Goal: Obtain resource: Download file/media

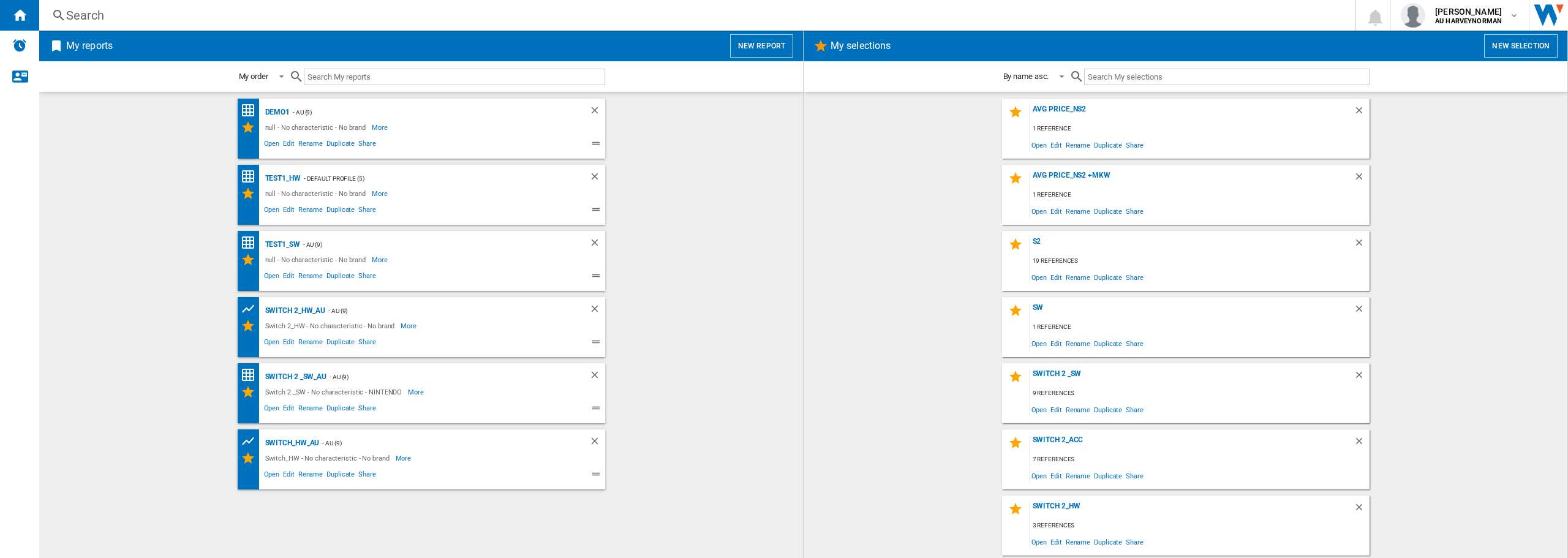
click at [730, 191] on wk-bookmarked-report "test1_HW - Default profile (5) null - No characteristic - No brand More Less Op…" at bounding box center [421, 195] width 739 height 60
click at [1036, 242] on div "s2" at bounding box center [1192, 245] width 324 height 16
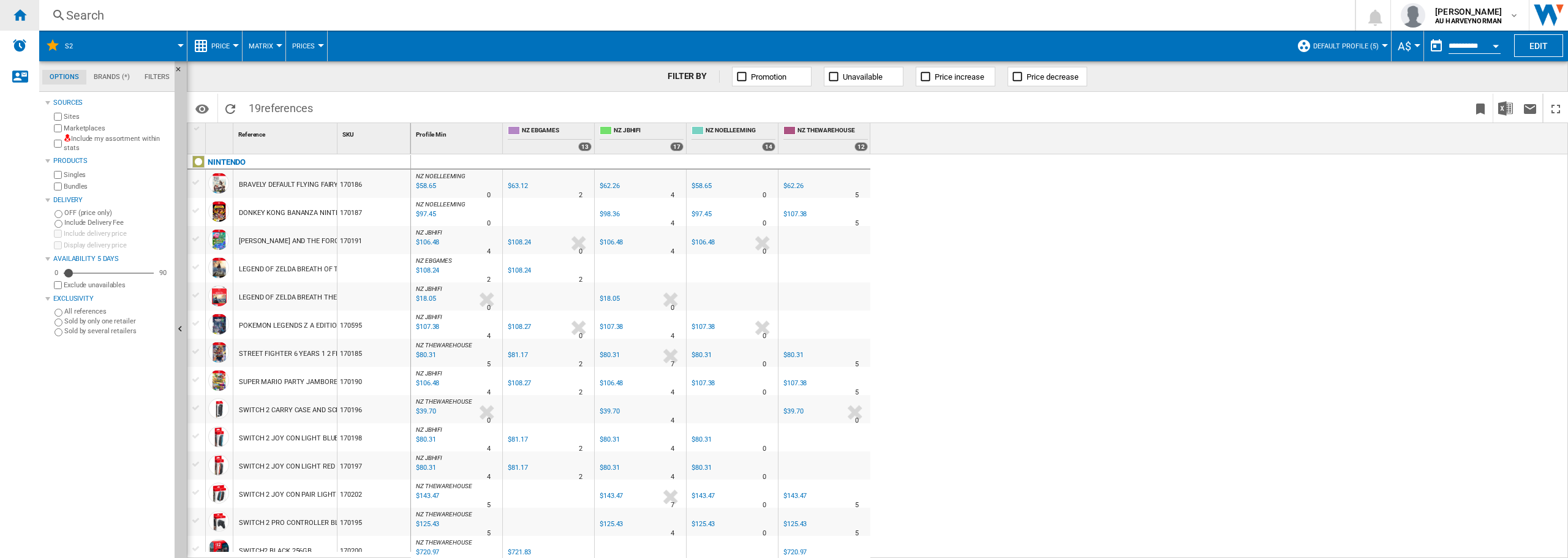
click at [11, 11] on div "Home" at bounding box center [20, 15] width 39 height 30
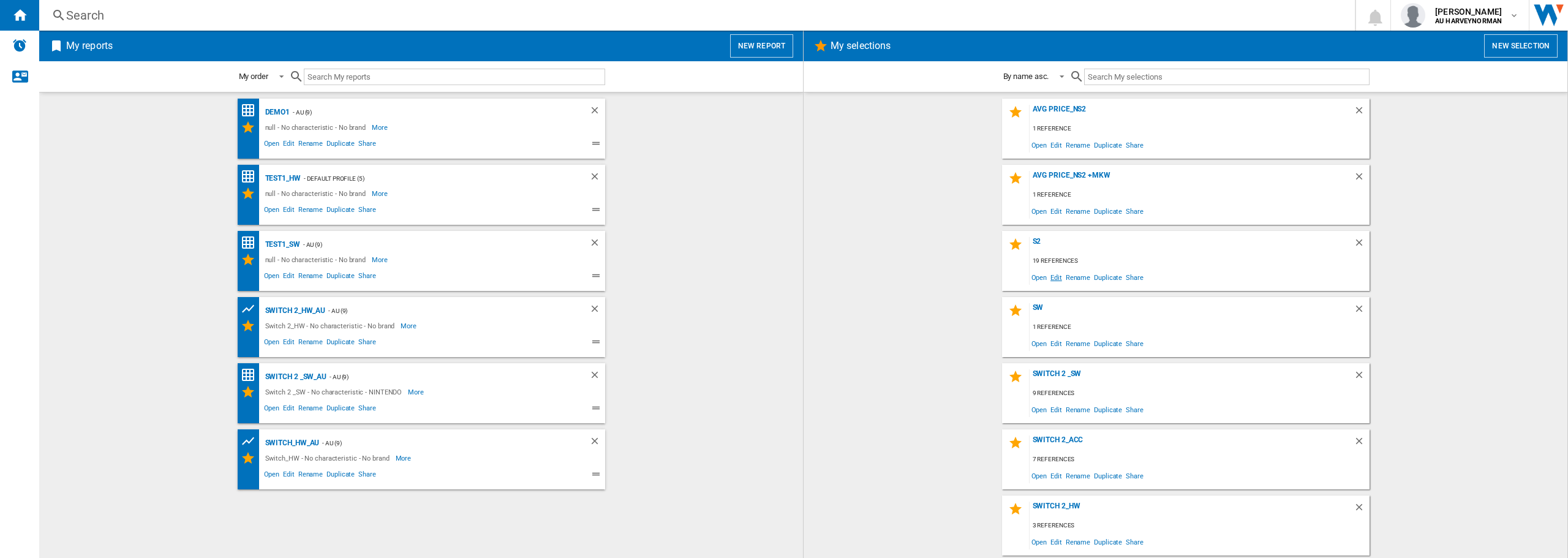
click at [1053, 278] on span "Edit" at bounding box center [1056, 277] width 16 height 16
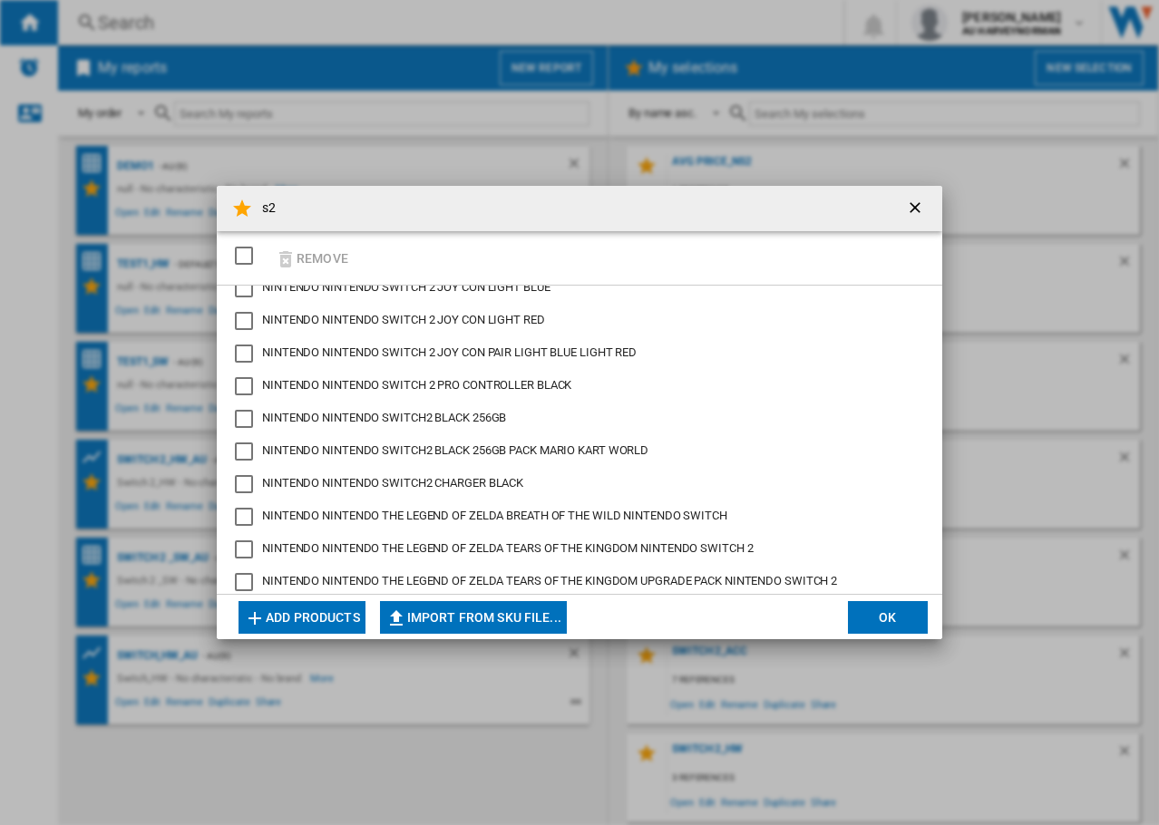
scroll to position [330, 0]
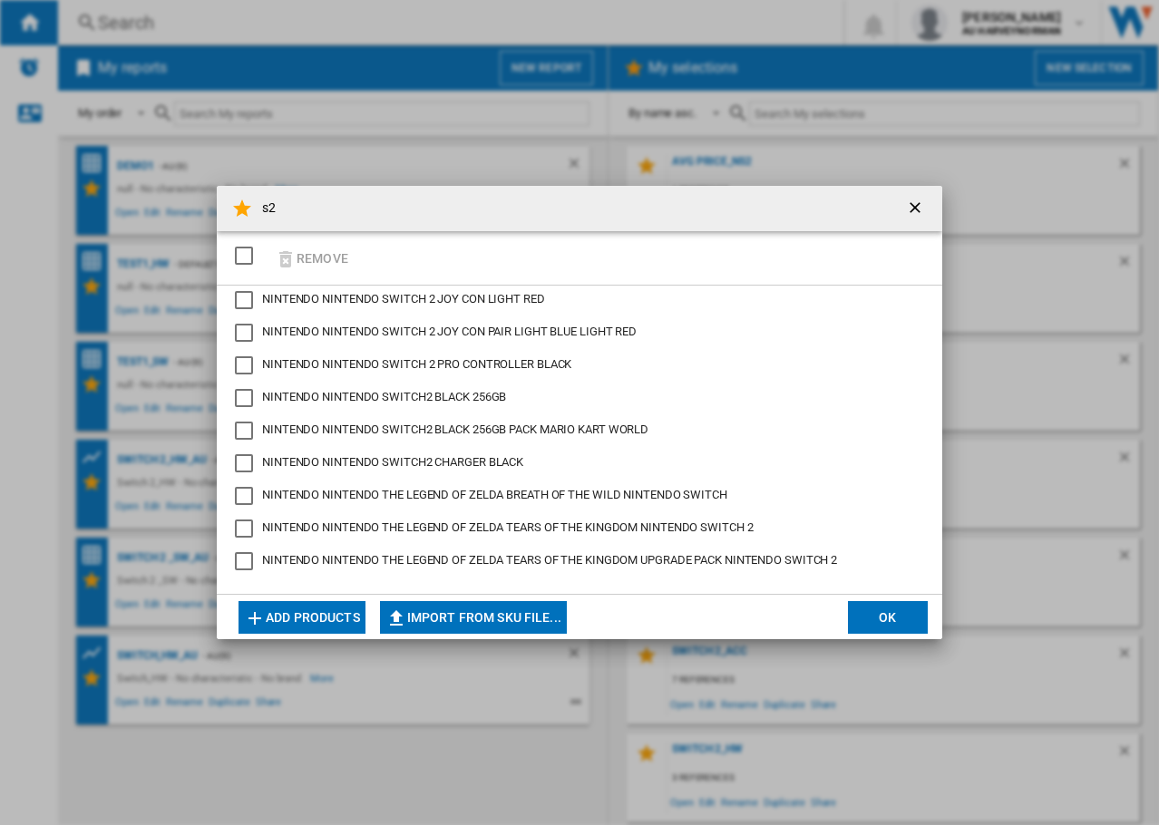
click at [328, 626] on button "Add products" at bounding box center [301, 617] width 127 height 33
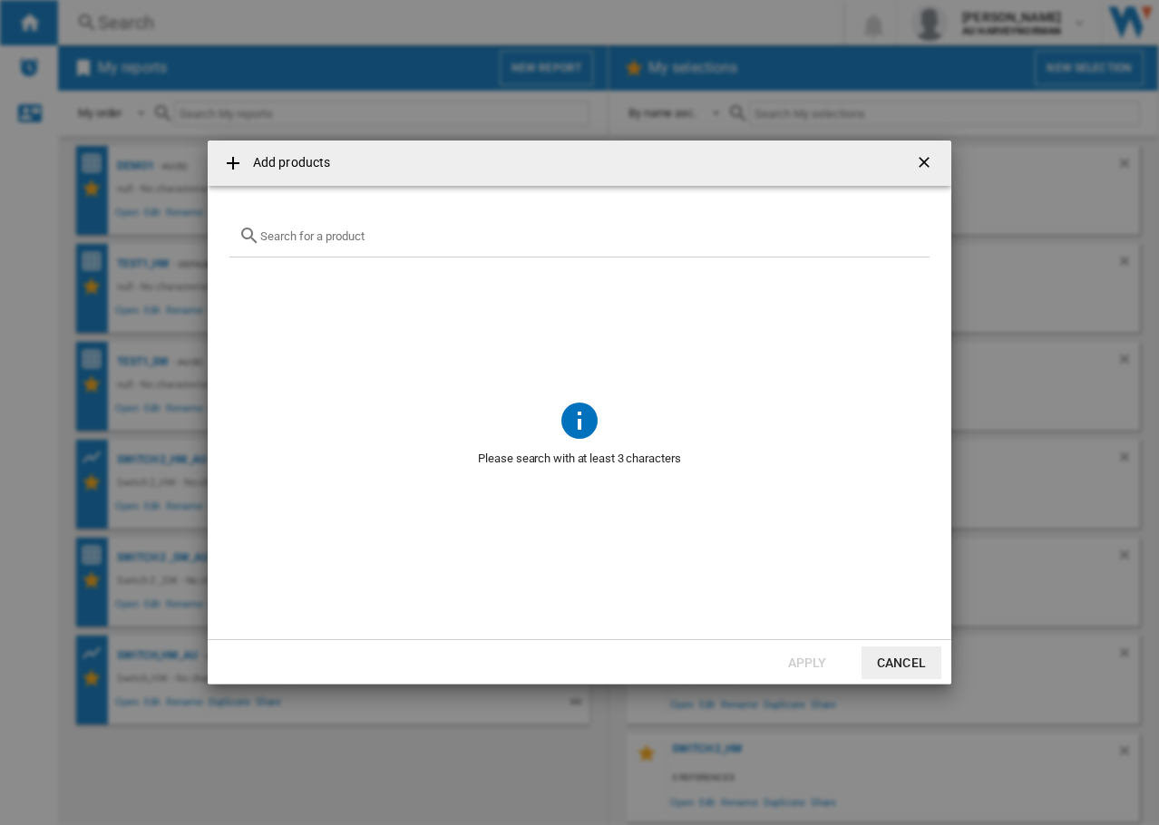
click at [281, 237] on input "text" at bounding box center [590, 236] width 660 height 14
paste input "171126"
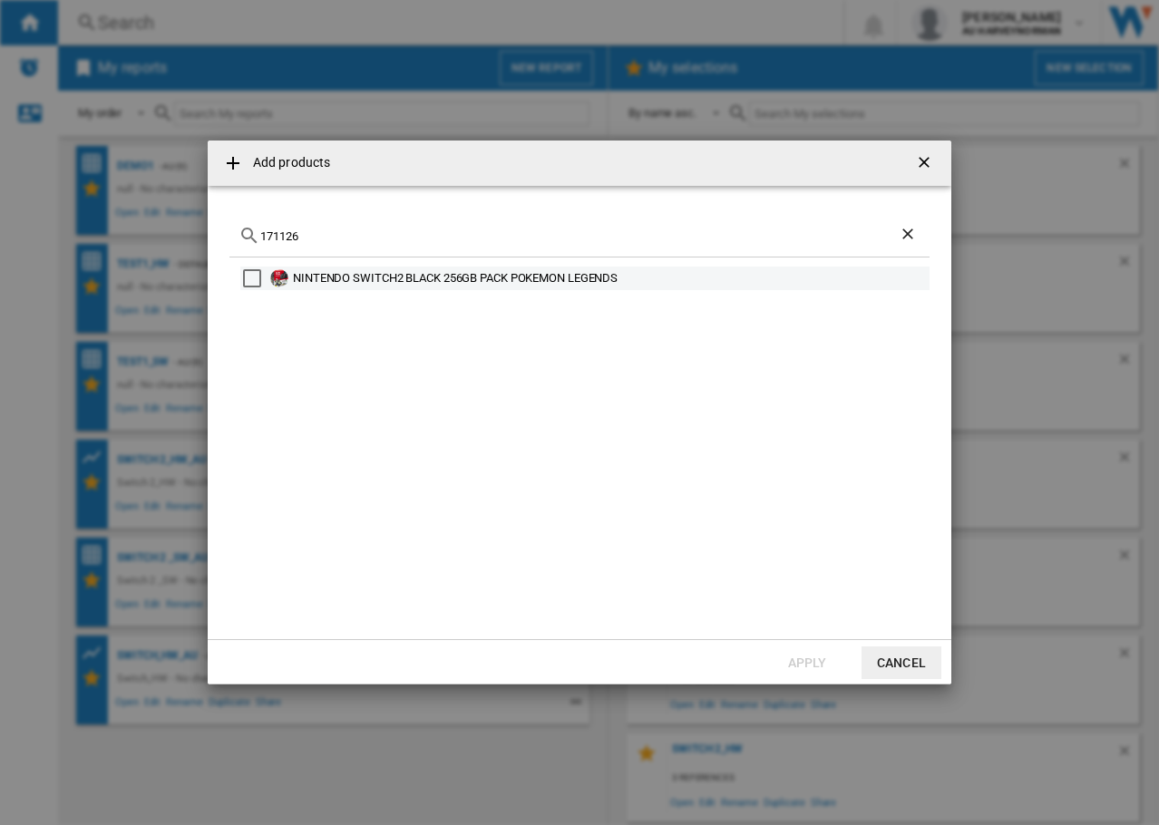
click at [250, 284] on div "Select" at bounding box center [252, 278] width 18 height 18
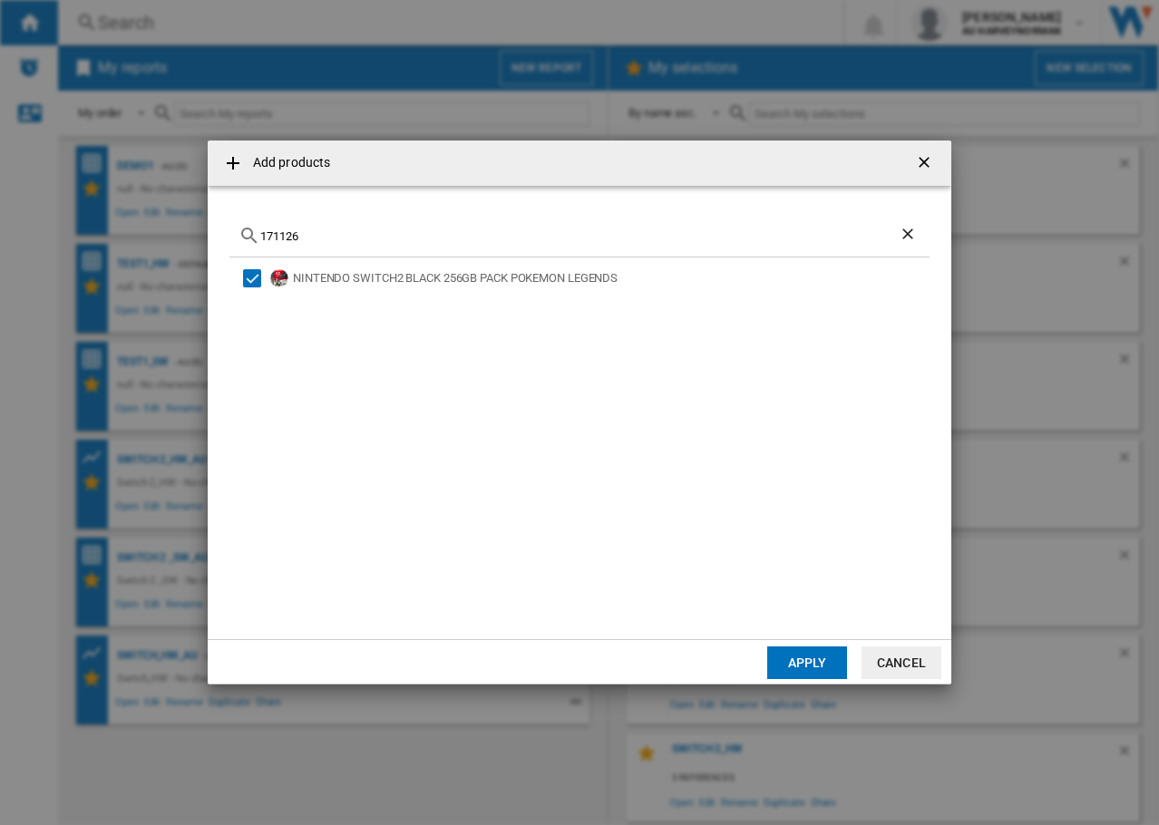
drag, startPoint x: 327, startPoint y: 240, endPoint x: 272, endPoint y: 238, distance: 55.4
click at [152, 226] on div "Add products 171126 NINTENDO SWITCH2 BLACK 256GB PACK POKEMON LEGENDS Apply Can…" at bounding box center [579, 412] width 1159 height 825
paste input "0595"
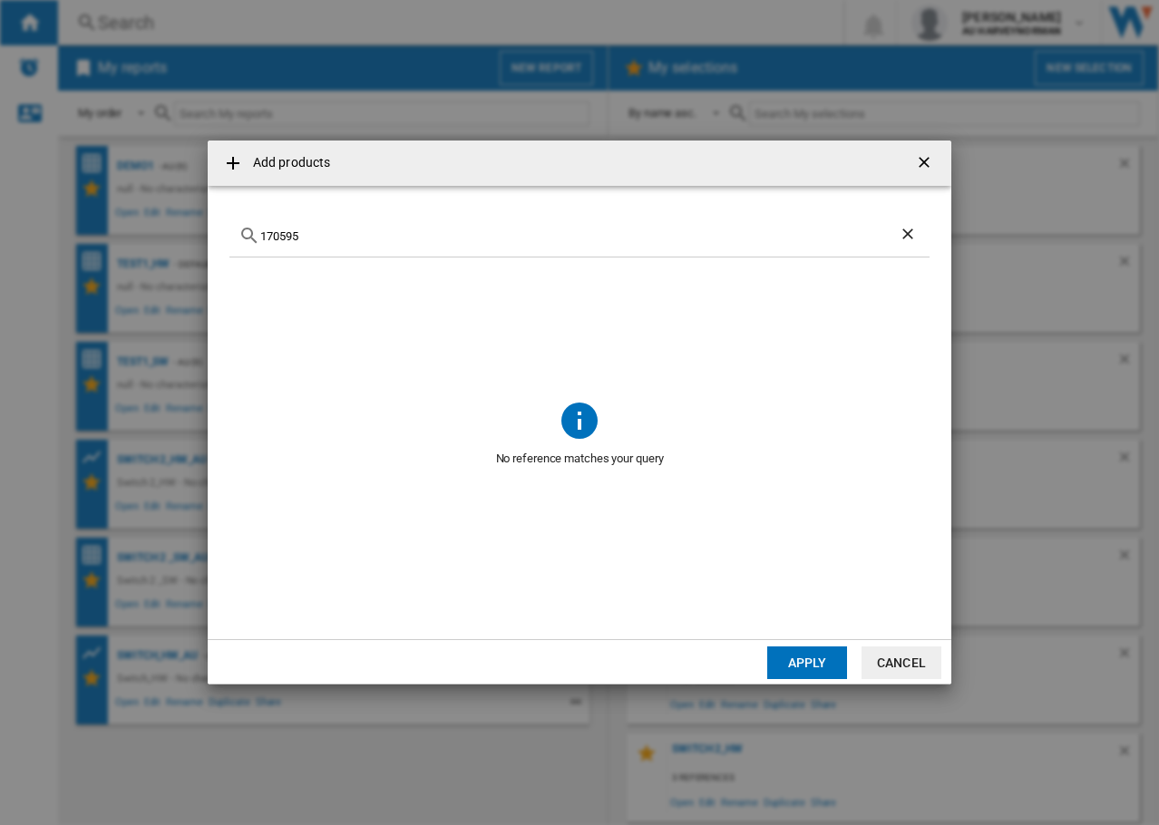
drag, startPoint x: 321, startPoint y: 236, endPoint x: 169, endPoint y: 228, distance: 152.5
click at [169, 228] on div "Add products 170595 No reference matches your query Apply Cancel" at bounding box center [579, 412] width 1159 height 825
paste input "4"
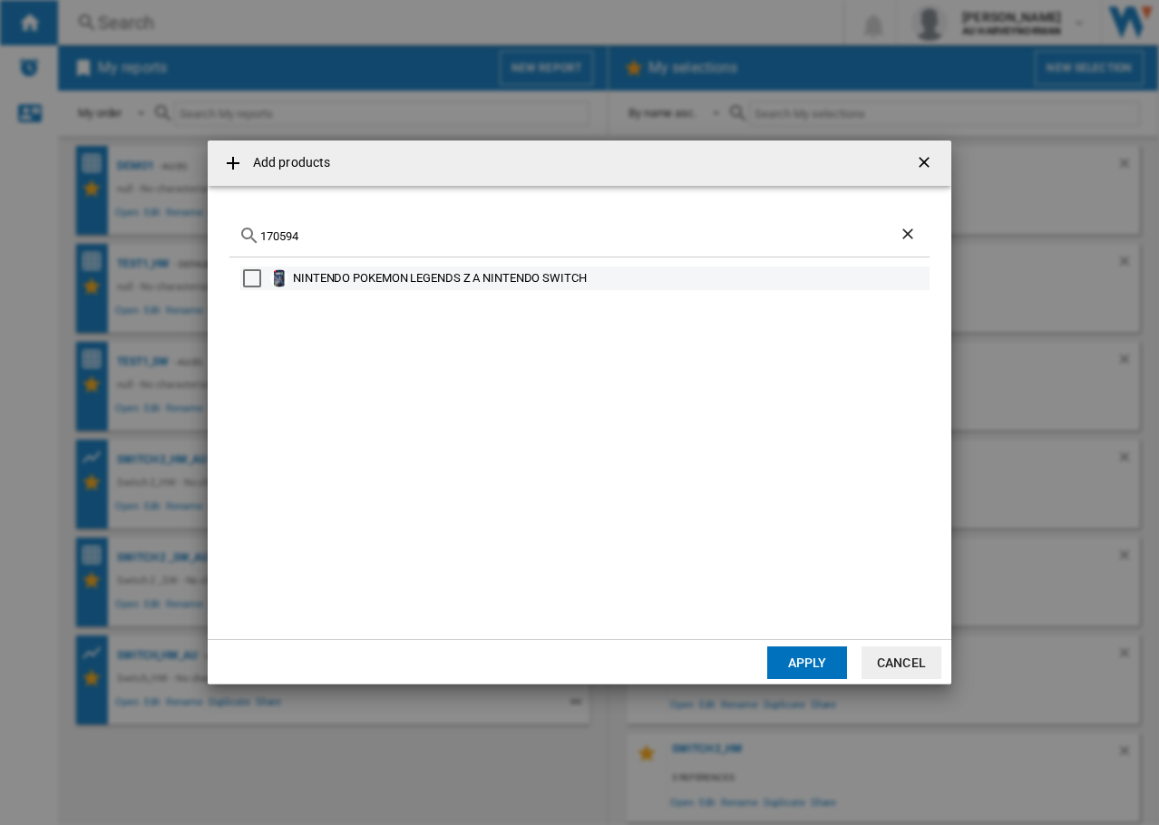
drag, startPoint x: 247, startPoint y: 277, endPoint x: 275, endPoint y: 280, distance: 28.3
click at [248, 277] on div "Select" at bounding box center [252, 278] width 18 height 18
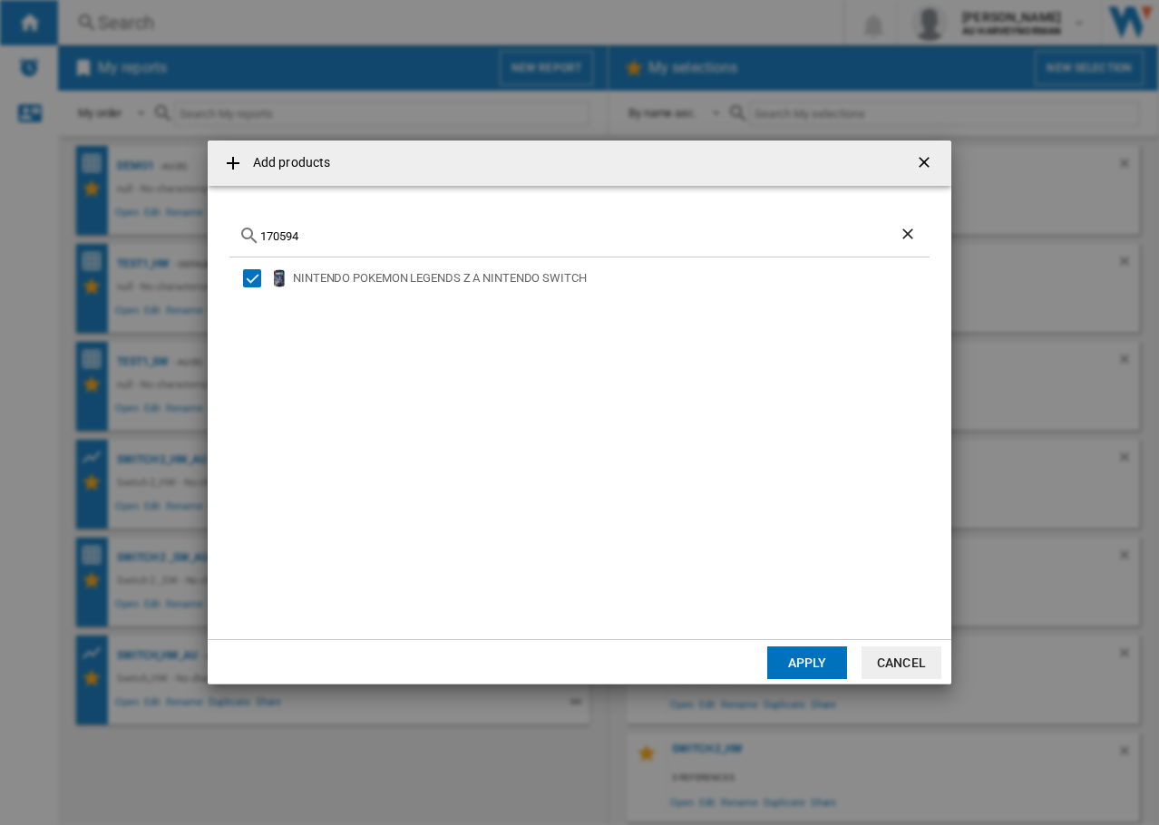
drag, startPoint x: 322, startPoint y: 235, endPoint x: 168, endPoint y: 233, distance: 154.1
click at [137, 229] on div "Add products 170594 NINTENDO POKEMON LEGENDS Z A NINTENDO SWITCH Apply Cancel" at bounding box center [579, 412] width 1159 height 825
paste input "191"
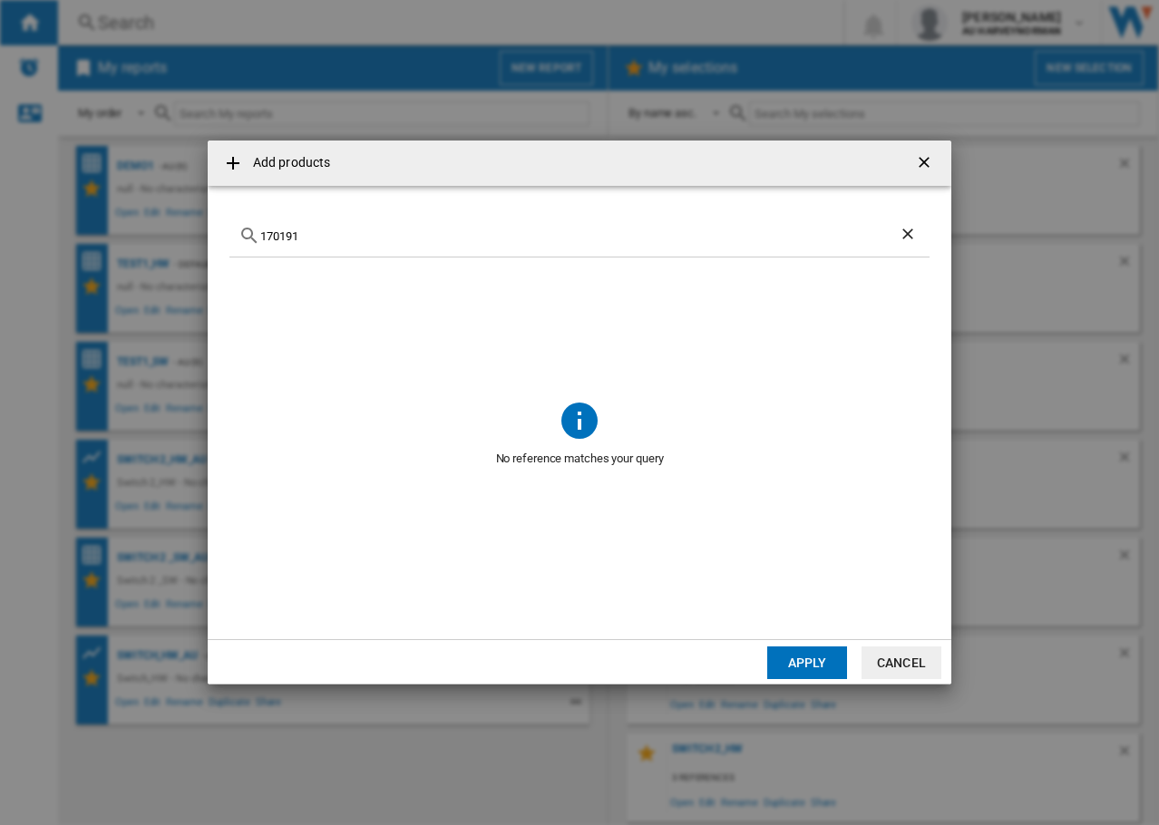
drag, startPoint x: 315, startPoint y: 237, endPoint x: 202, endPoint y: 228, distance: 112.8
click at [202, 228] on div "Add products 170191 No reference matches your query Apply Cancel" at bounding box center [579, 412] width 1159 height 825
paste input "8"
drag, startPoint x: 336, startPoint y: 238, endPoint x: 150, endPoint y: 219, distance: 187.6
click at [150, 219] on div "Add products 170198 No reference matches your query Apply Cancel" at bounding box center [579, 412] width 1159 height 825
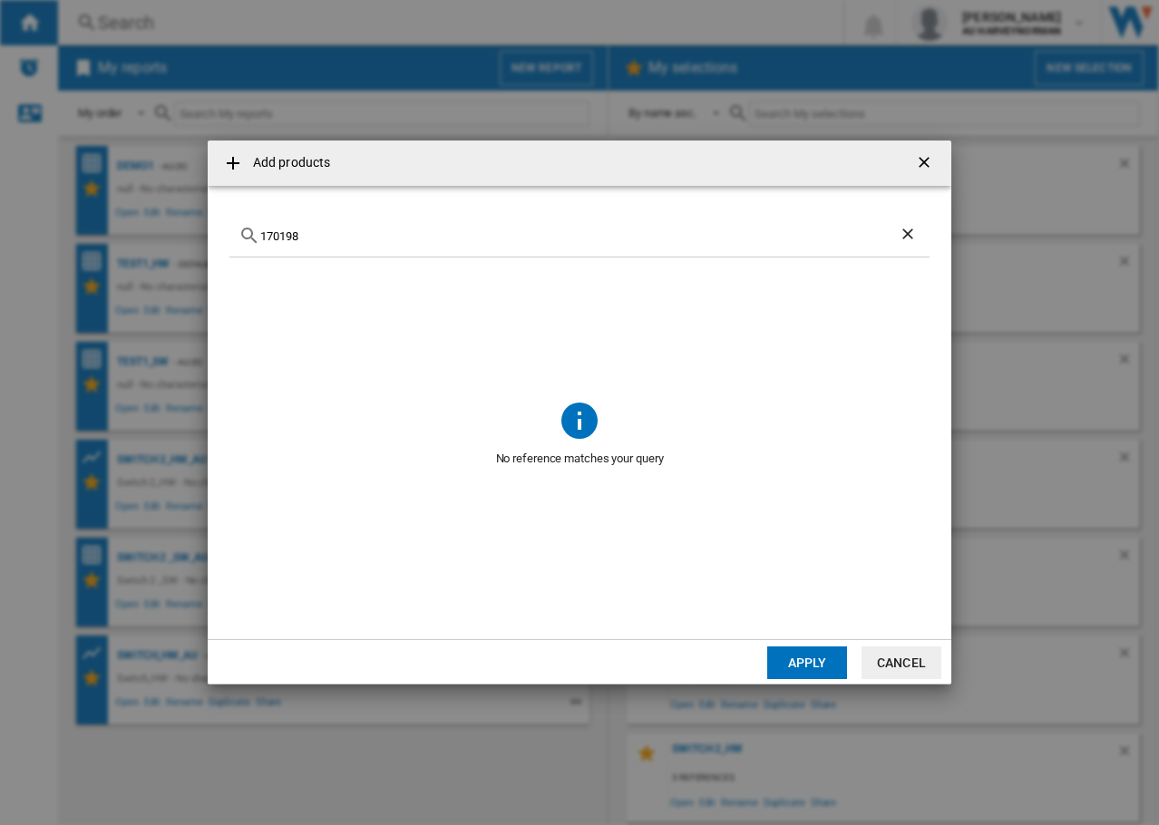
paste input "7"
drag, startPoint x: 274, startPoint y: 235, endPoint x: 159, endPoint y: 234, distance: 115.1
click at [159, 234] on div "Add products 170197 No reference matches your query Apply Cancel" at bounding box center [579, 412] width 1159 height 825
paste input "2"
type input "170192"
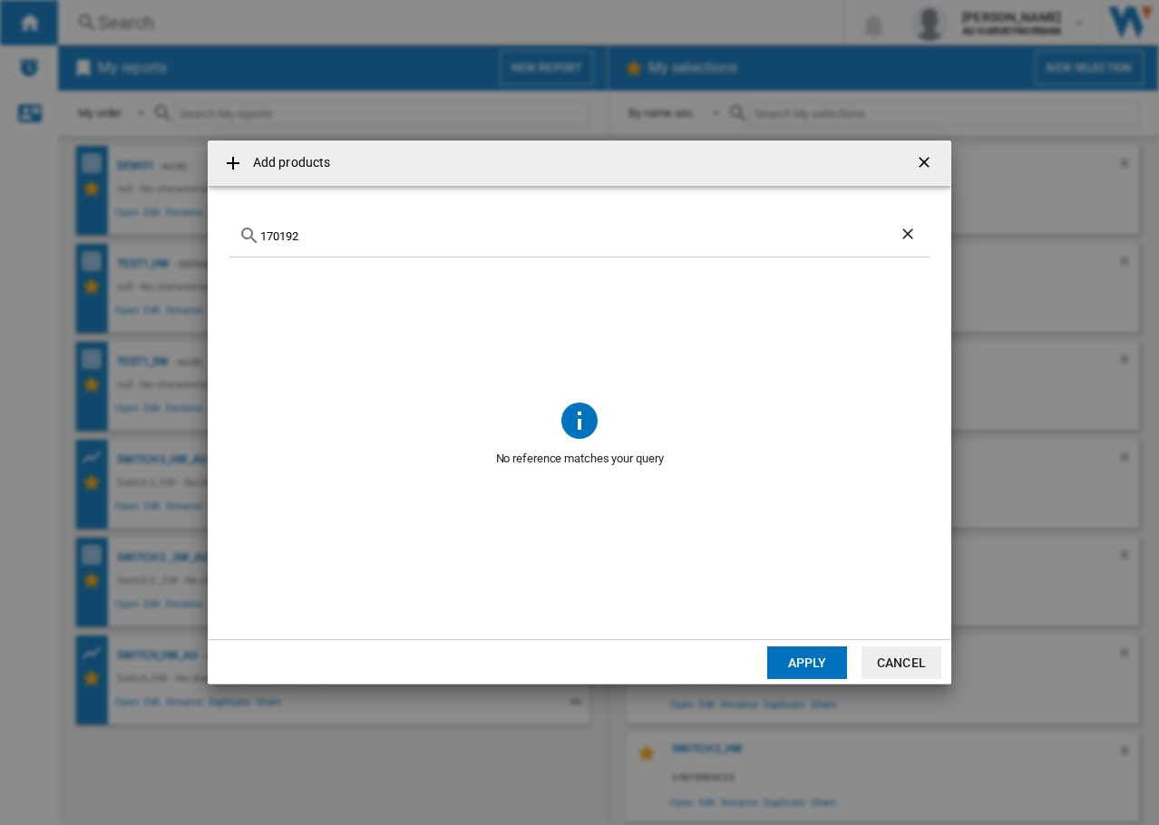
click at [908, 231] on ng-md-icon "Clear search" at bounding box center [909, 236] width 22 height 22
click at [815, 659] on button "Apply" at bounding box center [807, 662] width 80 height 33
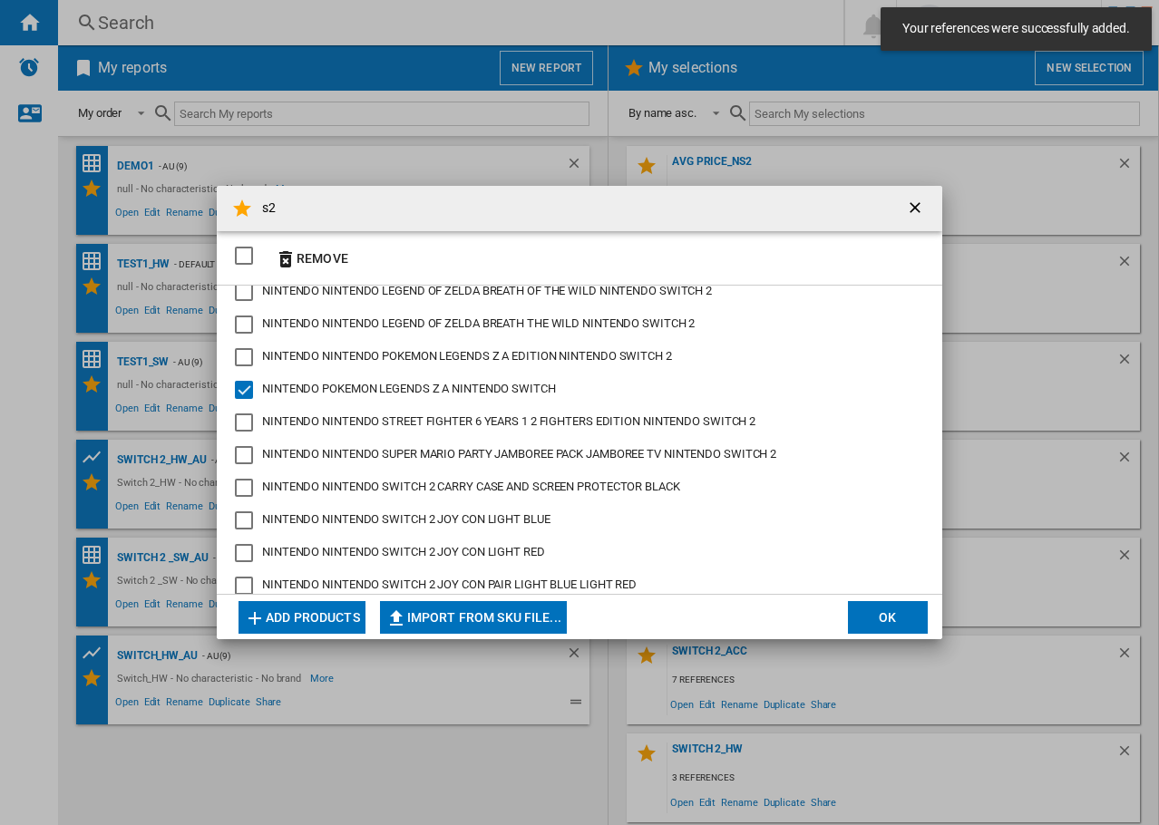
scroll to position [0, 0]
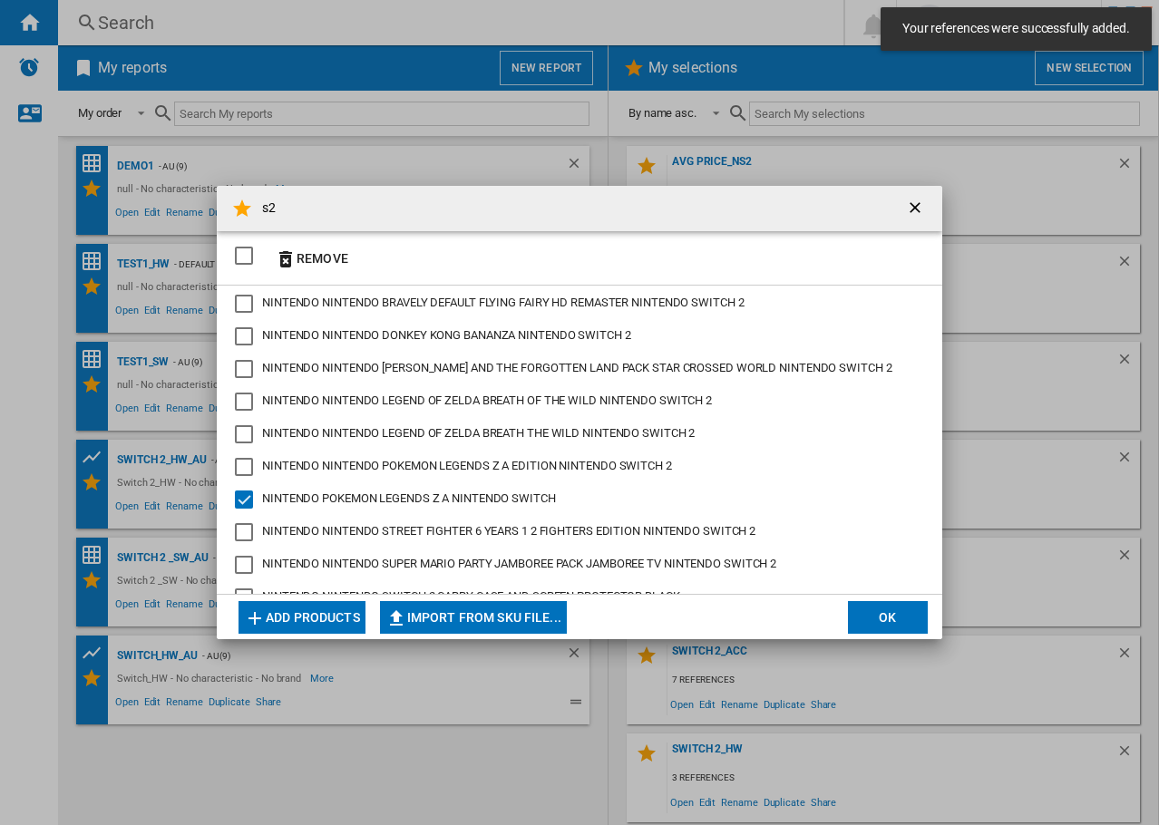
click at [916, 208] on ng-md-icon "getI18NText('BUTTONS.CLOSE_DIALOG')" at bounding box center [917, 210] width 22 height 22
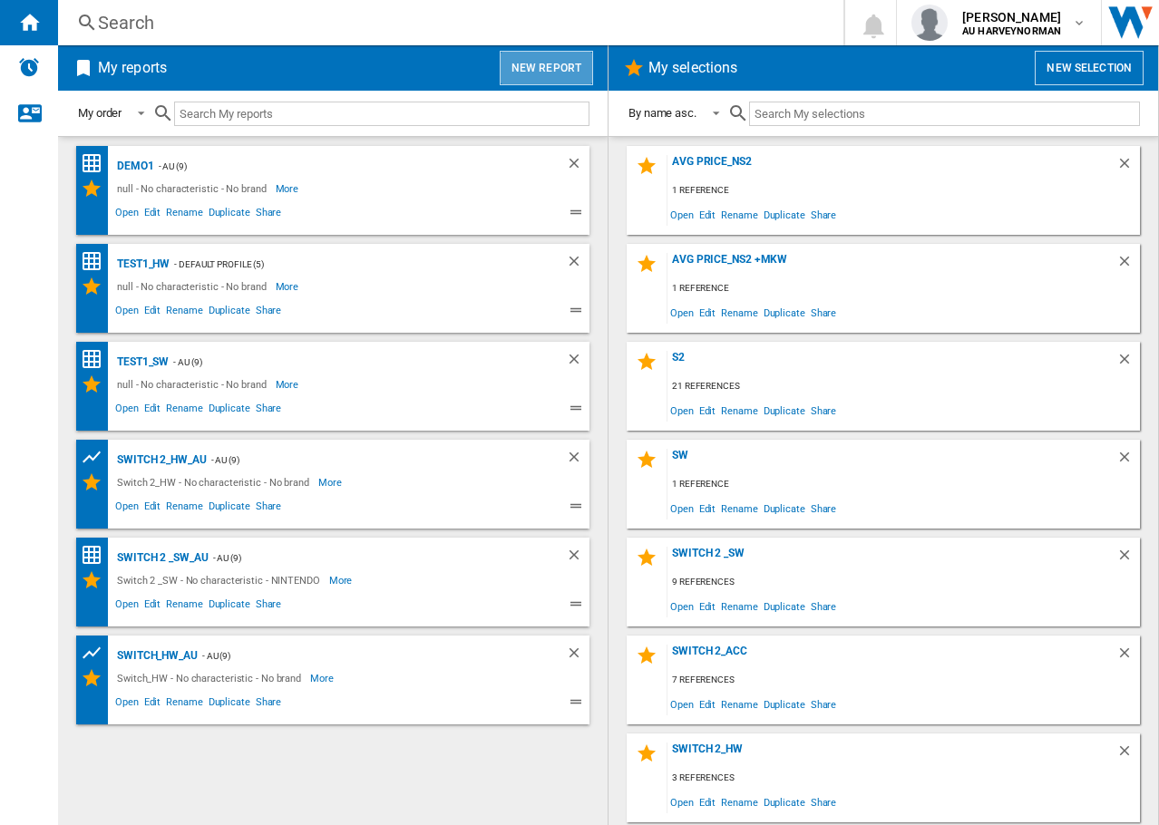
click at [553, 84] on button "New report" at bounding box center [546, 68] width 93 height 34
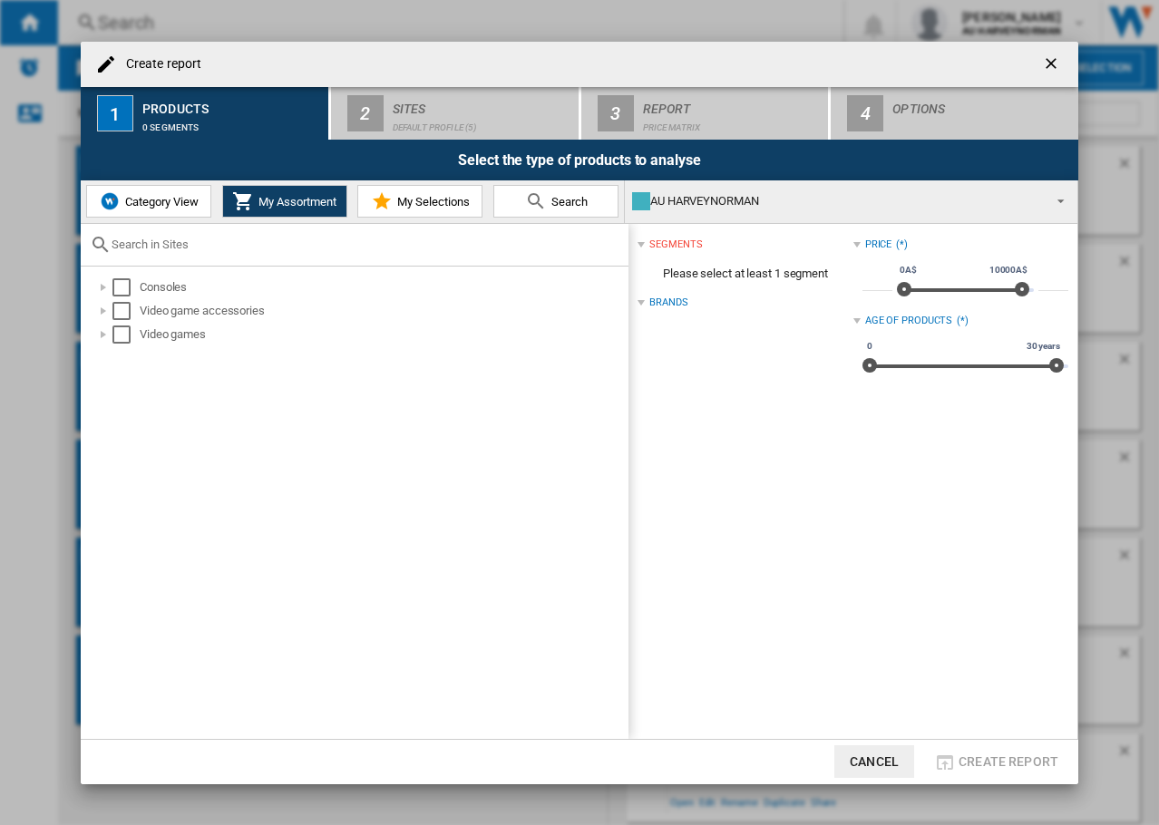
click at [146, 202] on span "Category View" at bounding box center [160, 202] width 78 height 14
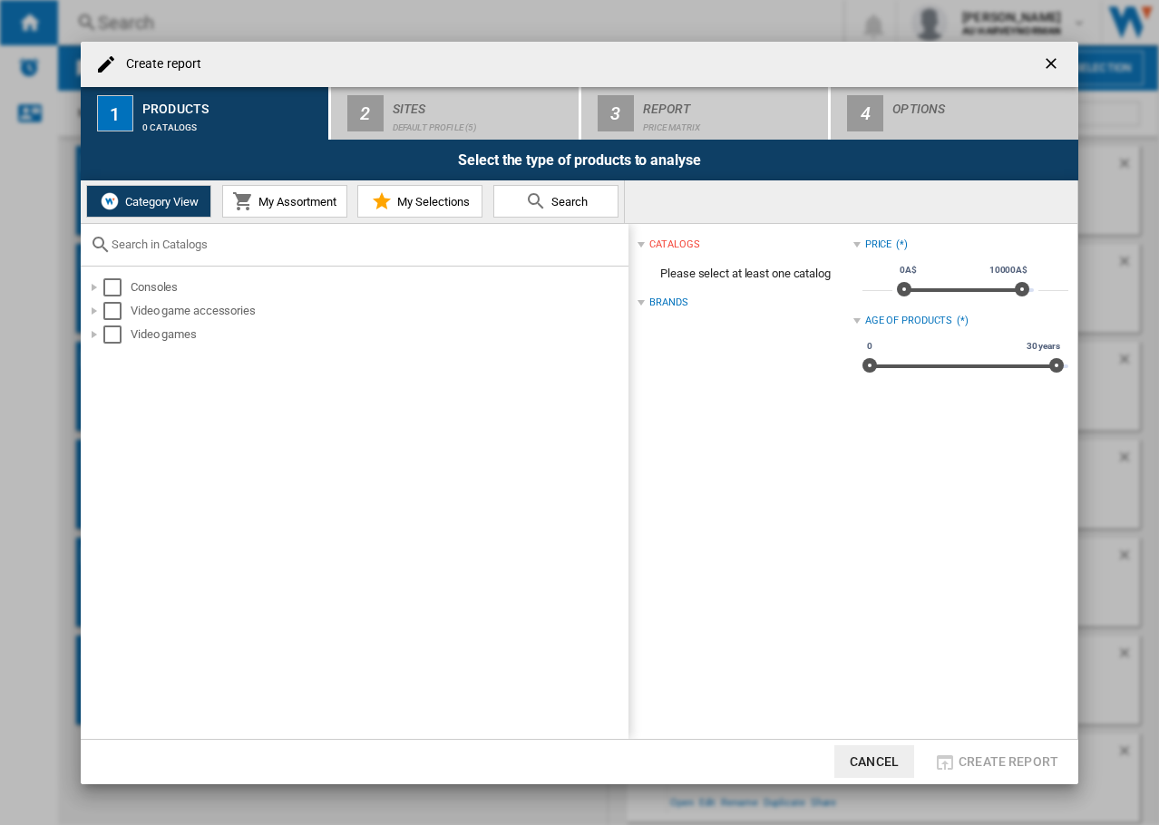
click at [275, 200] on span "My Assortment" at bounding box center [295, 202] width 83 height 14
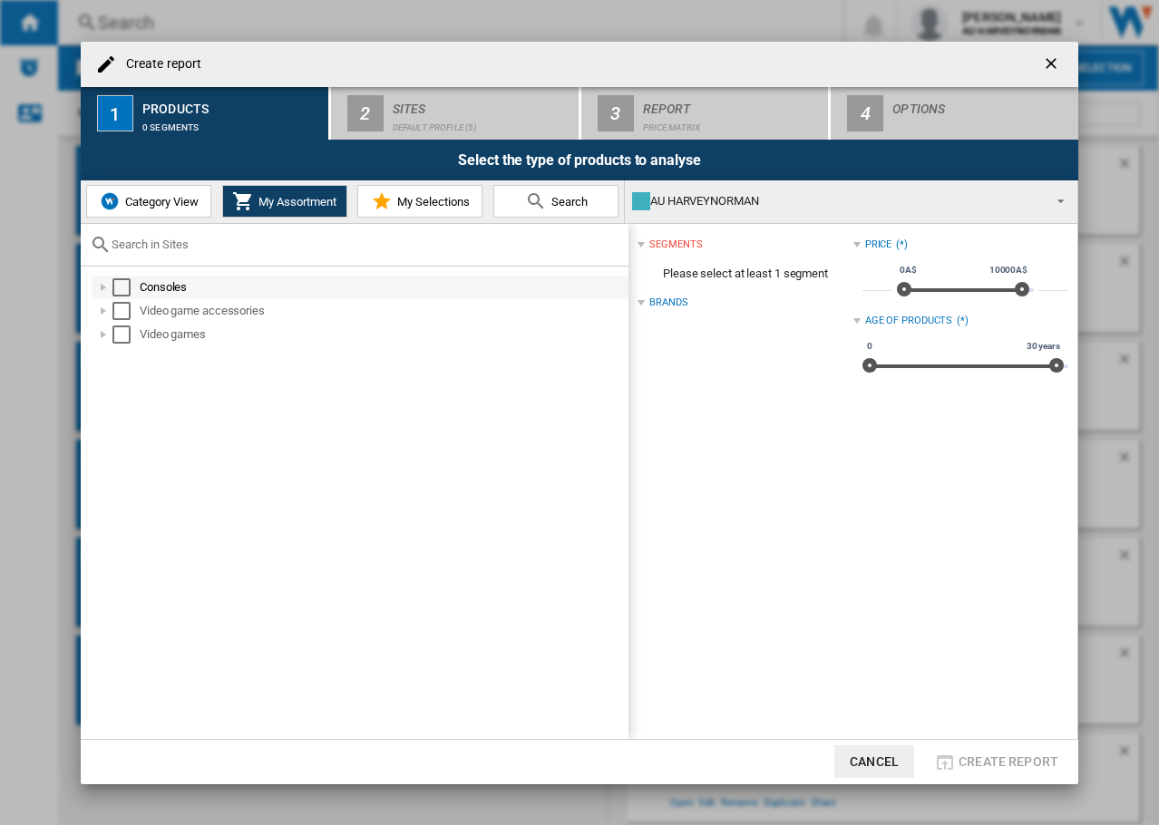
click at [118, 286] on div "Select" at bounding box center [121, 287] width 18 height 18
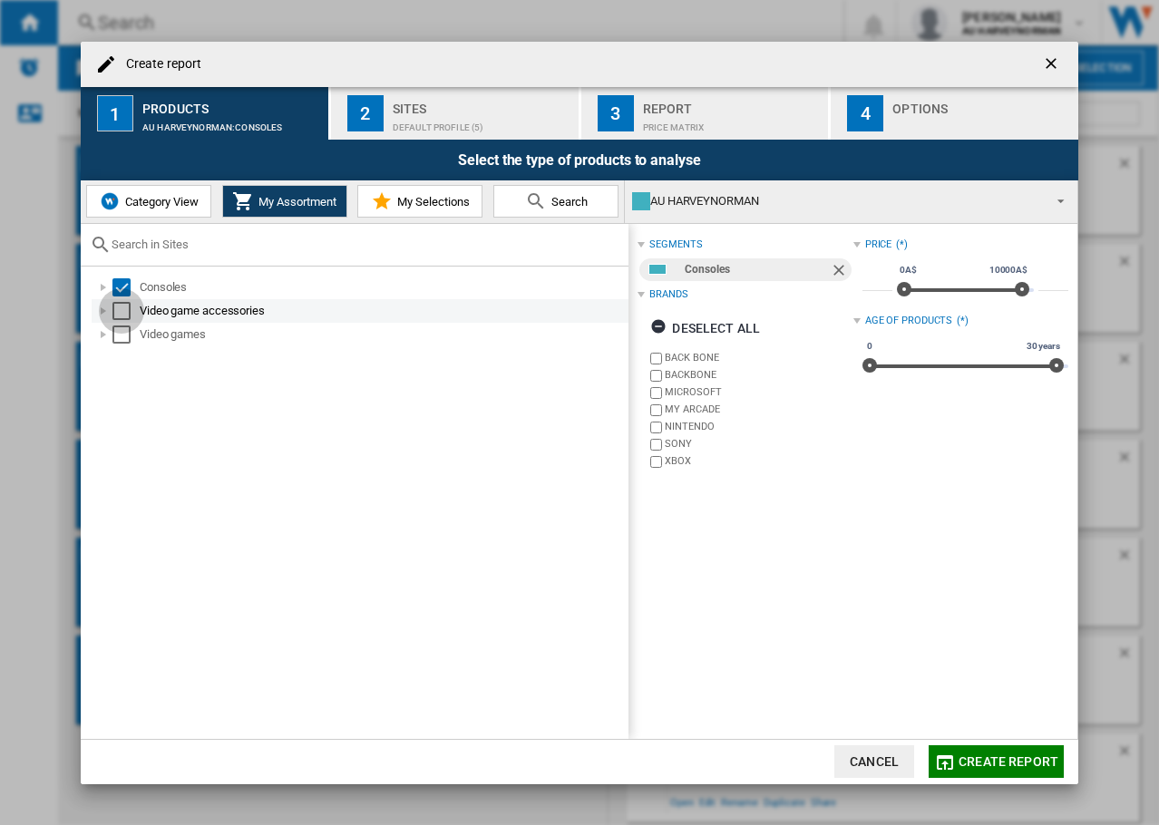
click at [121, 313] on div "Select" at bounding box center [121, 311] width 18 height 18
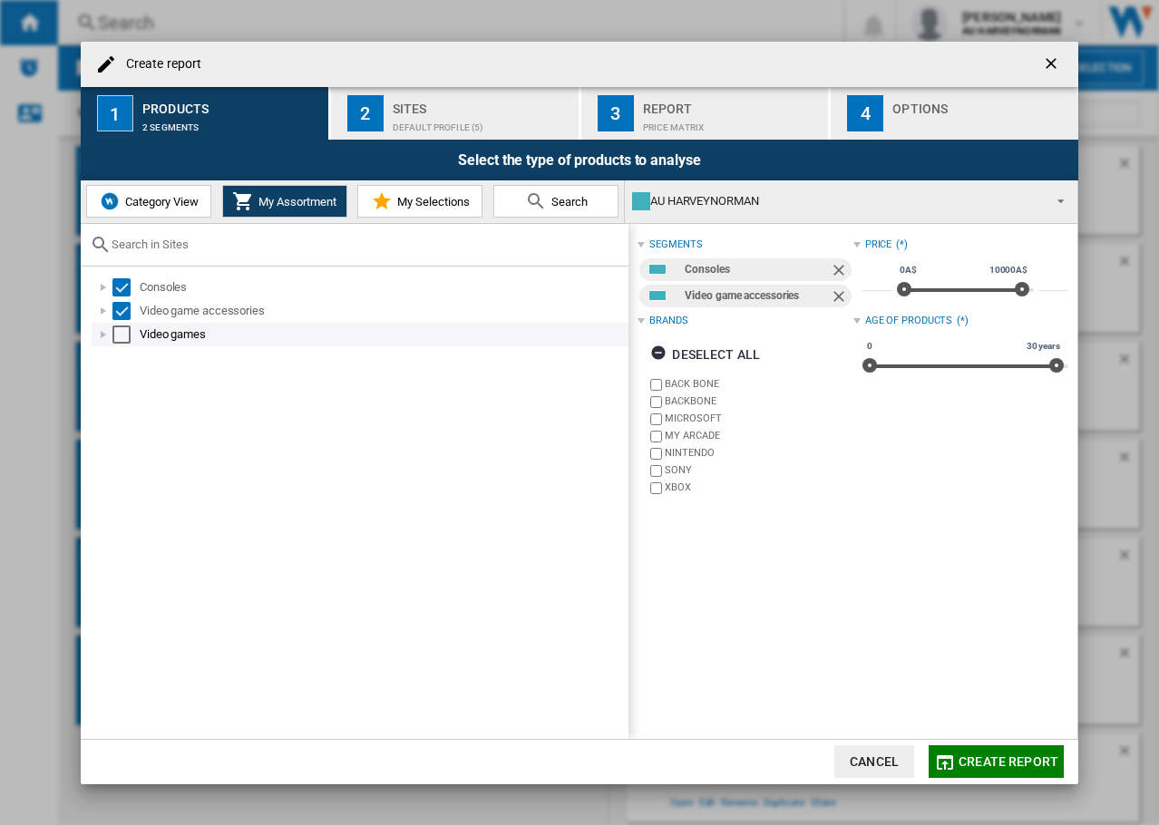
click at [121, 342] on div "Select" at bounding box center [121, 334] width 18 height 18
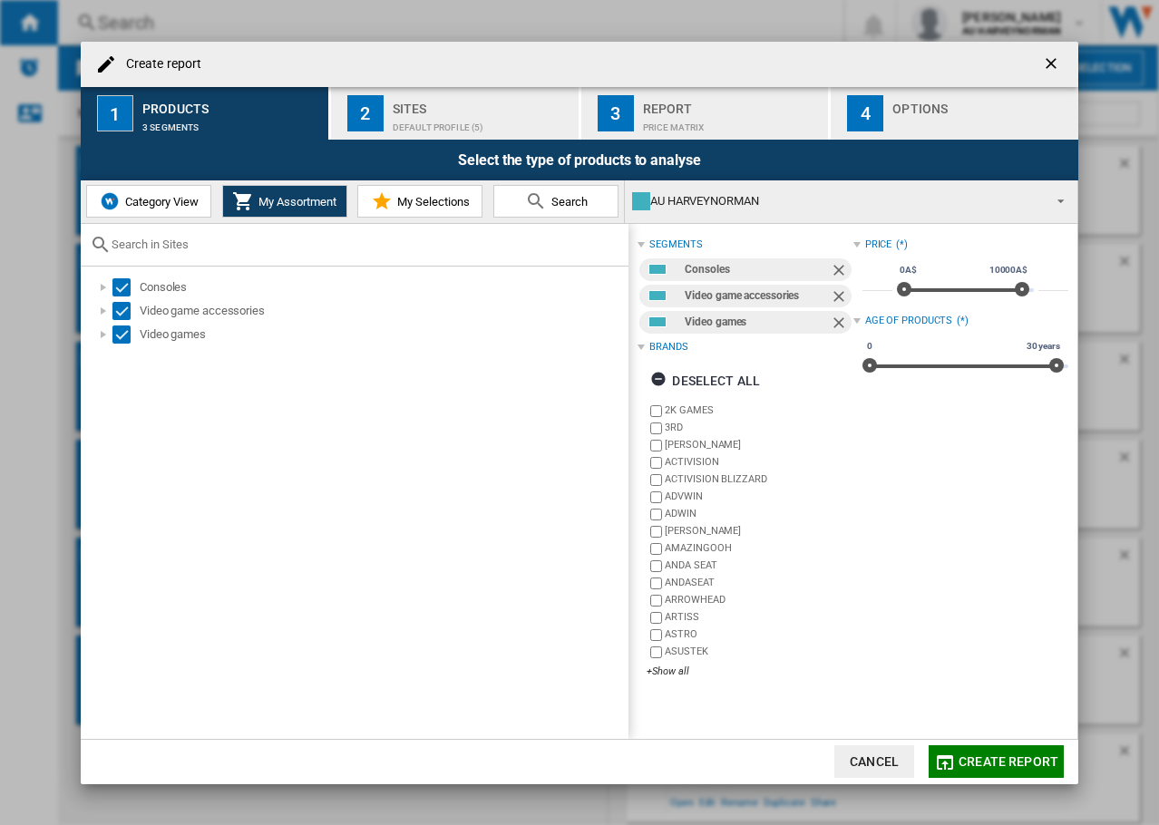
click at [699, 200] on div "AU HARVEYNORMAN" at bounding box center [836, 201] width 409 height 25
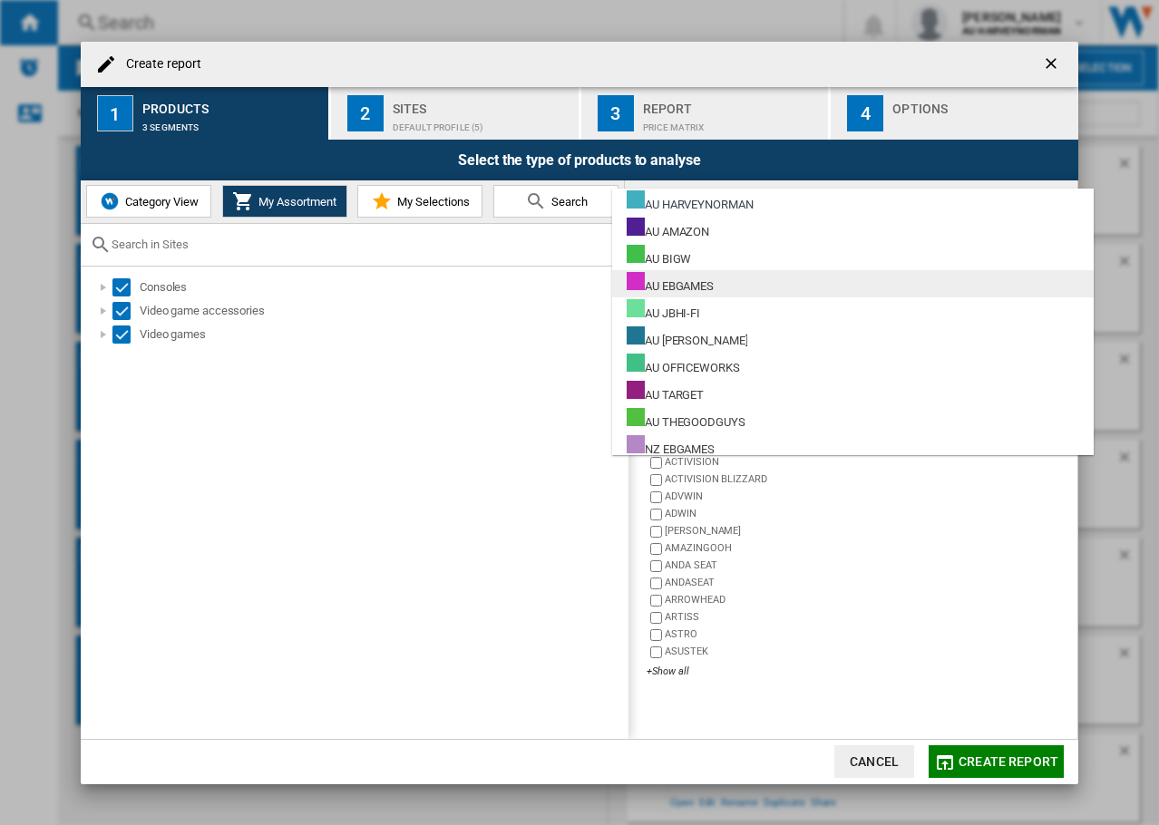
click at [753, 292] on md-option "AU EBGAMES" at bounding box center [852, 283] width 481 height 27
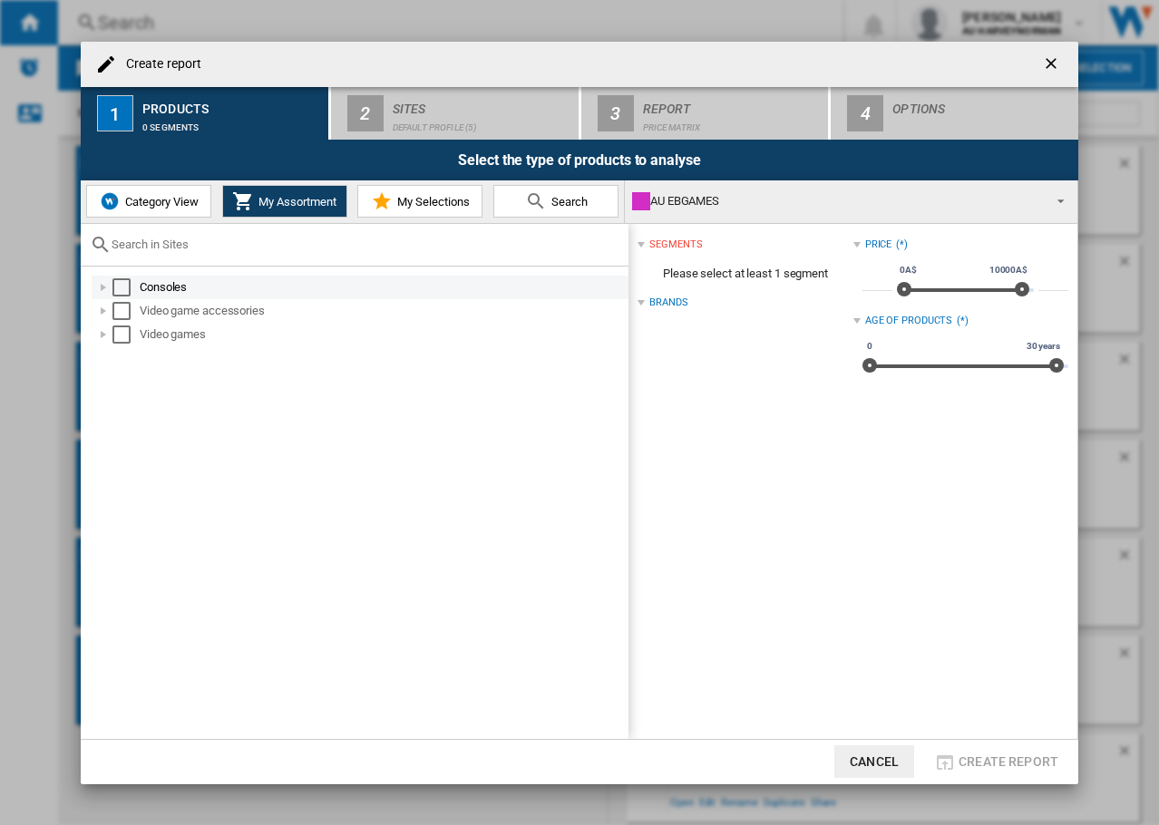
click at [119, 288] on div "Select" at bounding box center [121, 287] width 18 height 18
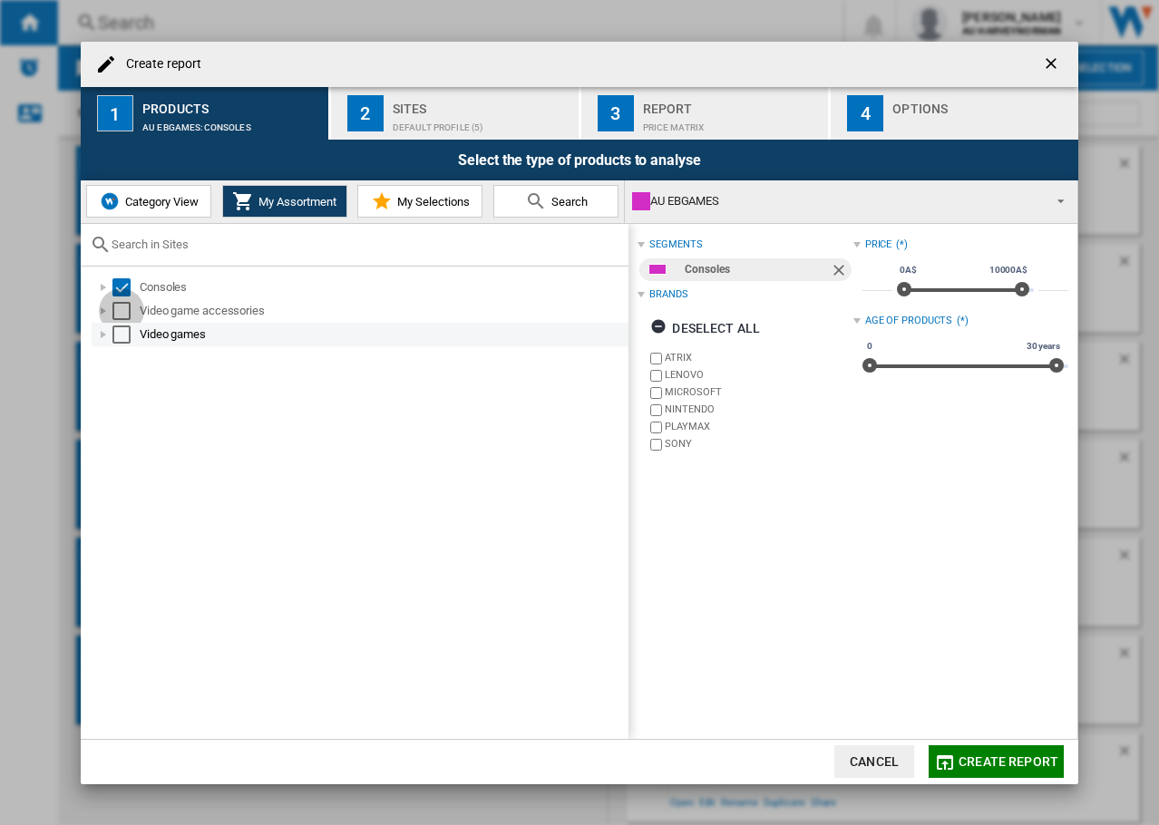
drag, startPoint x: 116, startPoint y: 314, endPoint x: 121, endPoint y: 326, distance: 13.5
click at [117, 314] on div "Select" at bounding box center [121, 311] width 18 height 18
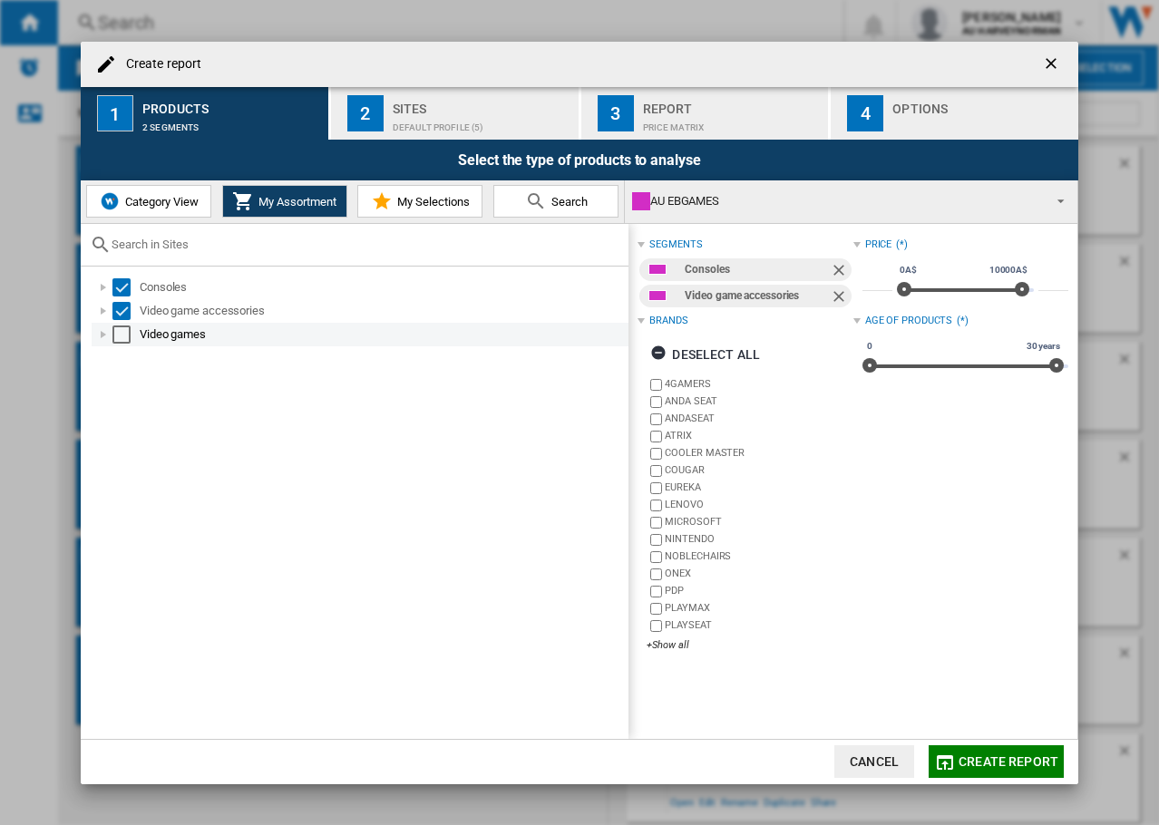
click at [125, 335] on div "Select" at bounding box center [121, 334] width 18 height 18
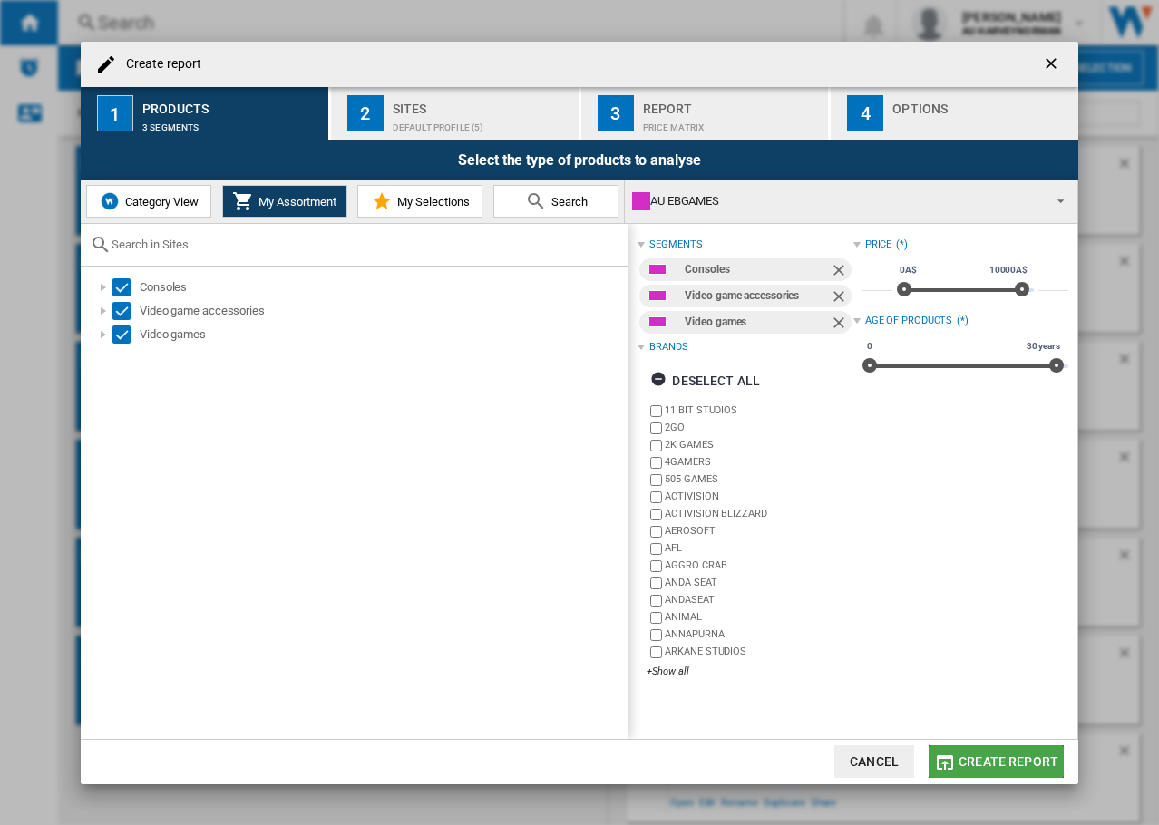
click at [1021, 762] on span "Create report" at bounding box center [1008, 761] width 100 height 15
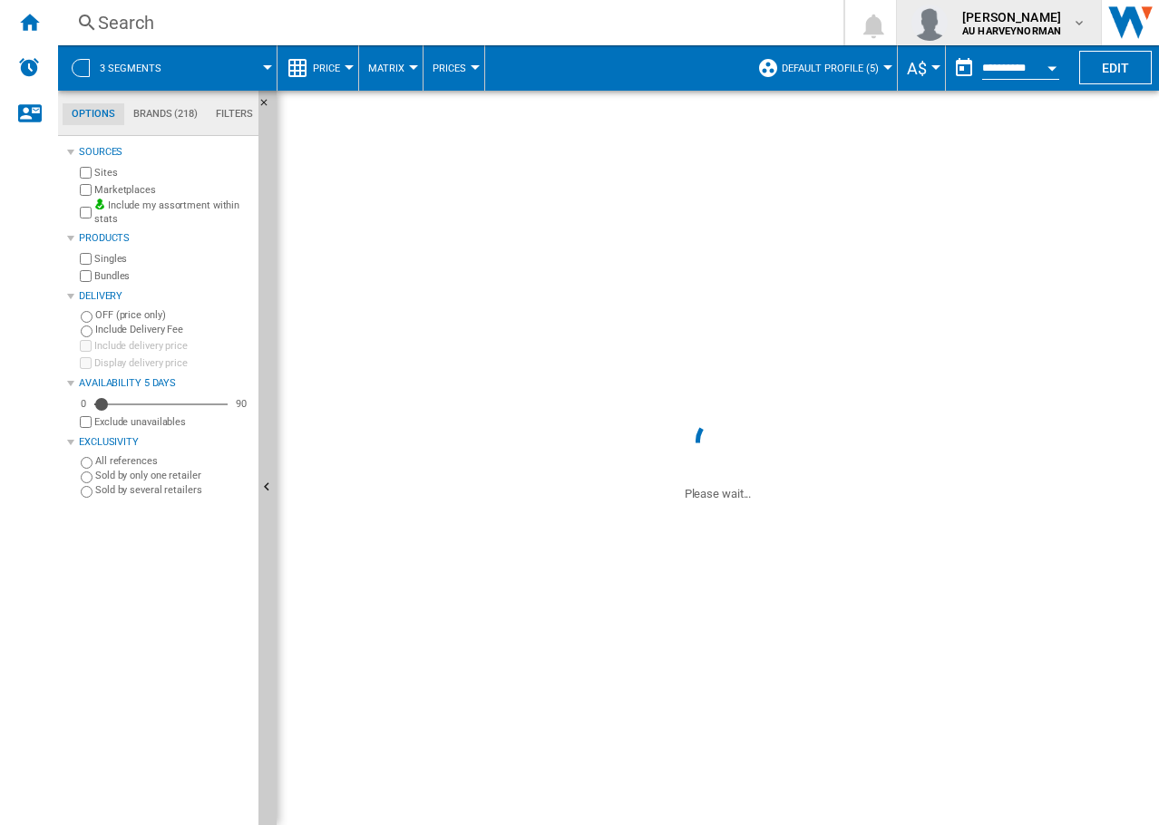
click at [1024, 27] on b "AU HARVEYNORMAN" at bounding box center [1011, 31] width 99 height 12
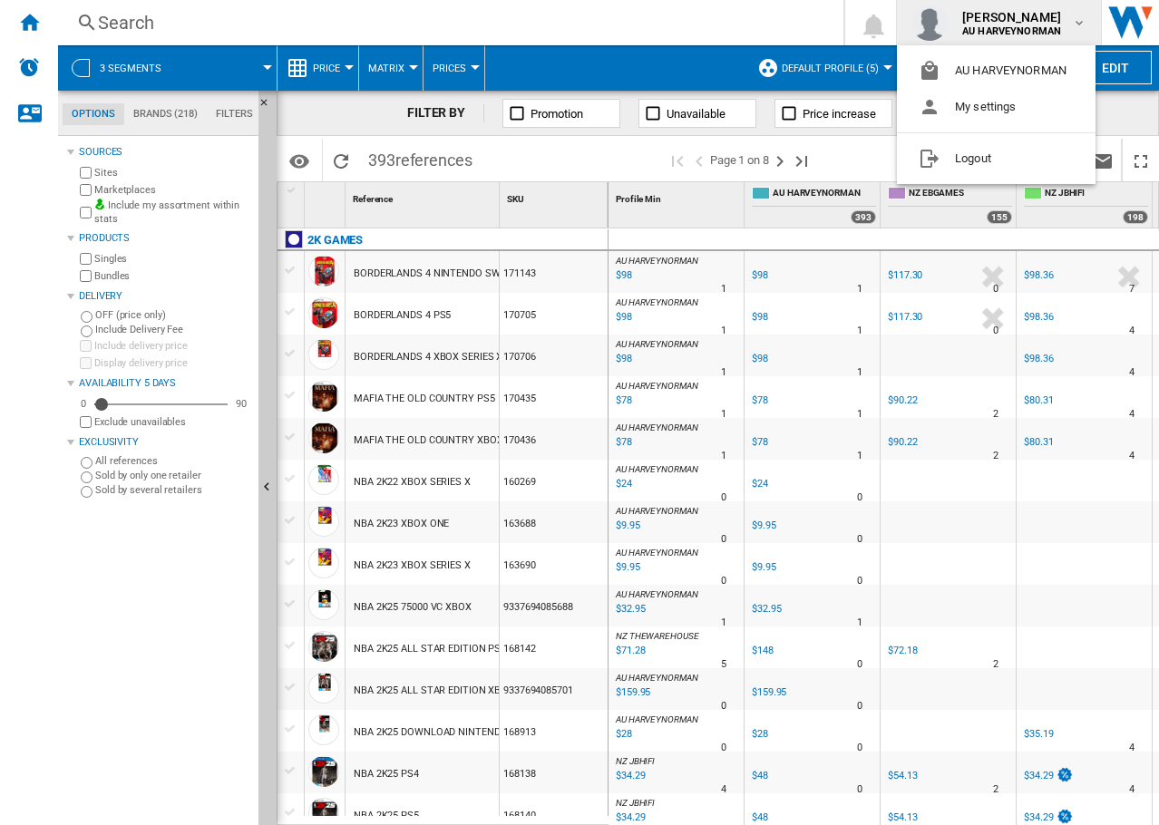
click at [993, 14] on md-backdrop at bounding box center [579, 412] width 1159 height 825
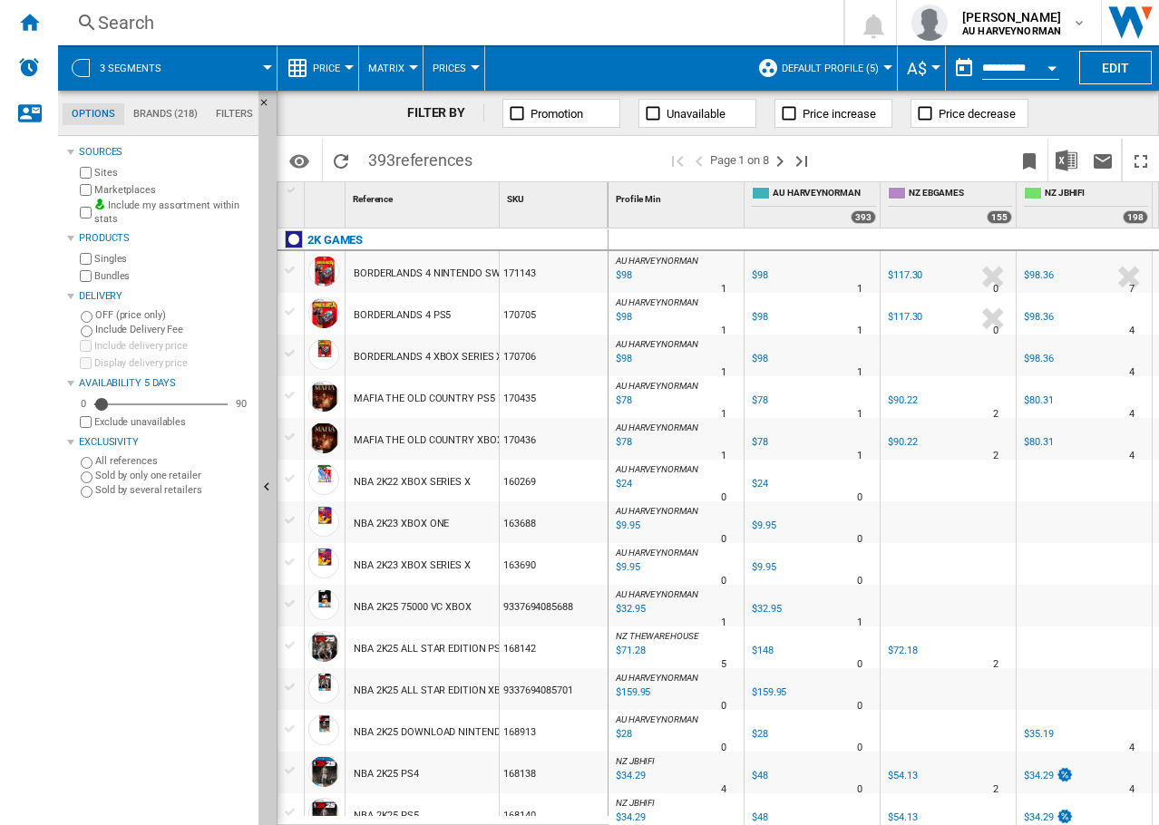
click at [133, 188] on label "Marketplaces" at bounding box center [172, 190] width 157 height 14
click at [826, 61] on button "Default profile (5)" at bounding box center [835, 67] width 106 height 45
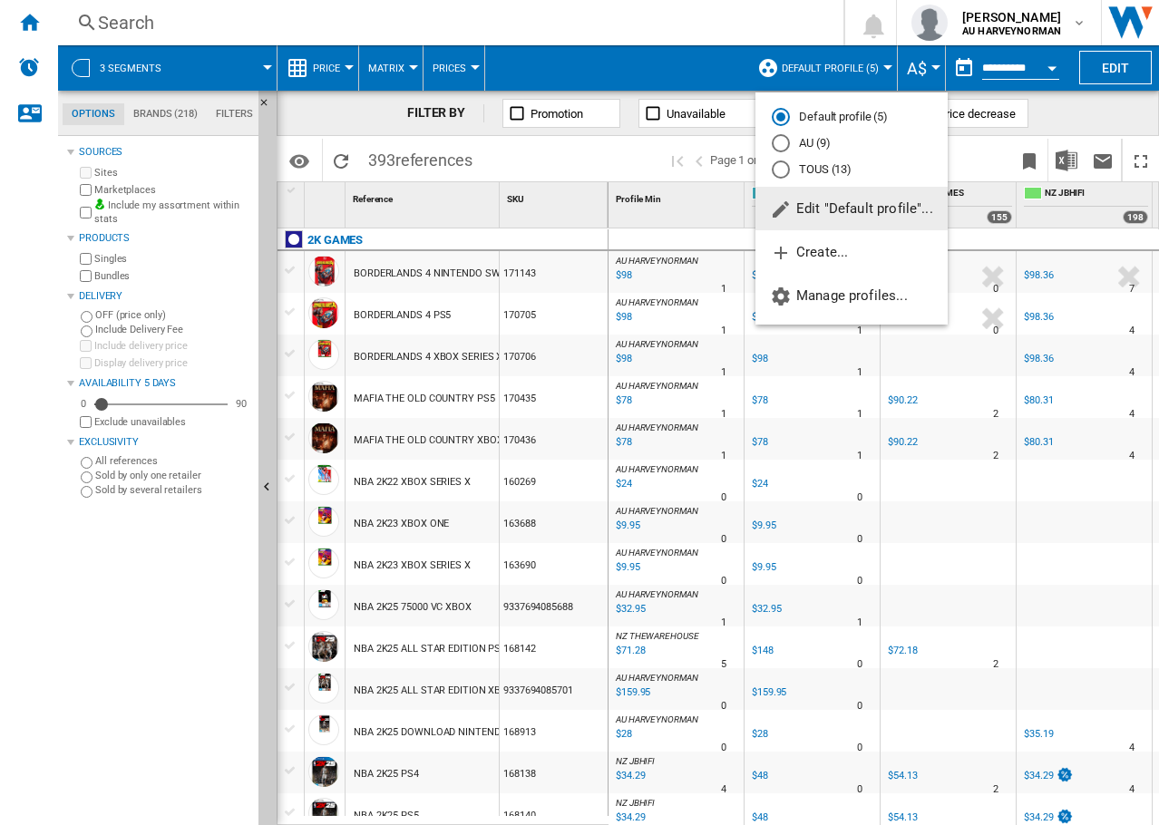
click at [821, 144] on md-radio-button "AU (9)" at bounding box center [852, 143] width 160 height 17
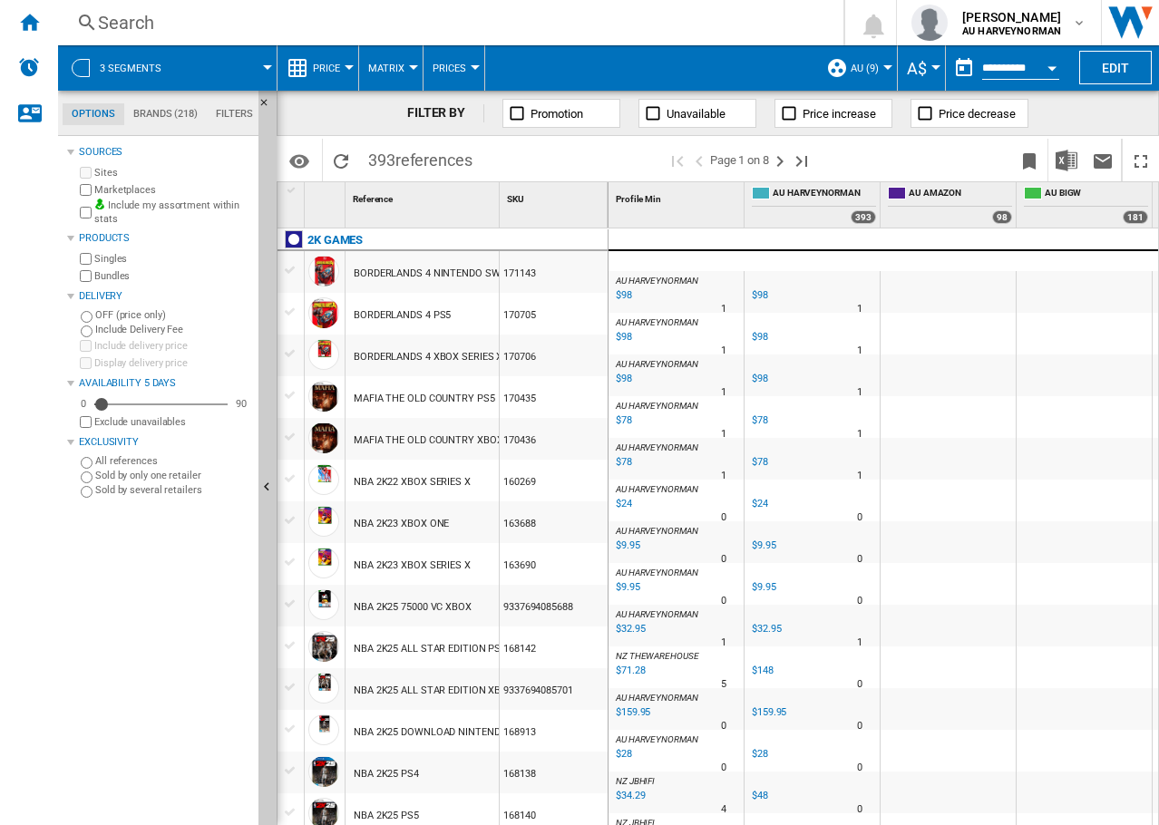
click at [867, 69] on span "AU (9)" at bounding box center [864, 69] width 28 height 12
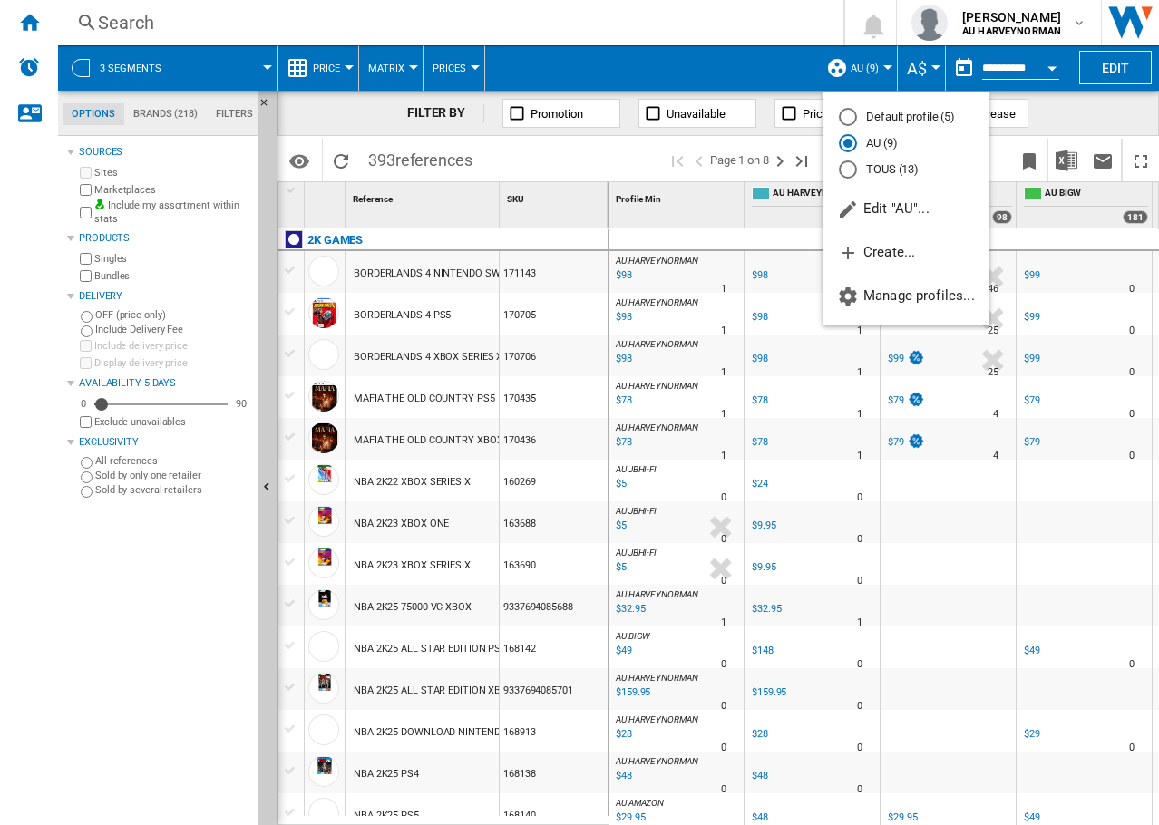
click at [887, 168] on md-radio-button "TOUS (13)" at bounding box center [906, 168] width 134 height 17
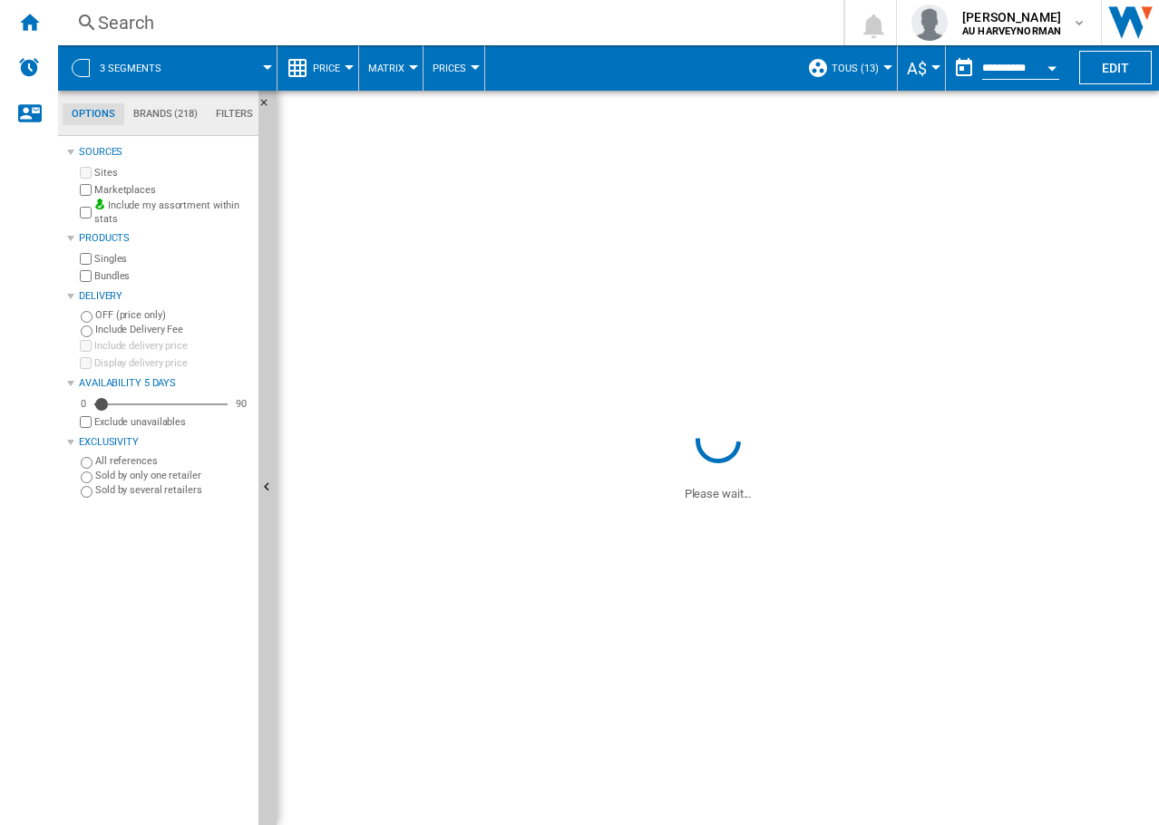
click at [865, 66] on span "TOUS (13)" at bounding box center [854, 69] width 47 height 12
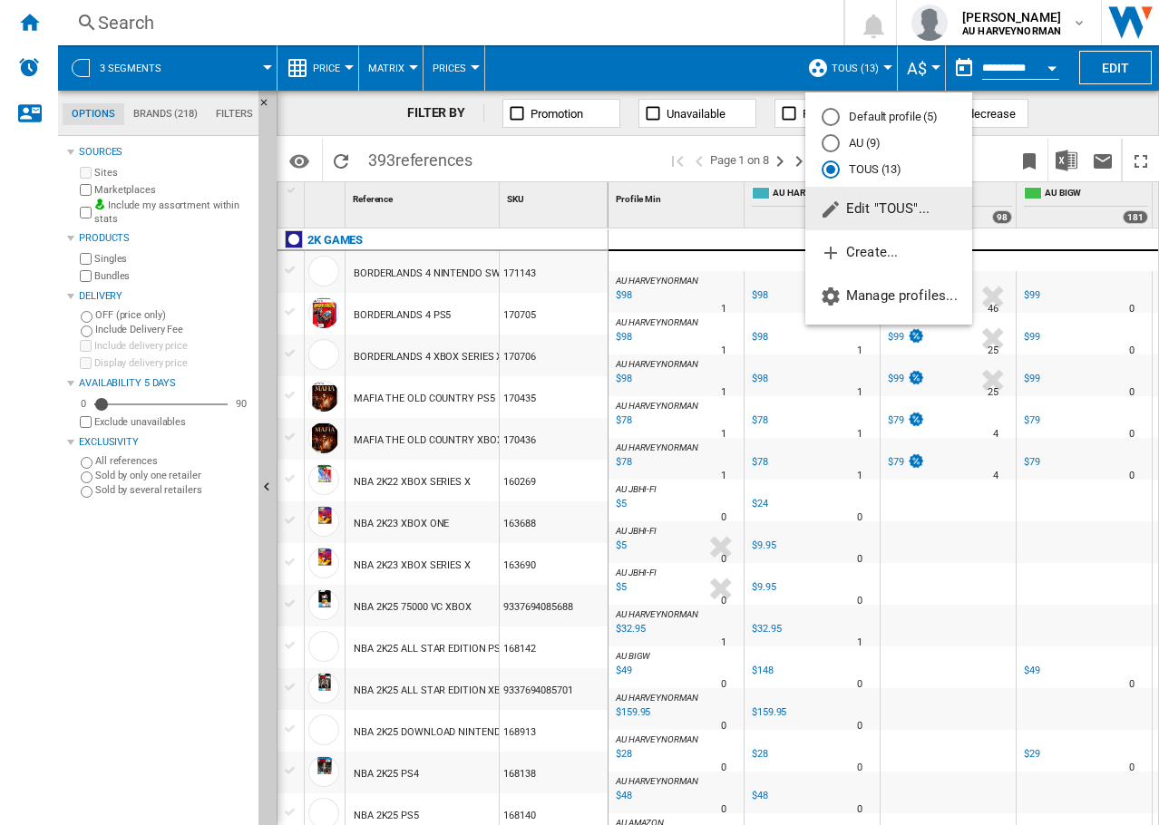
click at [852, 142] on md-radio-button "AU (9)" at bounding box center [888, 143] width 134 height 17
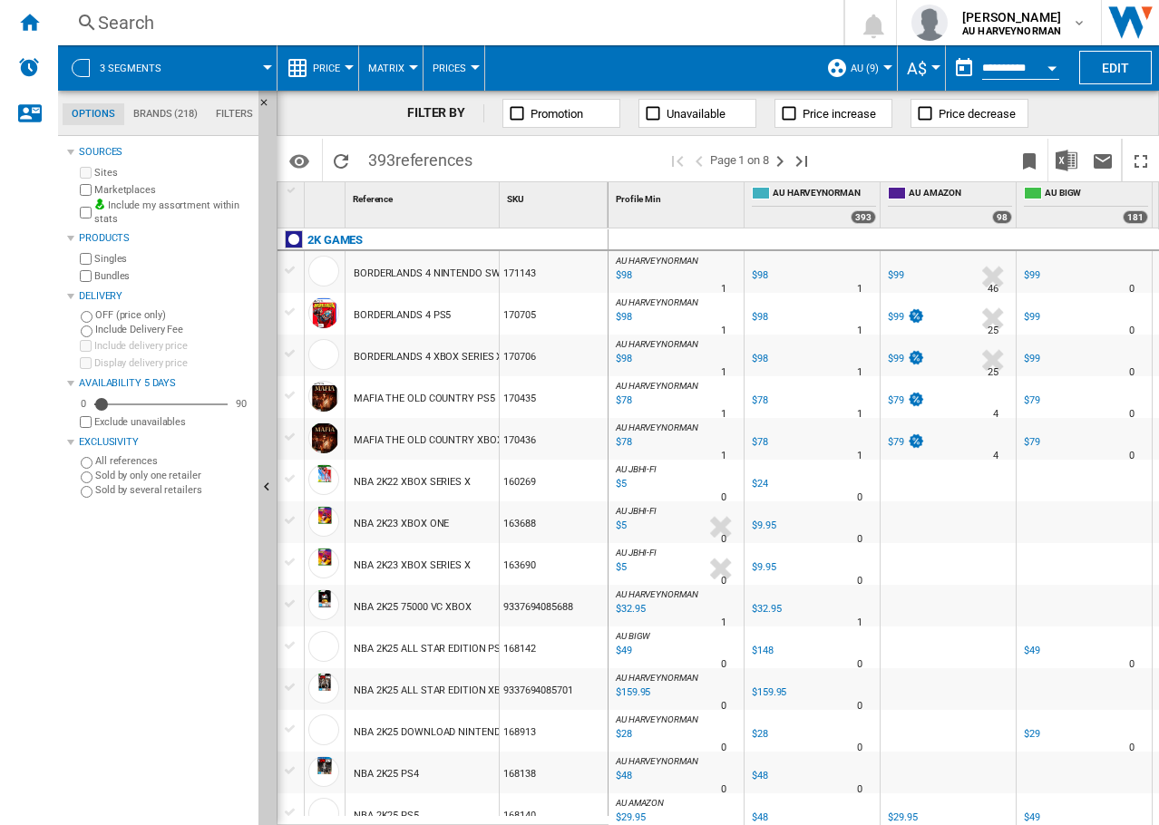
click at [316, 65] on span "Price" at bounding box center [326, 69] width 27 height 12
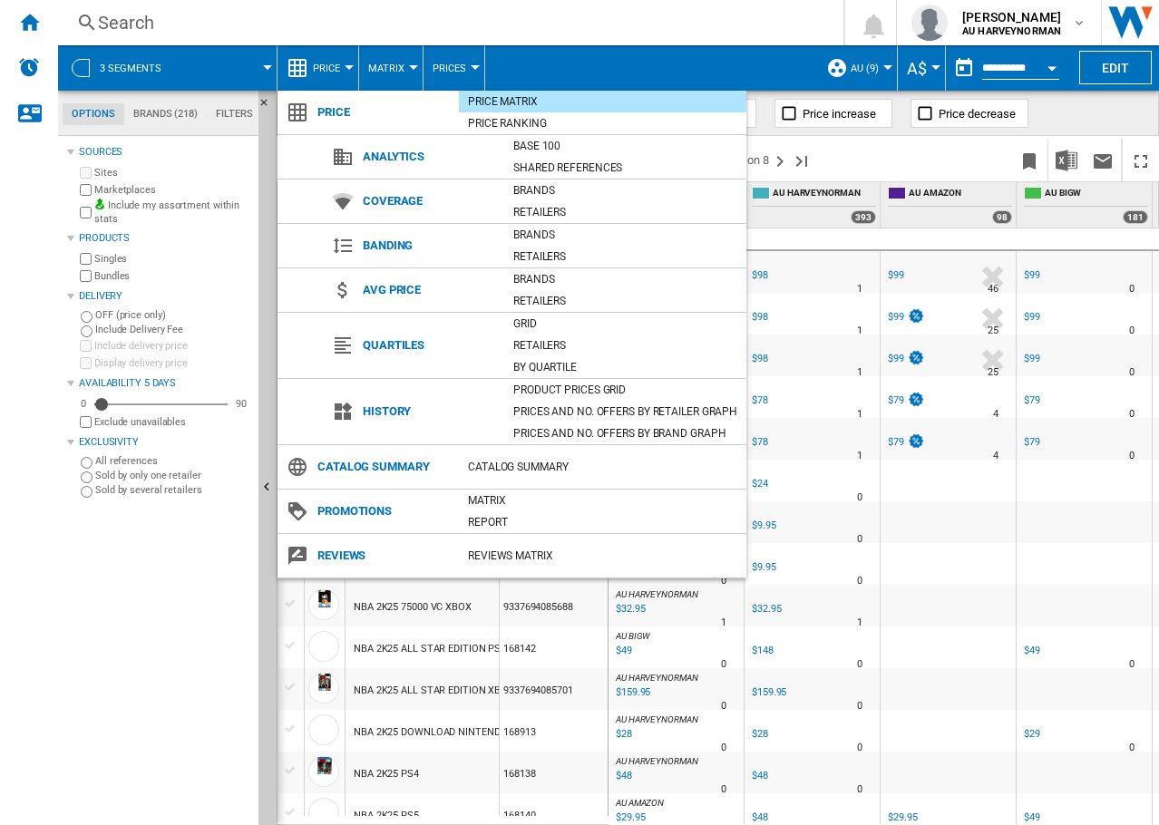
click at [633, 54] on md-backdrop at bounding box center [579, 412] width 1159 height 825
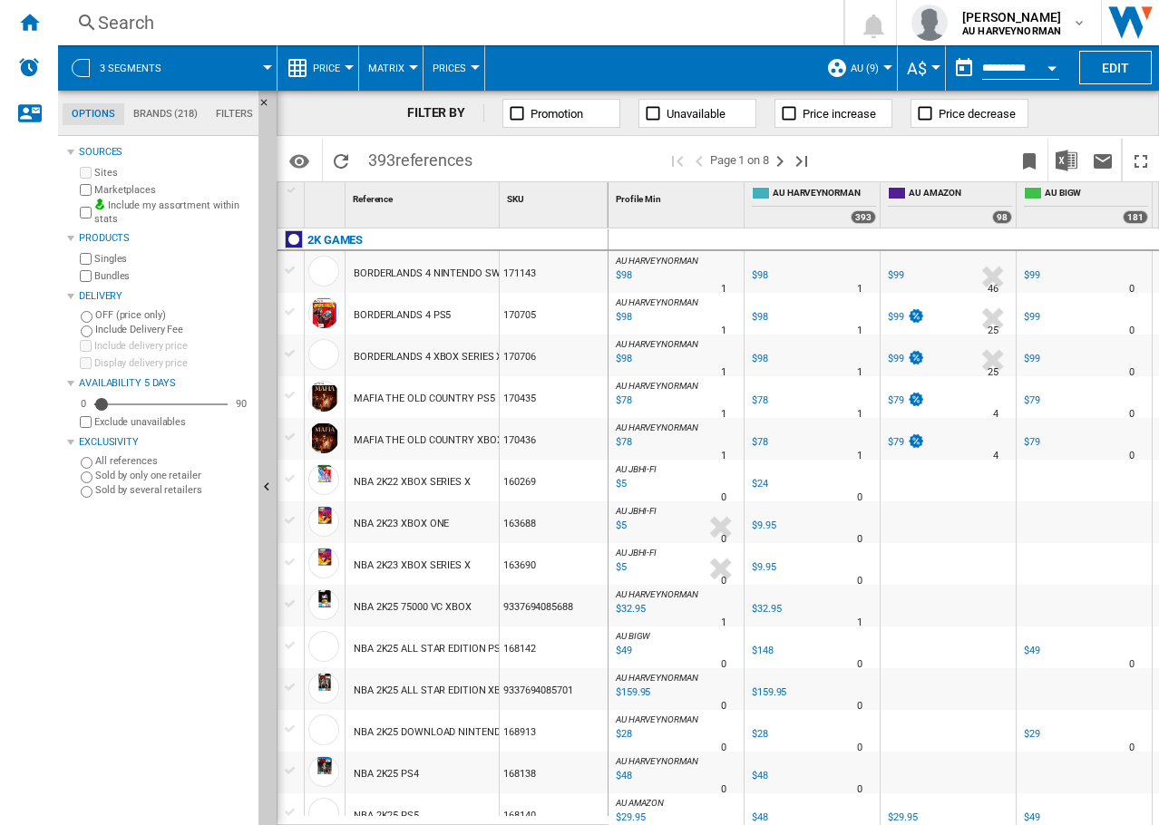
click at [319, 64] on span "Price" at bounding box center [326, 69] width 27 height 12
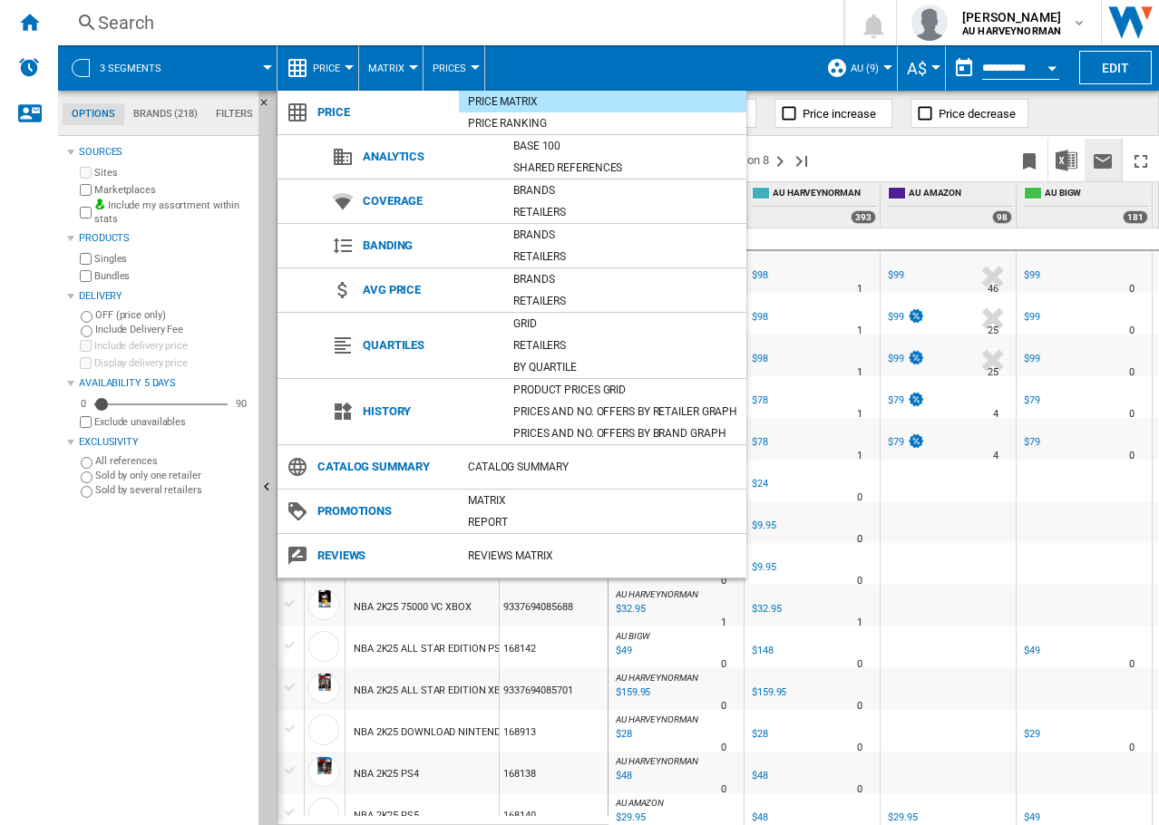
drag, startPoint x: 923, startPoint y: 151, endPoint x: 1085, endPoint y: 160, distance: 162.5
click at [924, 151] on md-backdrop at bounding box center [579, 412] width 1159 height 825
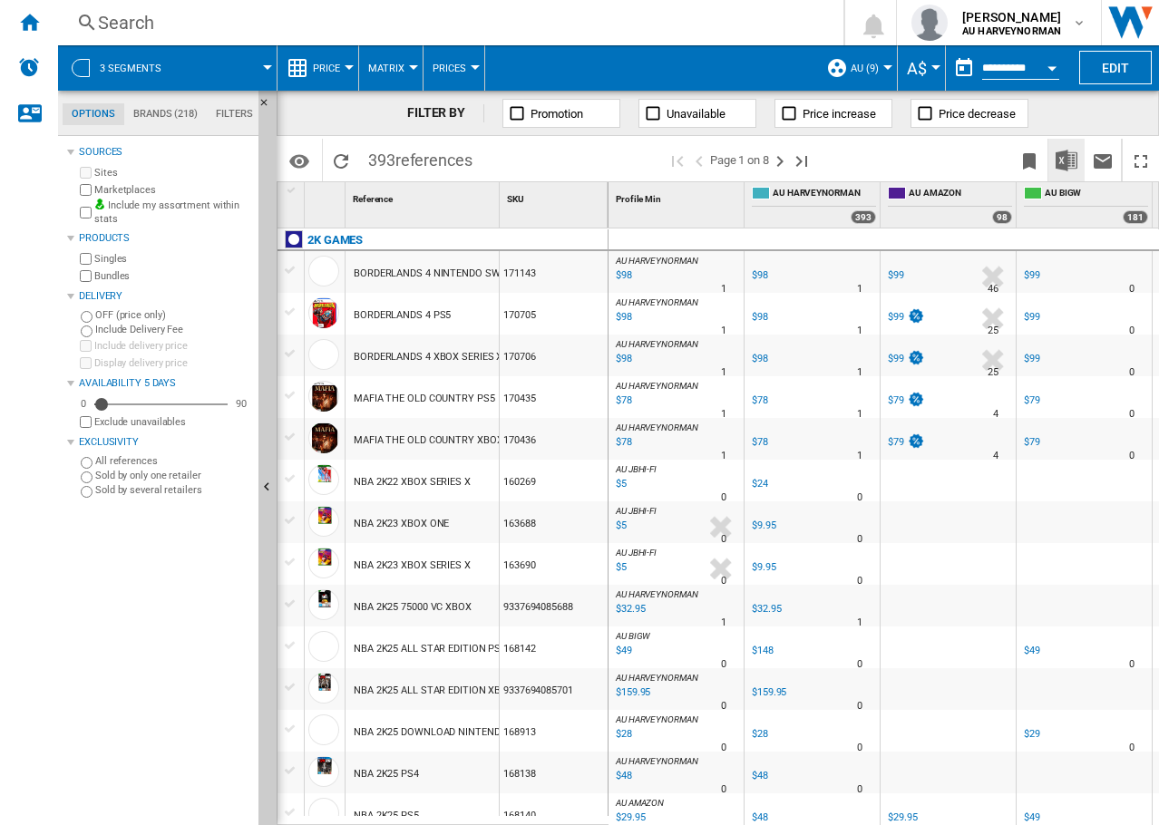
click at [1058, 159] on img "Download in Excel" at bounding box center [1066, 161] width 22 height 22
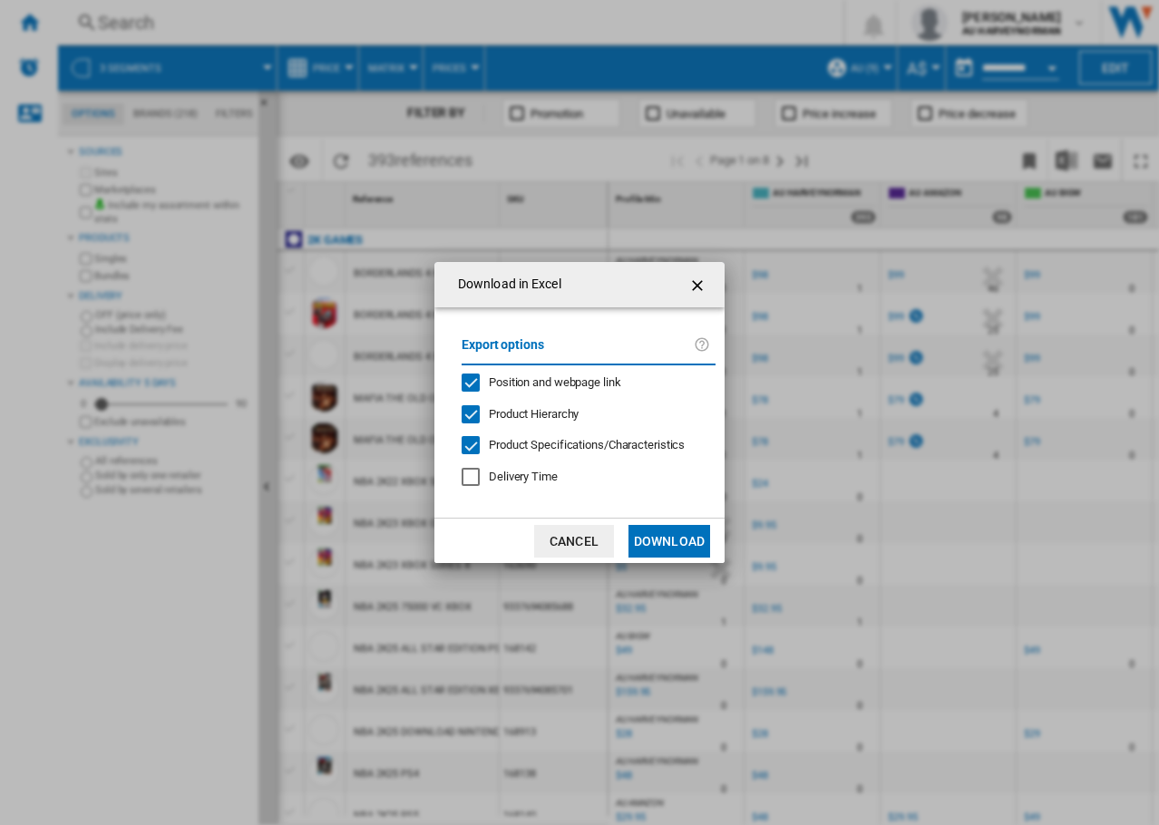
click at [681, 542] on button "Download" at bounding box center [669, 541] width 82 height 33
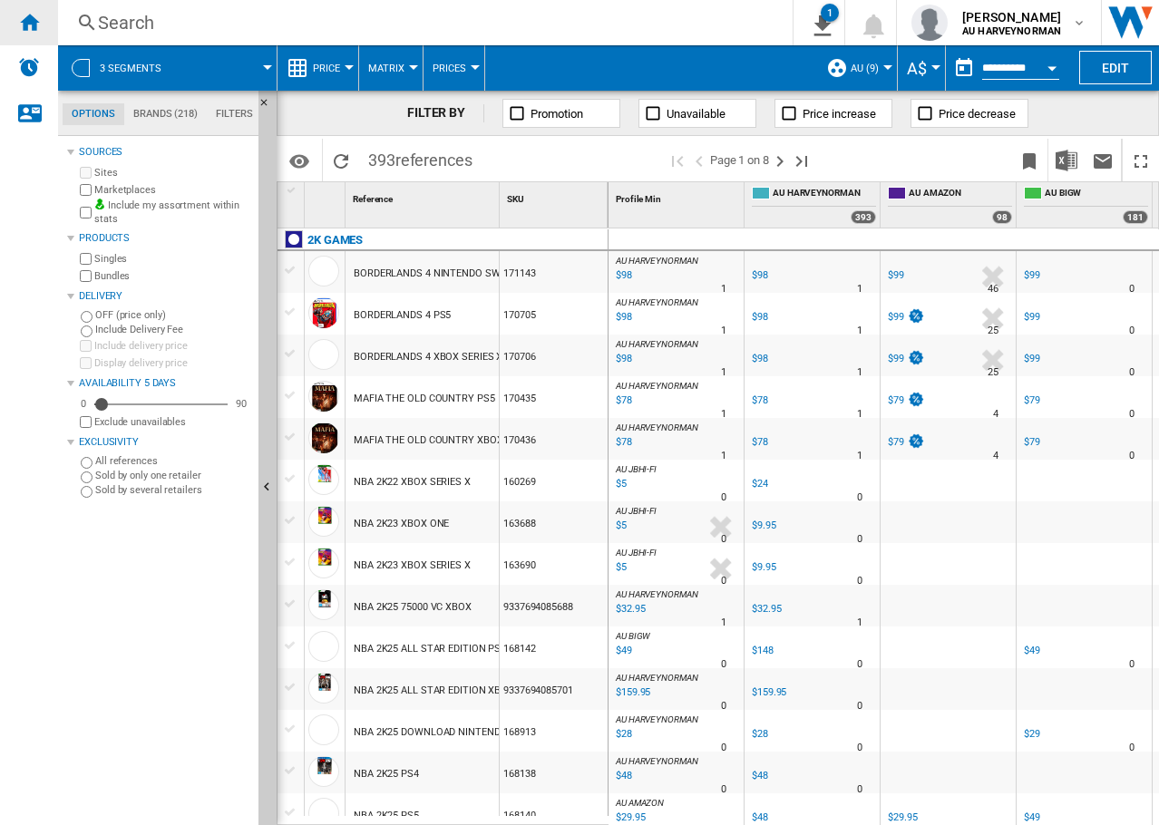
click at [22, 18] on ng-md-icon "Home" at bounding box center [29, 22] width 22 height 22
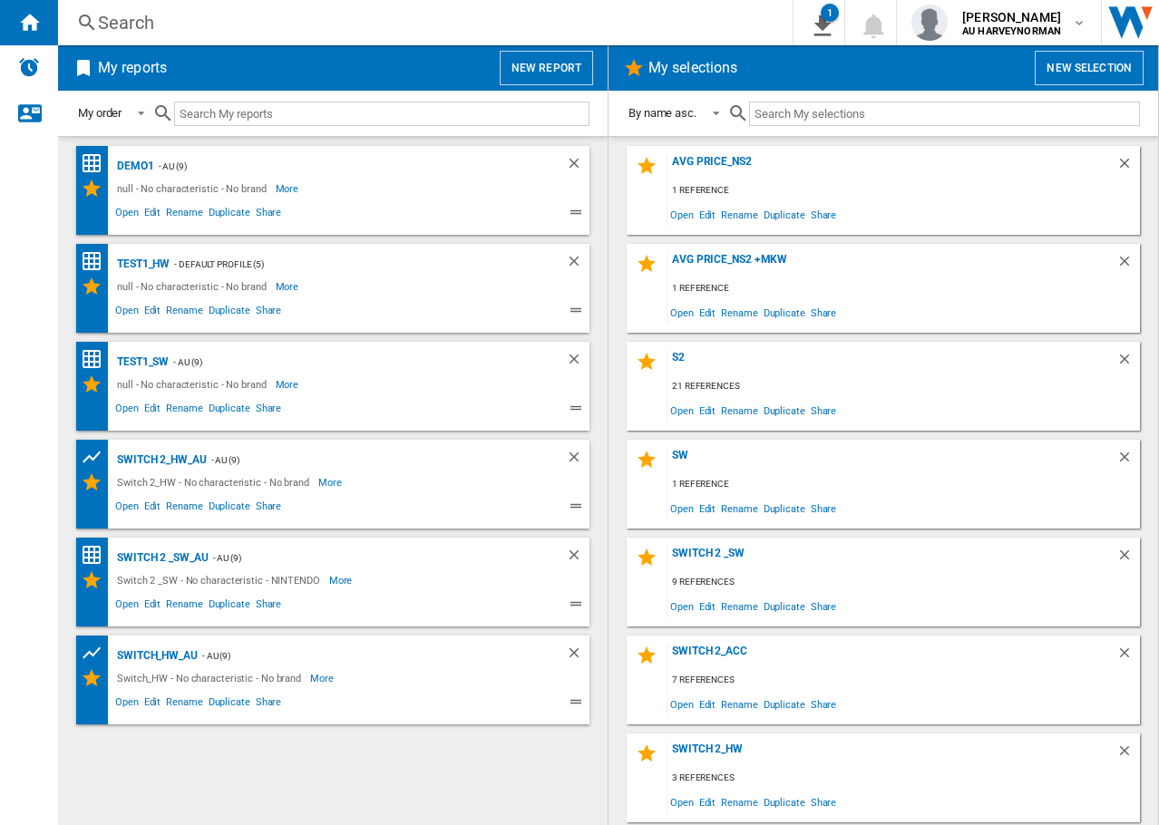
click at [558, 72] on button "New report" at bounding box center [546, 68] width 93 height 34
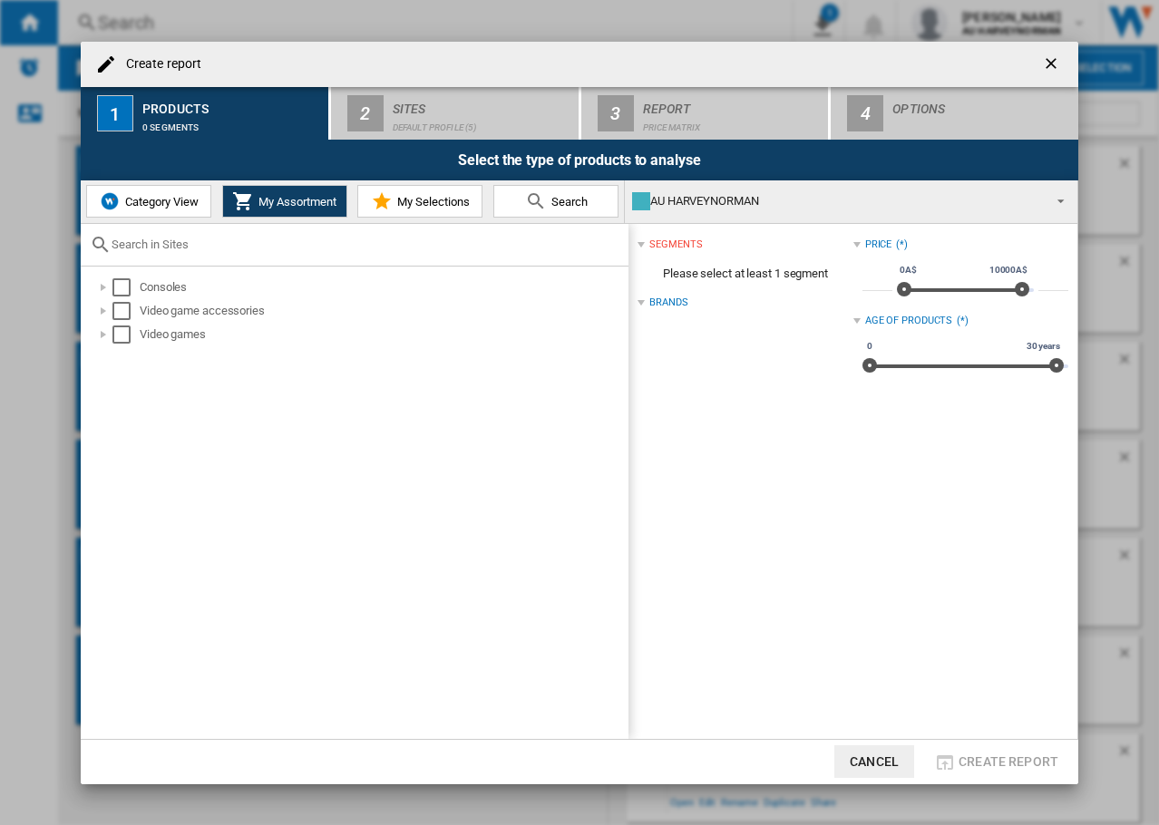
click at [154, 209] on button "Category View" at bounding box center [148, 201] width 125 height 33
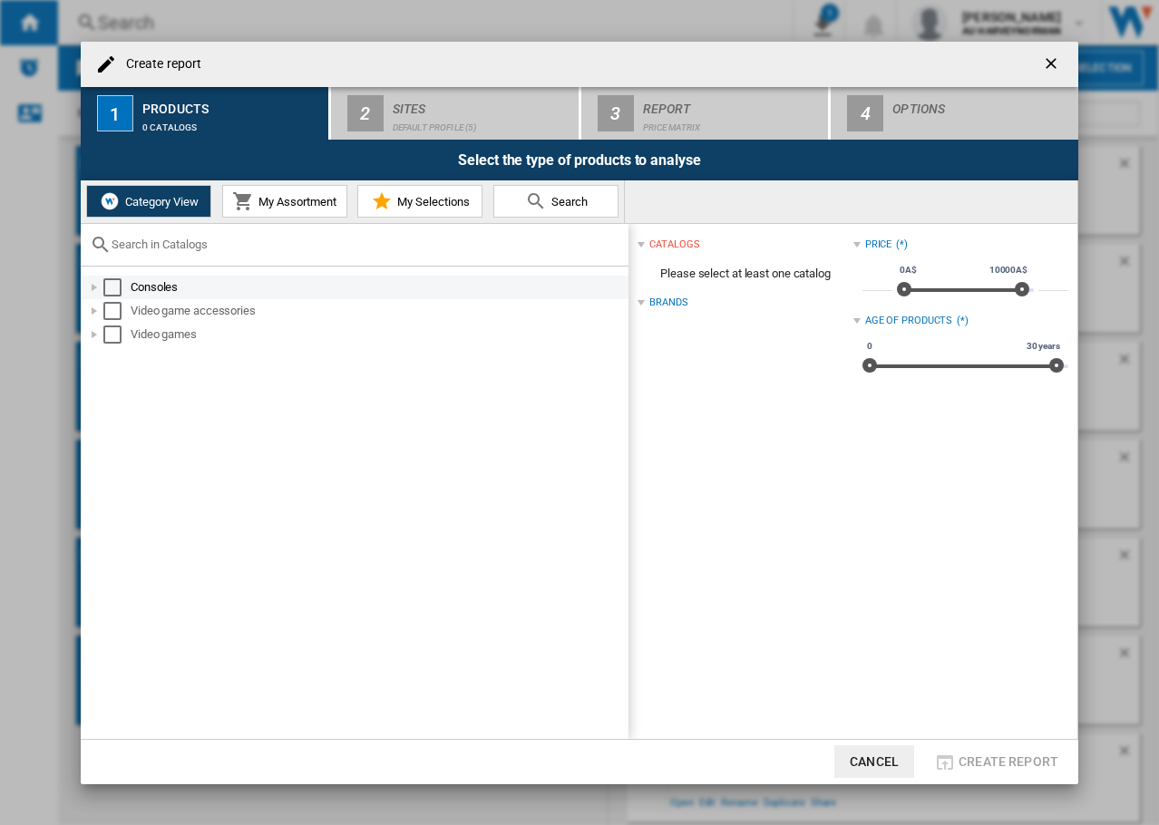
click at [112, 284] on div "Select" at bounding box center [112, 287] width 18 height 18
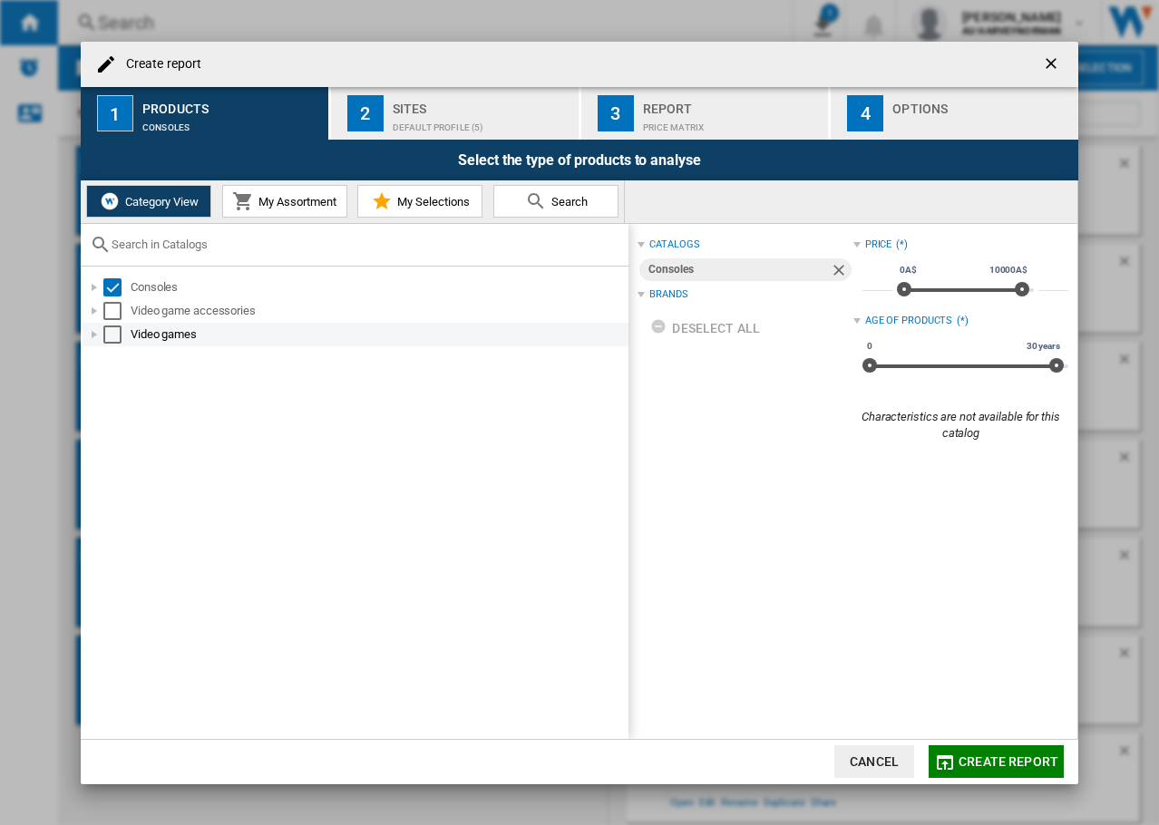
click at [113, 324] on div "Video games" at bounding box center [356, 335] width 546 height 24
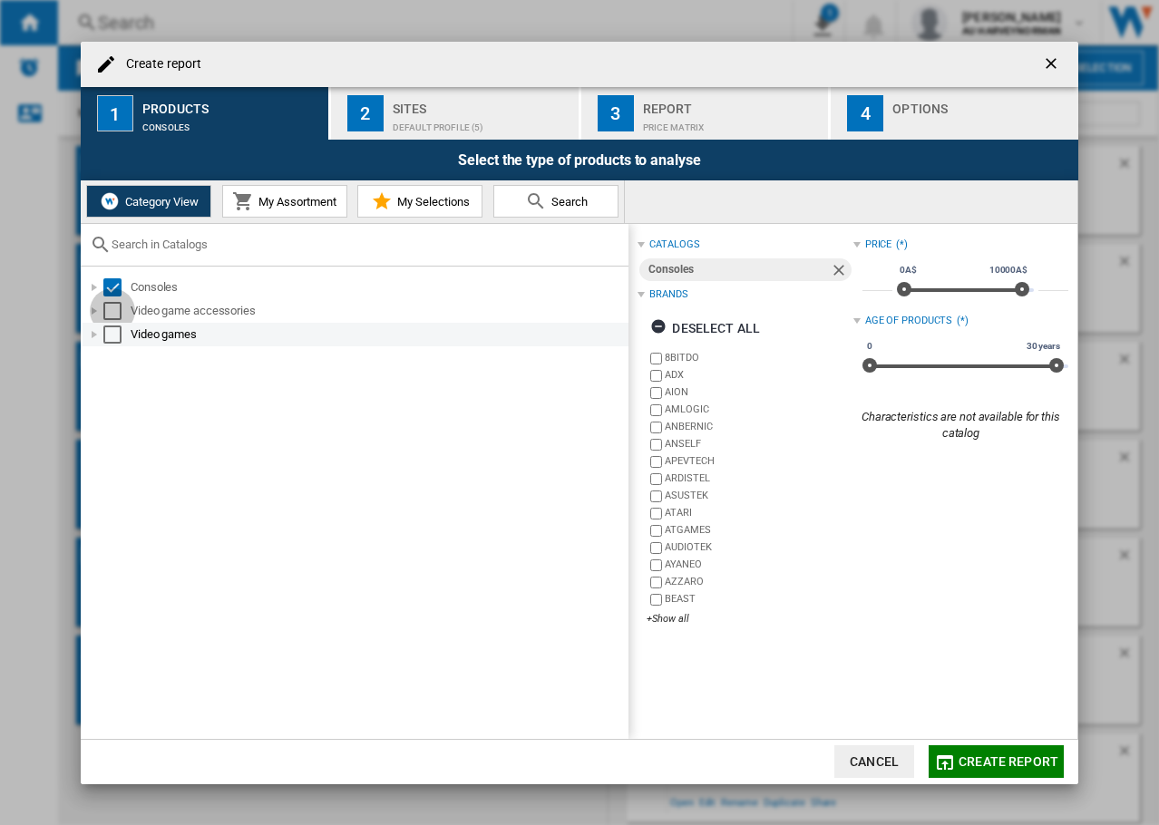
drag, startPoint x: 109, startPoint y: 312, endPoint x: 112, endPoint y: 333, distance: 21.0
click at [109, 314] on div "Select" at bounding box center [112, 311] width 18 height 18
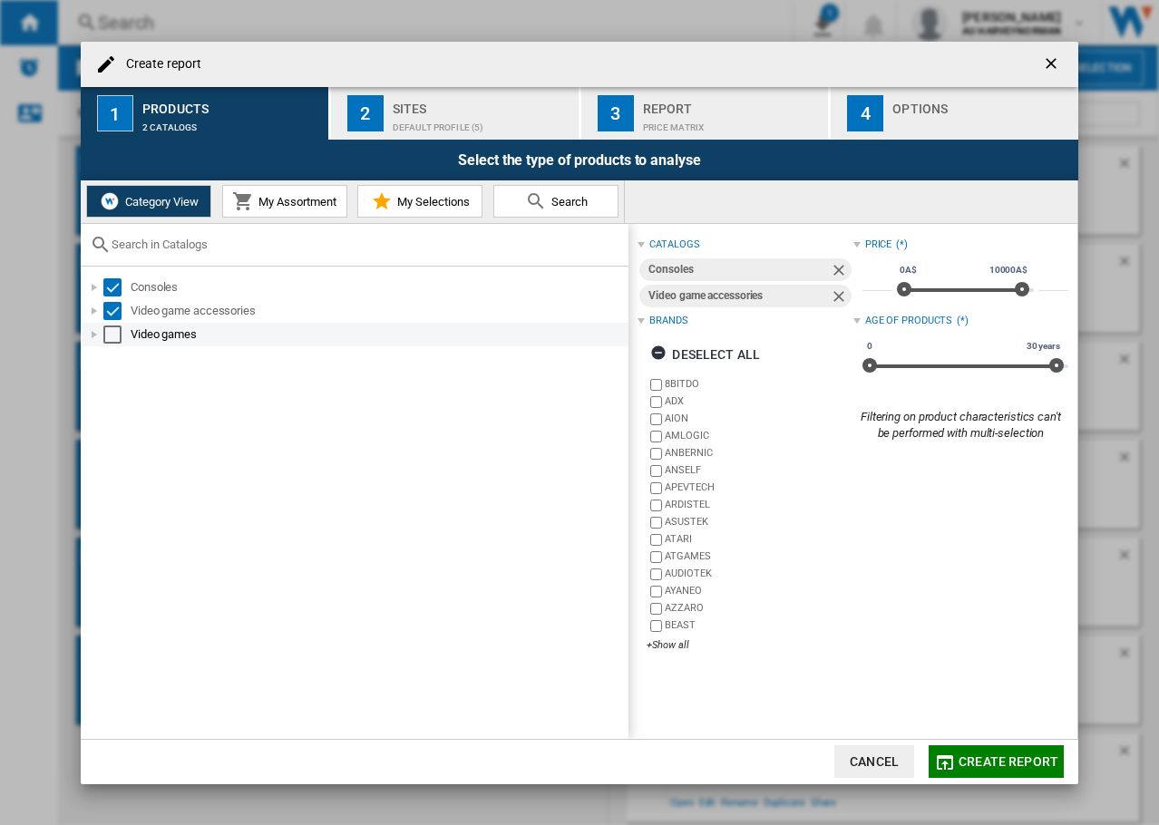
click at [112, 333] on div "Select" at bounding box center [112, 334] width 18 height 18
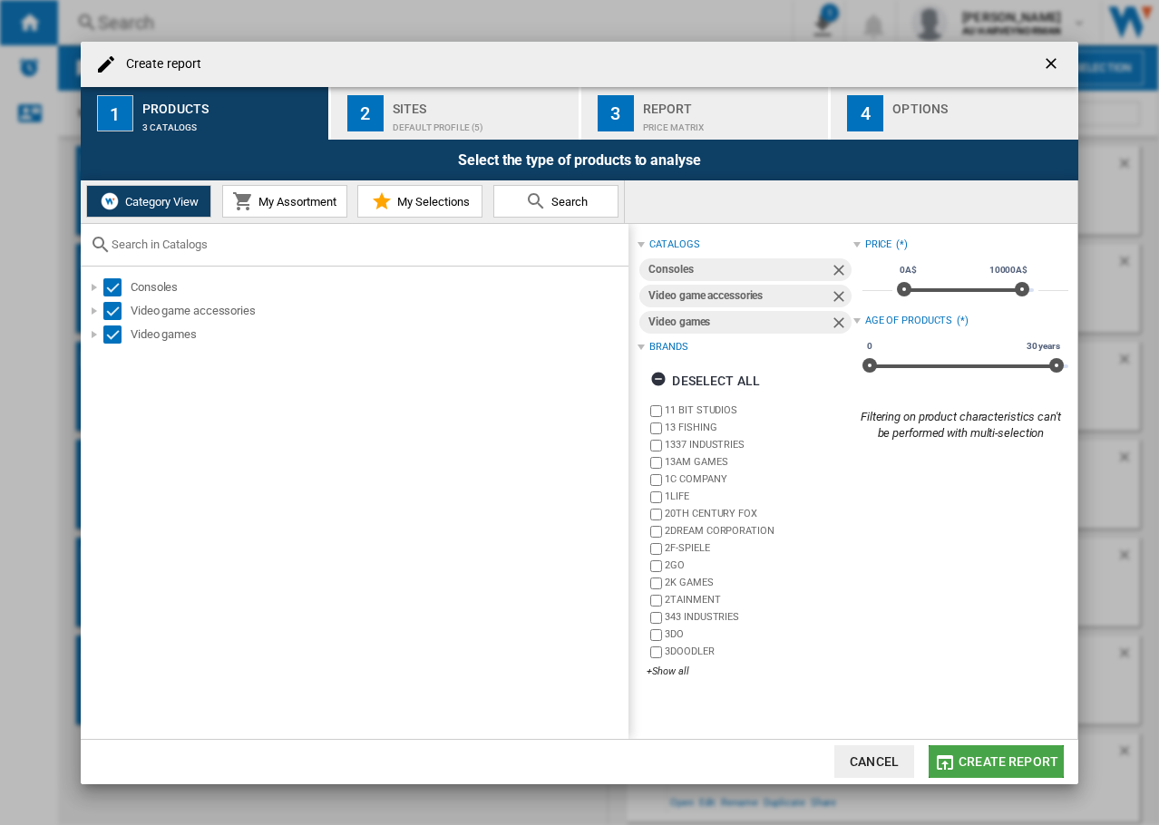
click at [1020, 772] on button "Create report" at bounding box center [995, 761] width 135 height 33
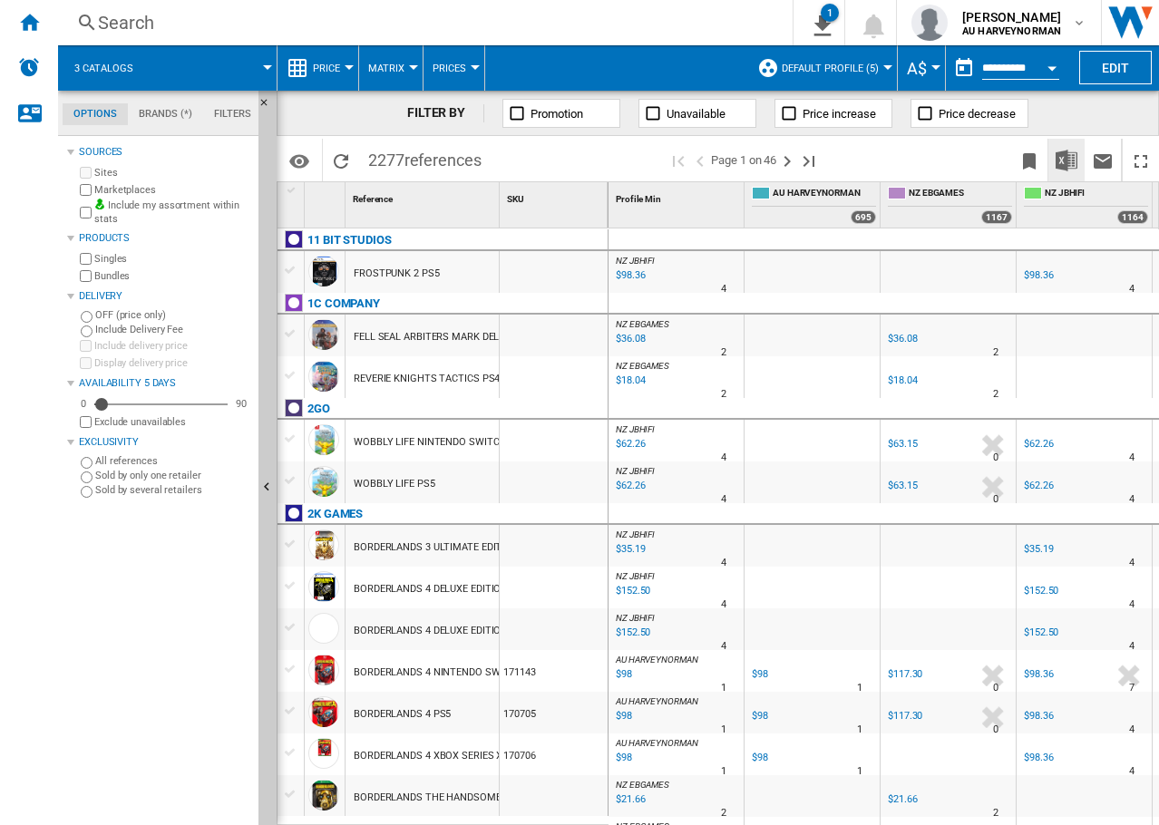
click at [1068, 158] on img "Download in Excel" at bounding box center [1066, 161] width 22 height 22
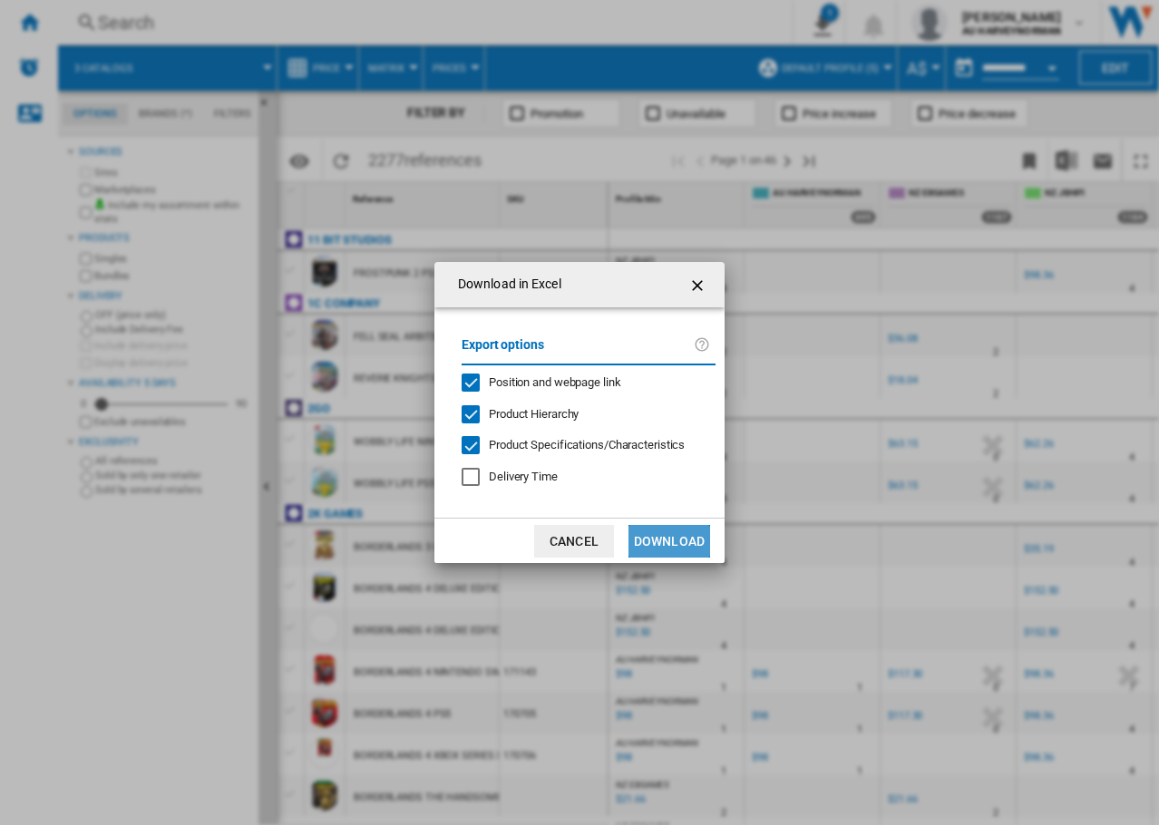
click at [671, 544] on button "Download" at bounding box center [669, 541] width 82 height 33
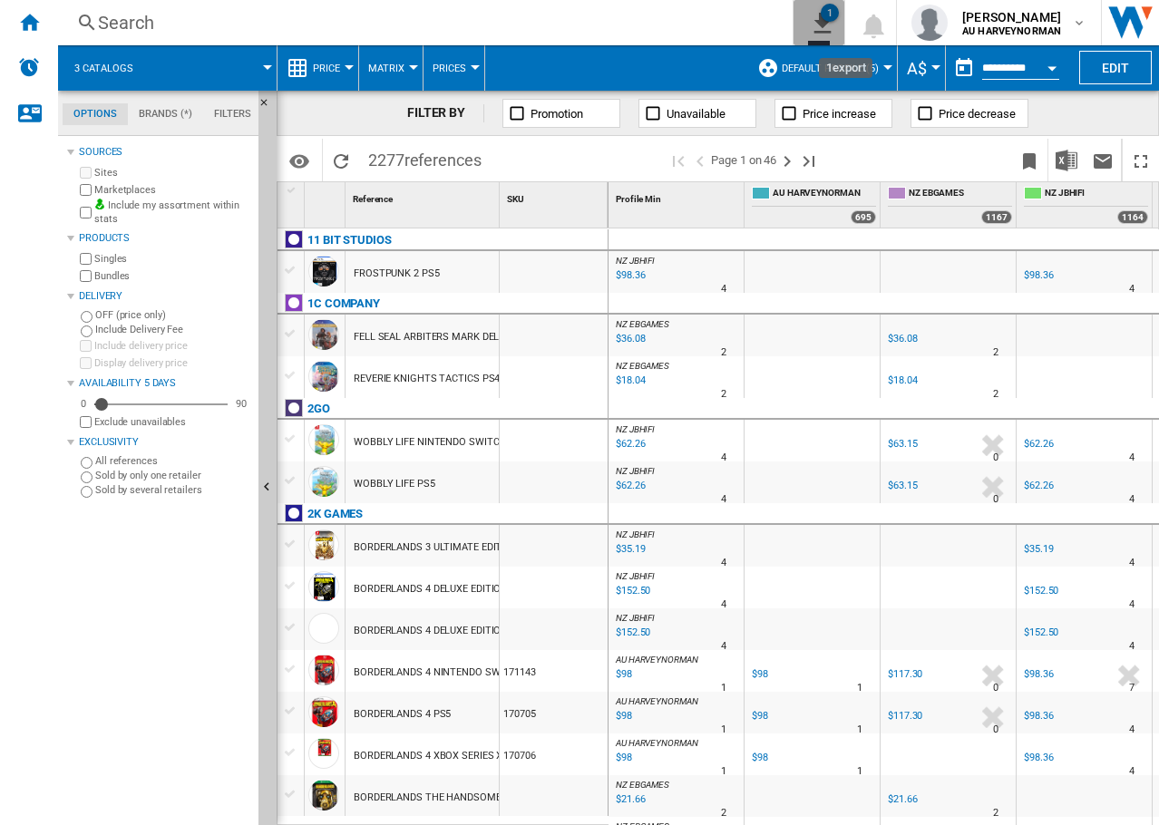
click at [825, 29] on ng-md-icon "1\a export" at bounding box center [819, 20] width 22 height 23
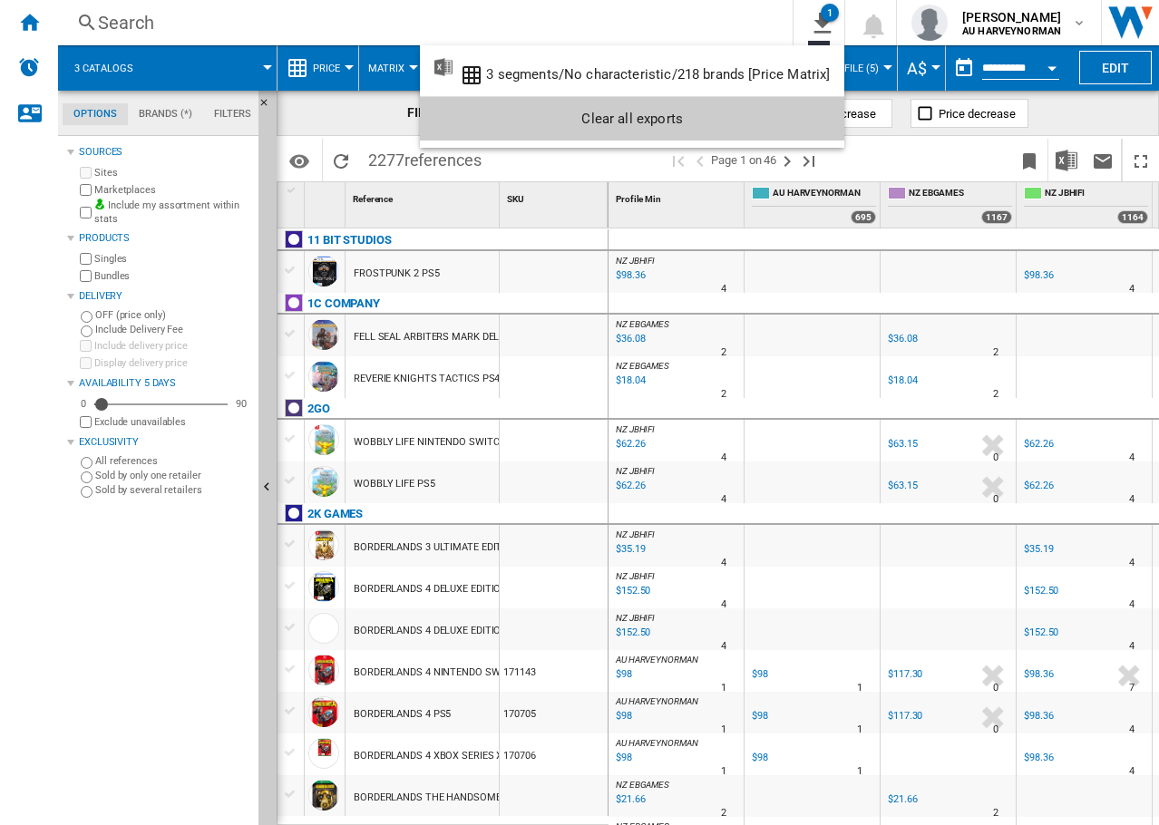
click at [724, 24] on md-backdrop at bounding box center [579, 412] width 1159 height 825
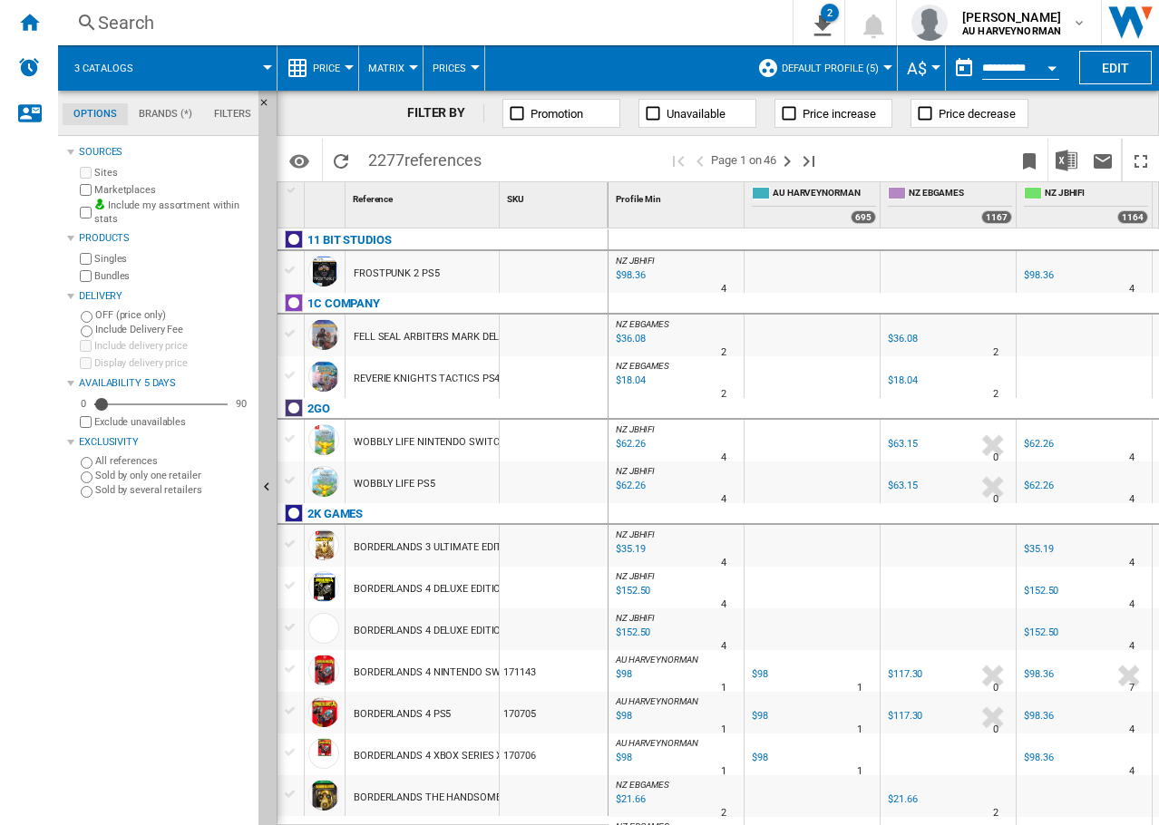
click at [314, 66] on span "Price" at bounding box center [326, 69] width 27 height 12
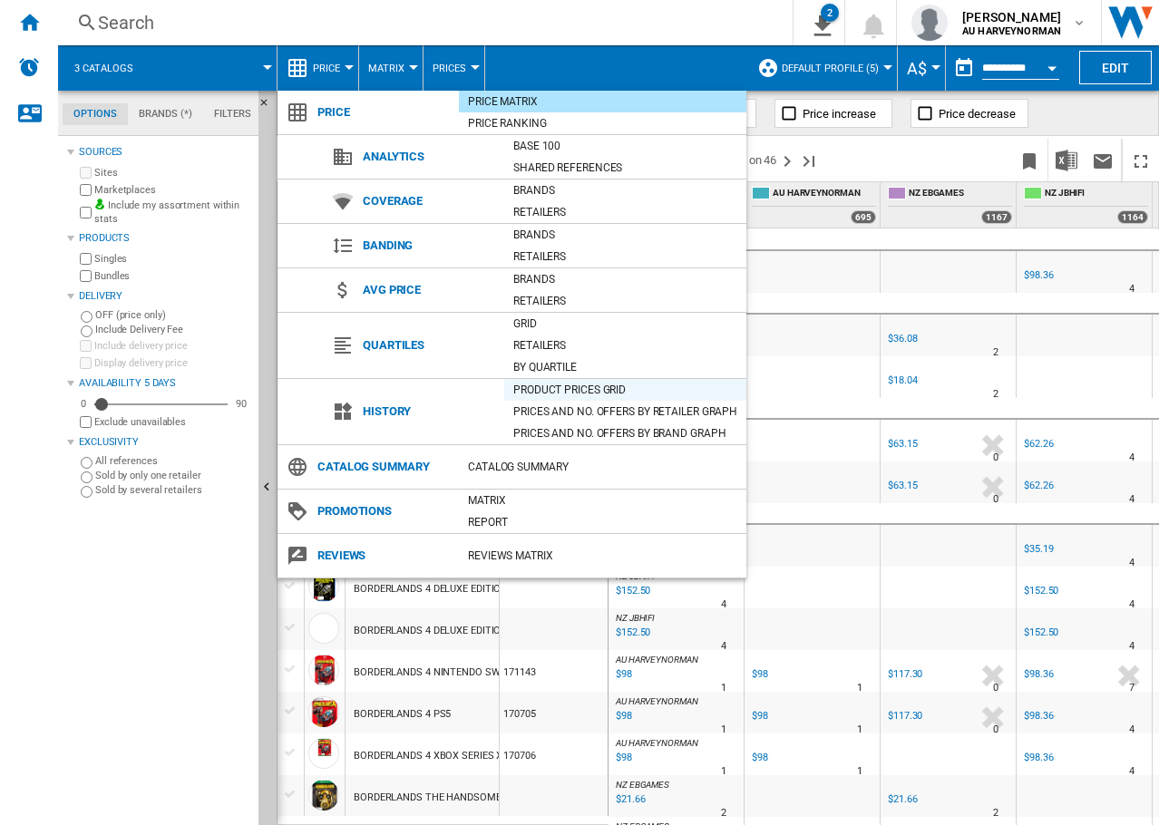
click at [557, 388] on div "Product prices grid" at bounding box center [625, 390] width 242 height 18
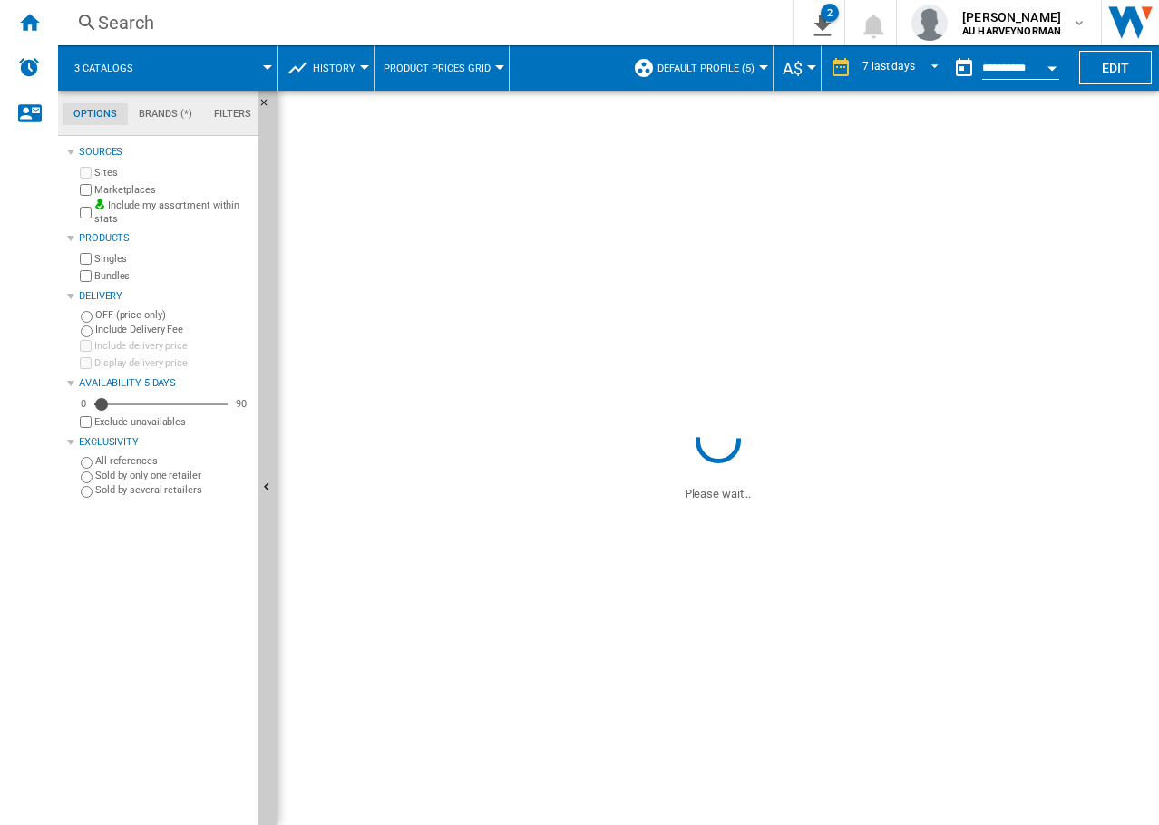
click at [706, 69] on span "Default profile (5)" at bounding box center [705, 69] width 97 height 12
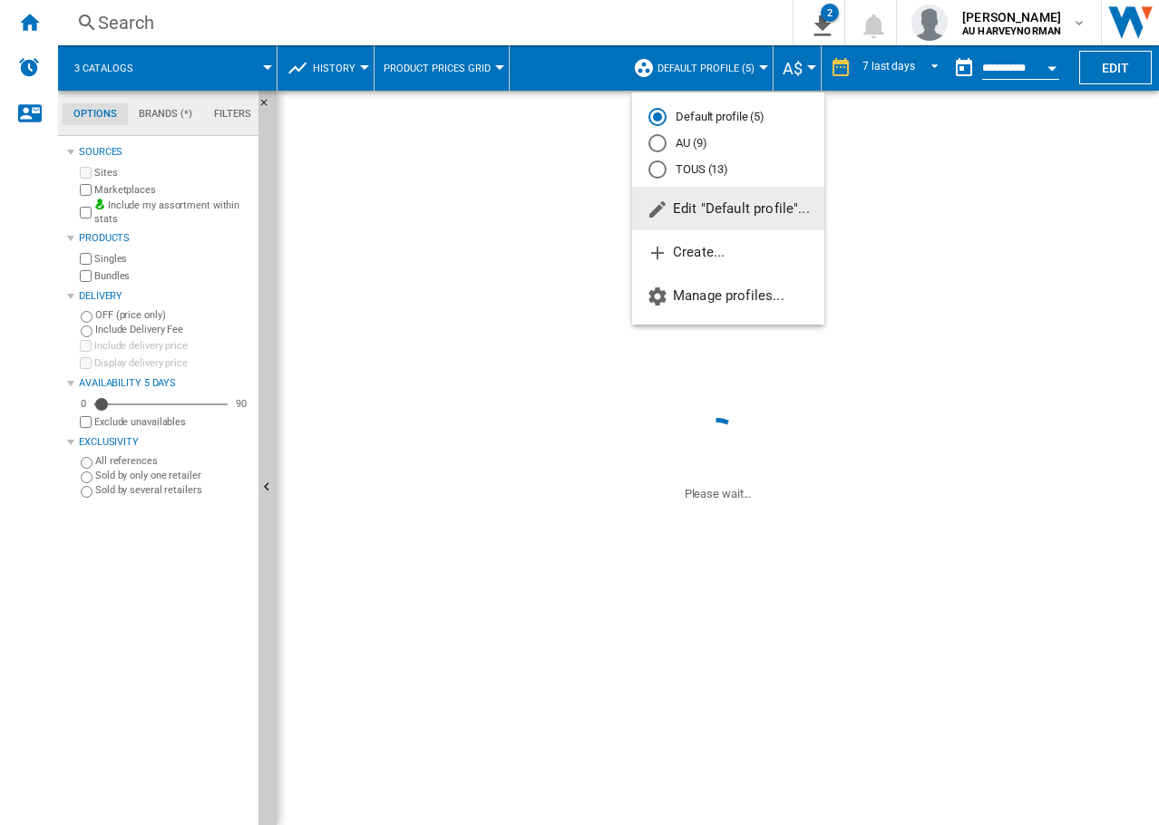
click at [694, 140] on md-radio-button "AU (9)" at bounding box center [728, 143] width 160 height 17
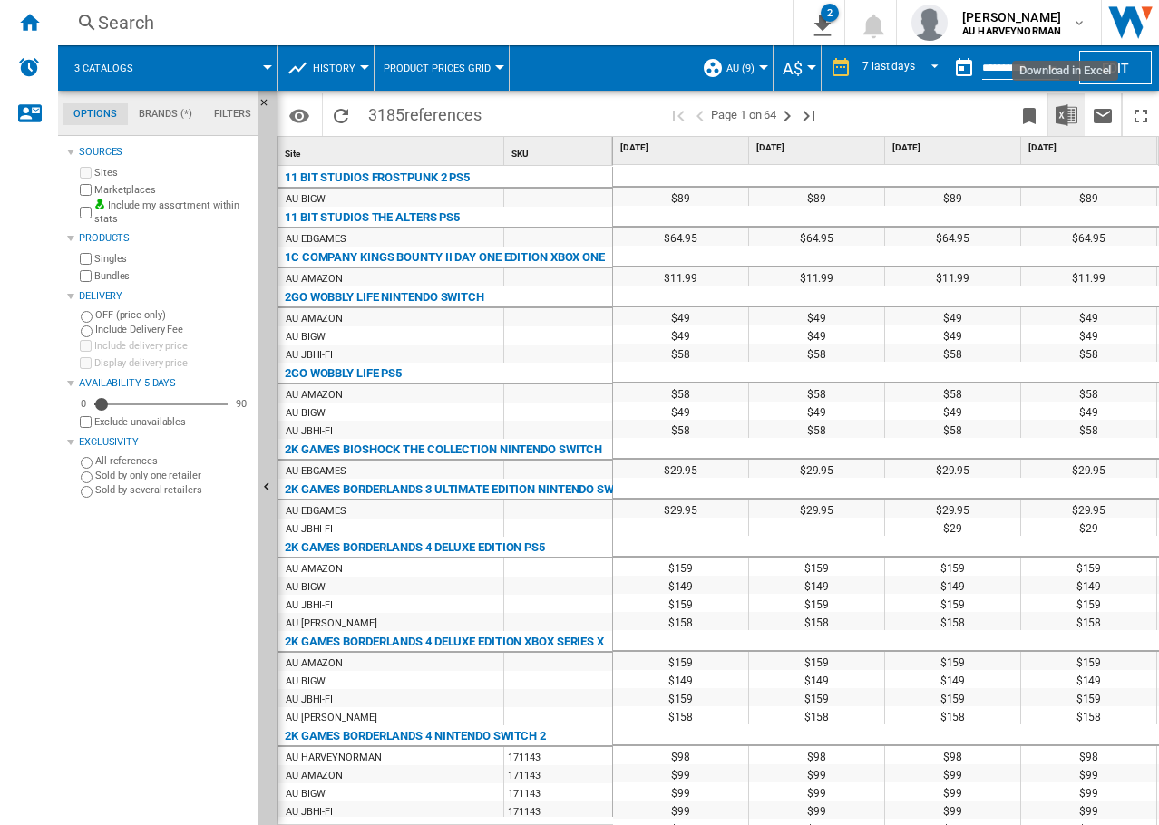
click at [1068, 117] on img "Download in Excel" at bounding box center [1066, 115] width 22 height 22
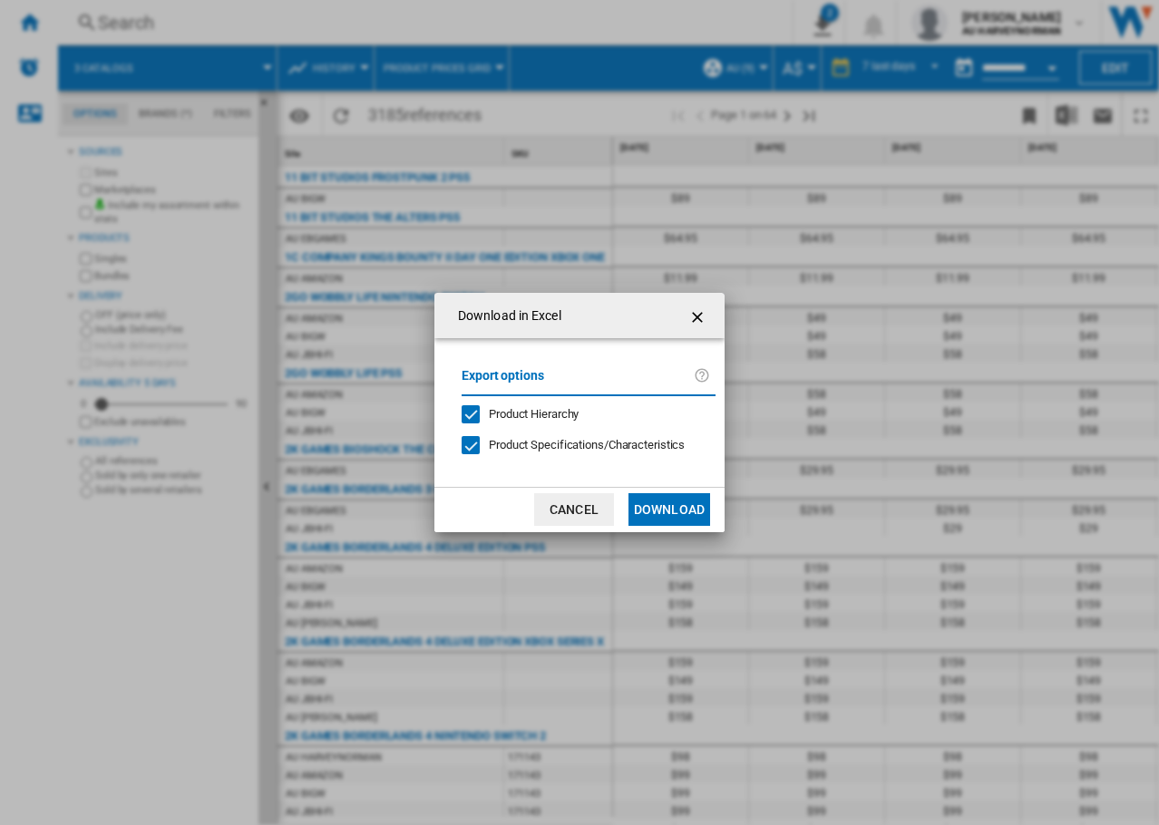
click at [687, 500] on button "Download" at bounding box center [669, 509] width 82 height 33
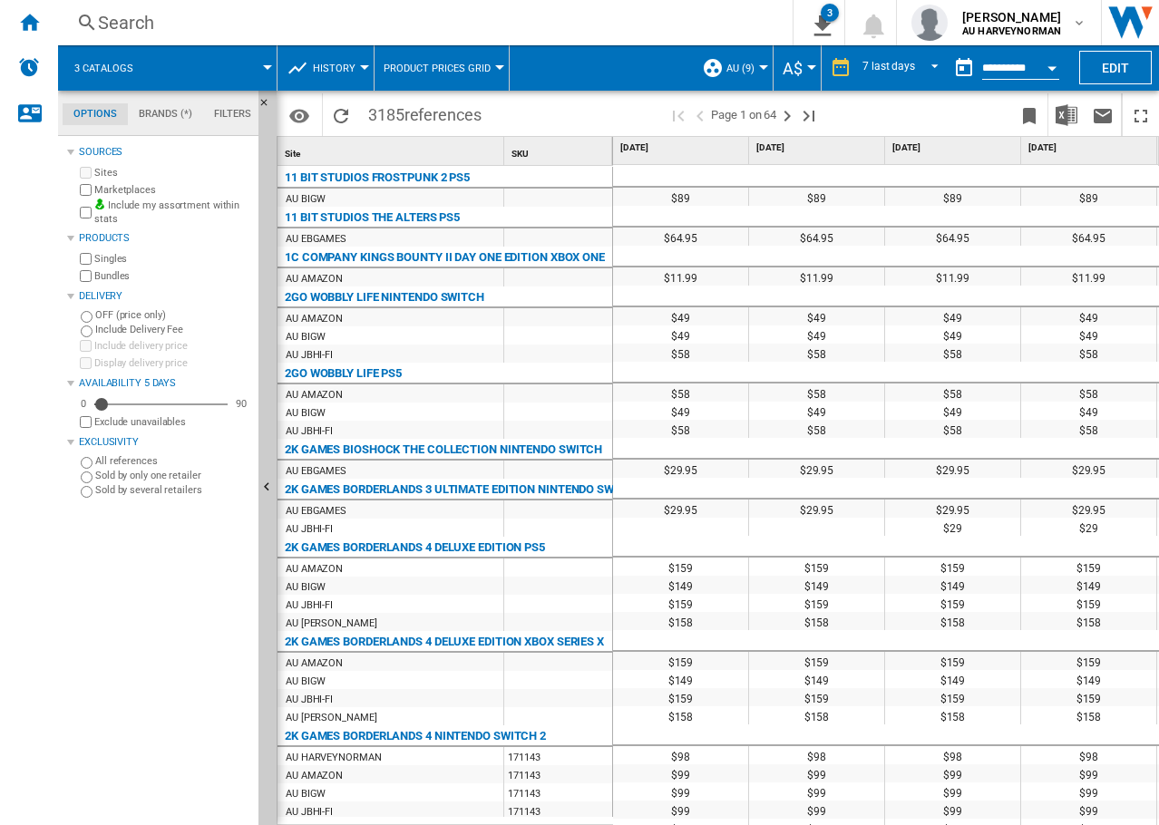
click at [229, 99] on md-tabs-canvas "Options Brands (*) Filters Options Brands (*) Filters" at bounding box center [167, 113] width 218 height 45
click at [233, 108] on md-tab-item "Filters" at bounding box center [232, 114] width 59 height 22
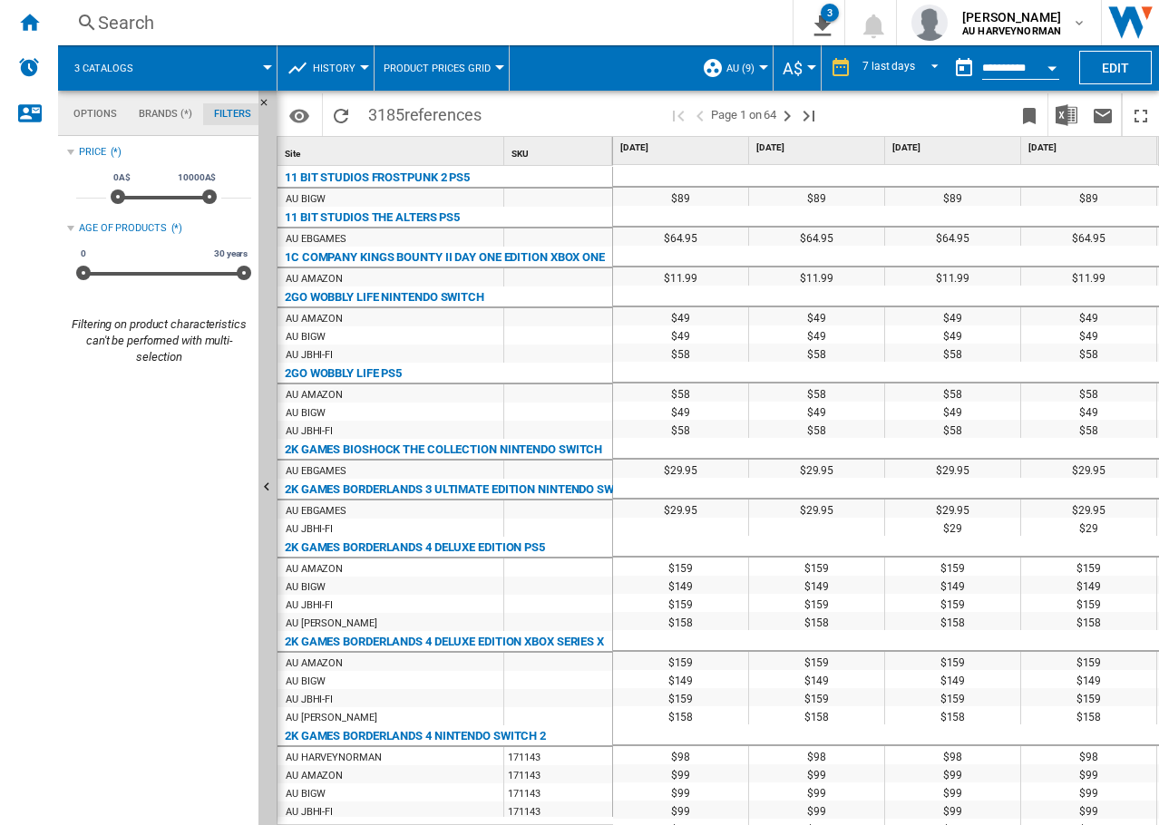
click at [157, 118] on md-tab-item "Brands (*)" at bounding box center [165, 114] width 75 height 22
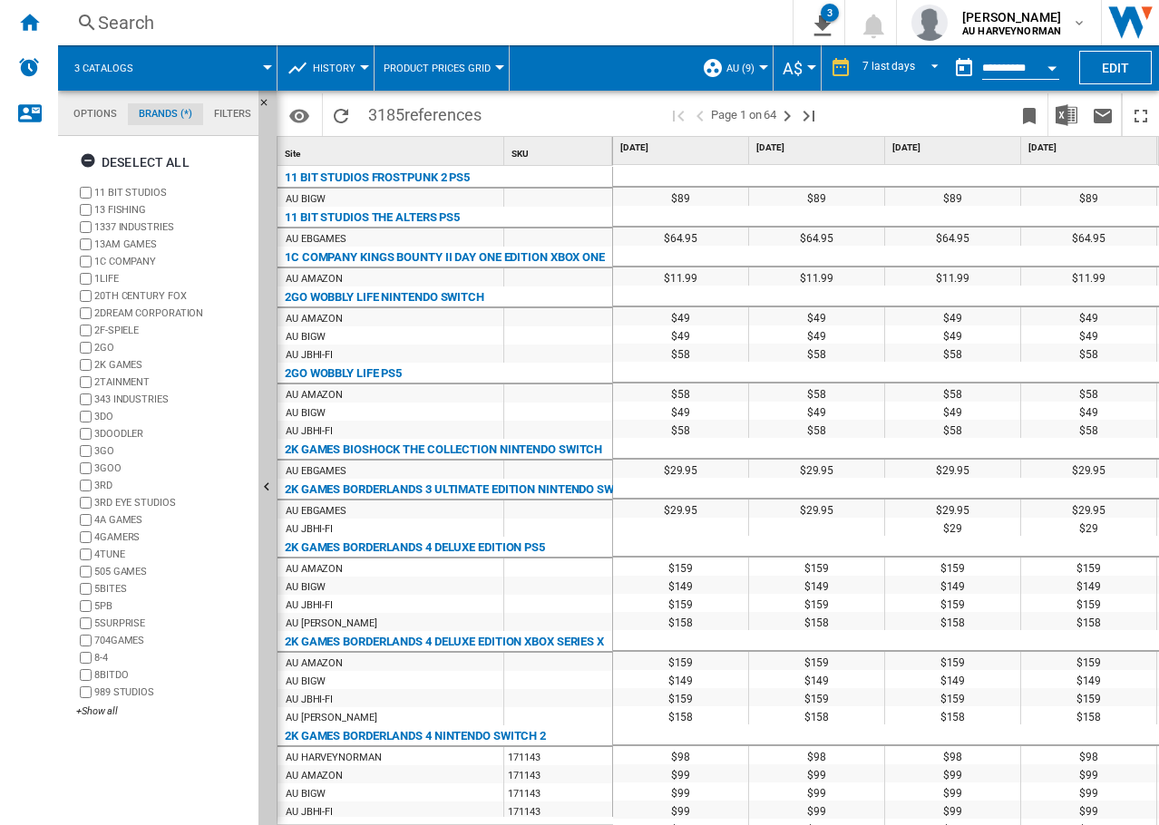
scroll to position [70, 0]
click at [98, 715] on div "+Show all" at bounding box center [163, 711] width 175 height 14
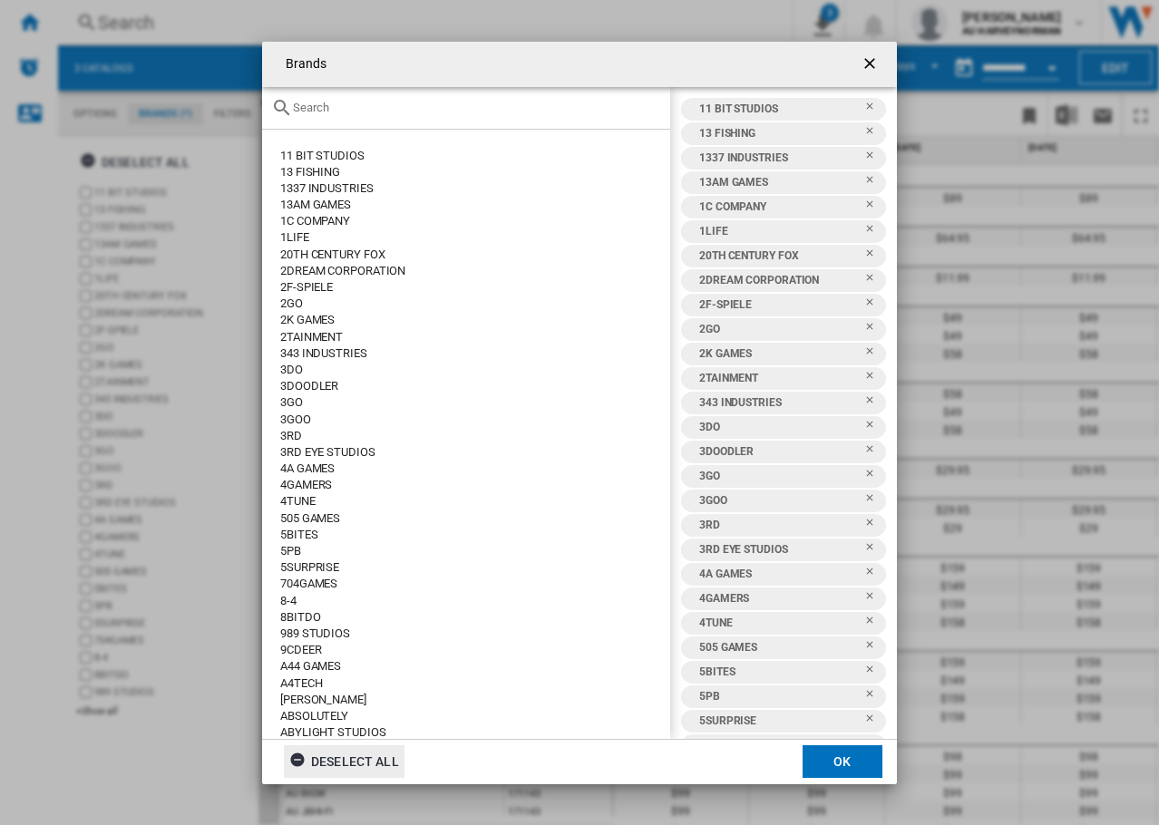
click at [331, 766] on div "Deselect all" at bounding box center [344, 761] width 110 height 33
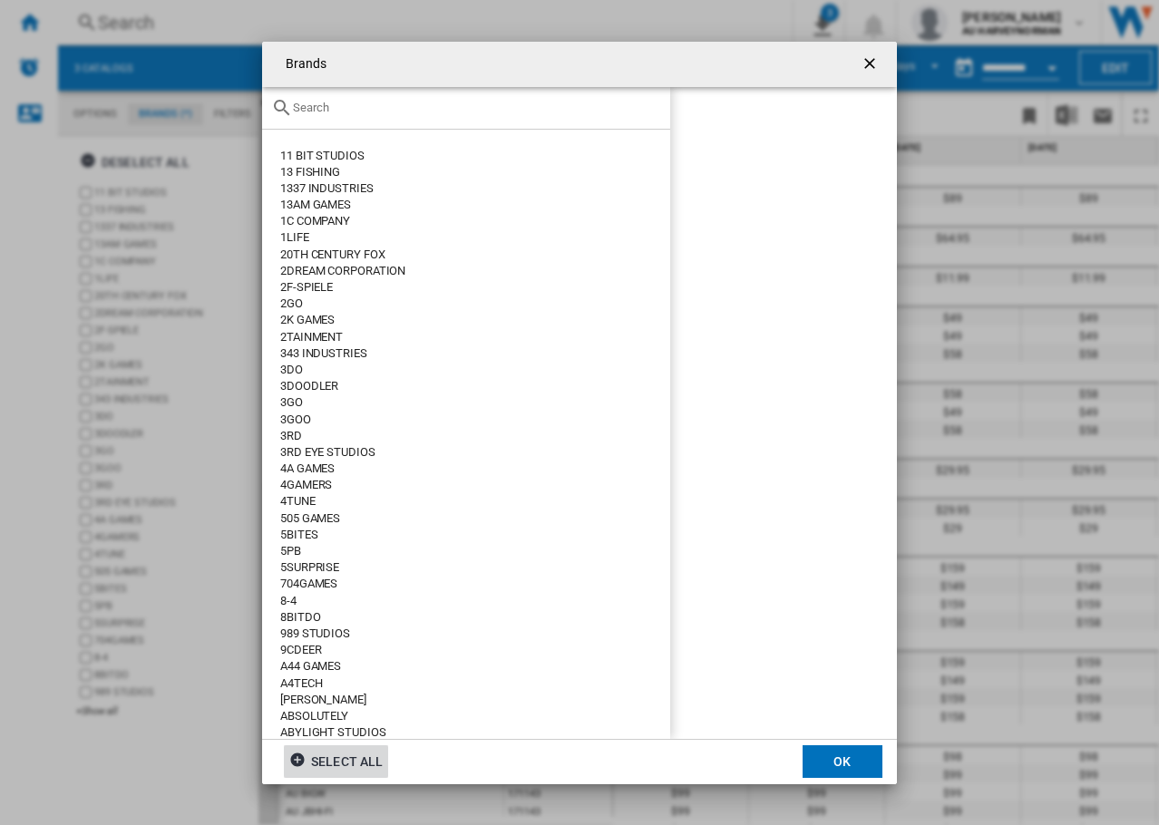
click at [298, 105] on input "text" at bounding box center [477, 108] width 368 height 14
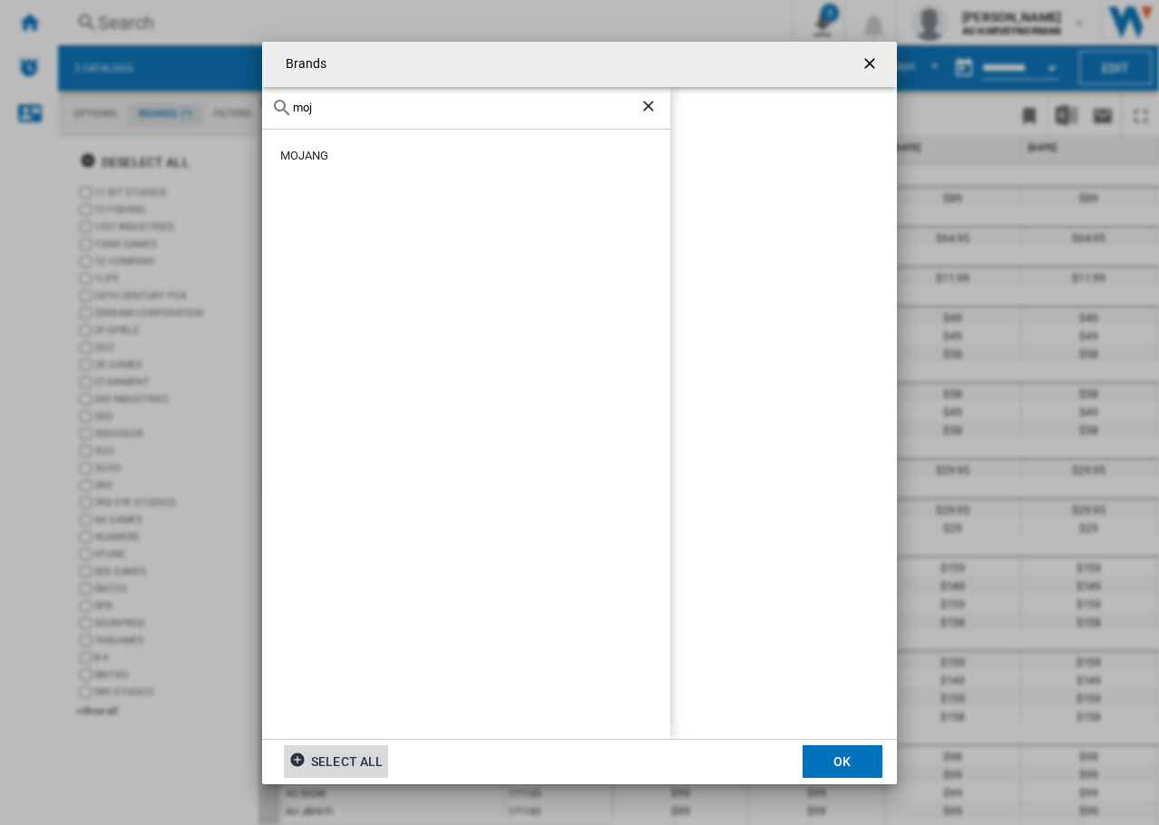
click at [290, 152] on div "MOJANG" at bounding box center [475, 156] width 390 height 16
click at [852, 758] on button "OK" at bounding box center [842, 761] width 80 height 33
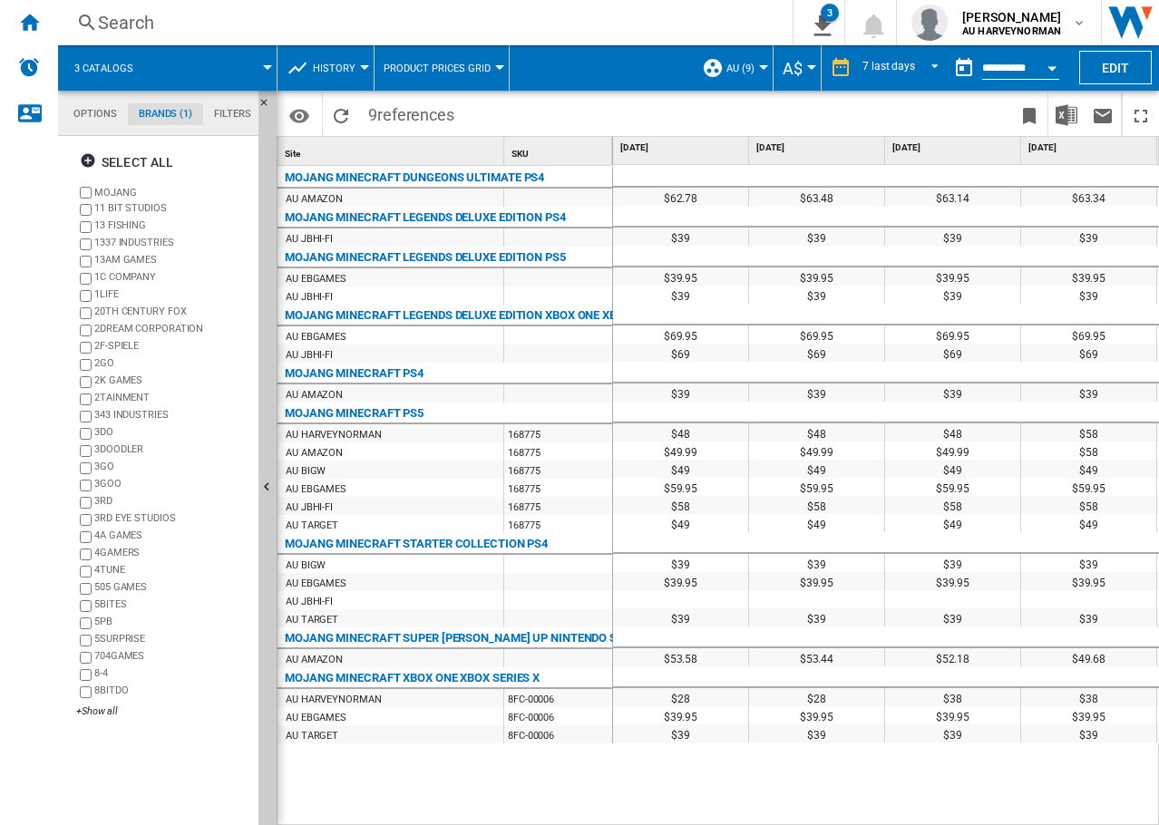
click at [542, 615] on div at bounding box center [558, 618] width 108 height 18
drag, startPoint x: 573, startPoint y: 633, endPoint x: 499, endPoint y: 676, distance: 86.1
click at [569, 636] on div "MOJANG MINECRAFT SUPER [PERSON_NAME] UP NINTENDO SWITCH" at bounding box center [449, 638] width 328 height 22
drag, startPoint x: 546, startPoint y: 636, endPoint x: 657, endPoint y: 643, distance: 111.8
click at [673, 636] on div "Site 1 SKU 1 MOJANG MINECRAFT DUNGEONS ULTIMATE PS4 AU AMAZON MOJANG MINECRAFT …" at bounding box center [717, 480] width 880 height 687
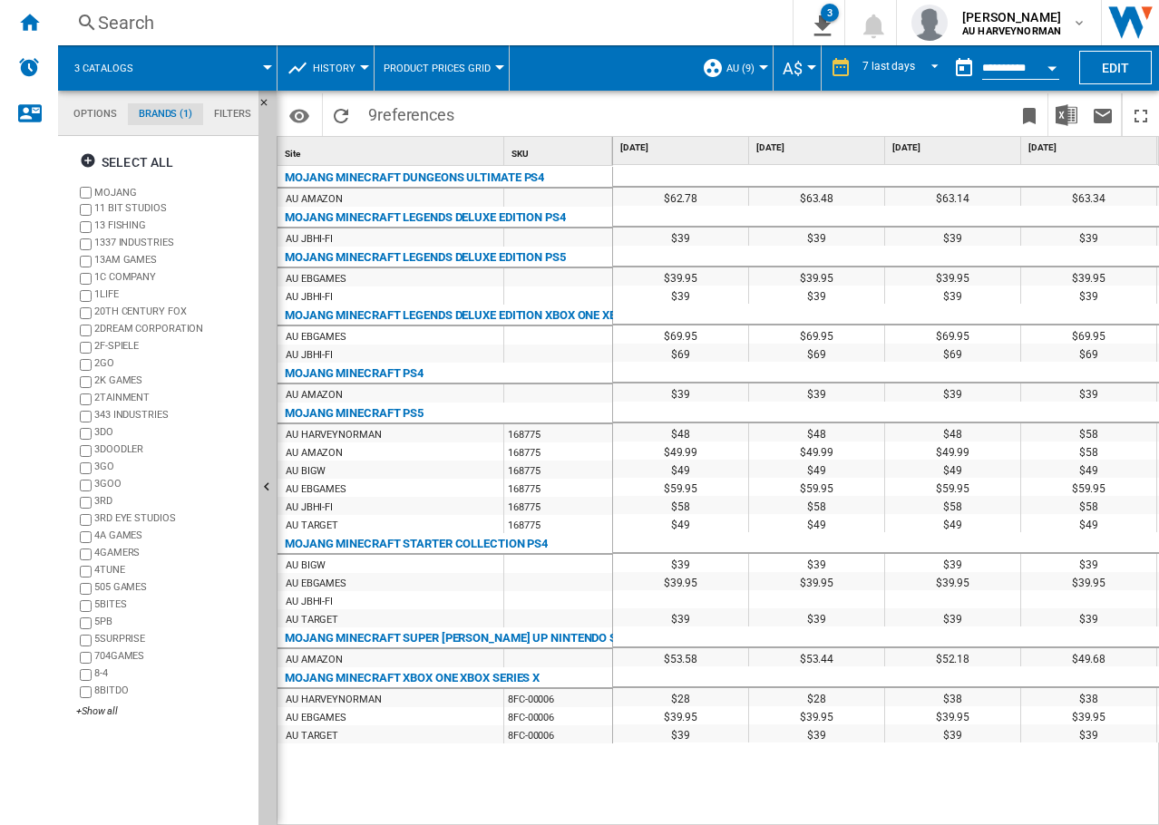
click at [410, 641] on div "MOJANG MINECRAFT SUPER [PERSON_NAME] UP NINTENDO SWITCH" at bounding box center [449, 638] width 328 height 22
click at [340, 72] on span "History" at bounding box center [334, 69] width 43 height 12
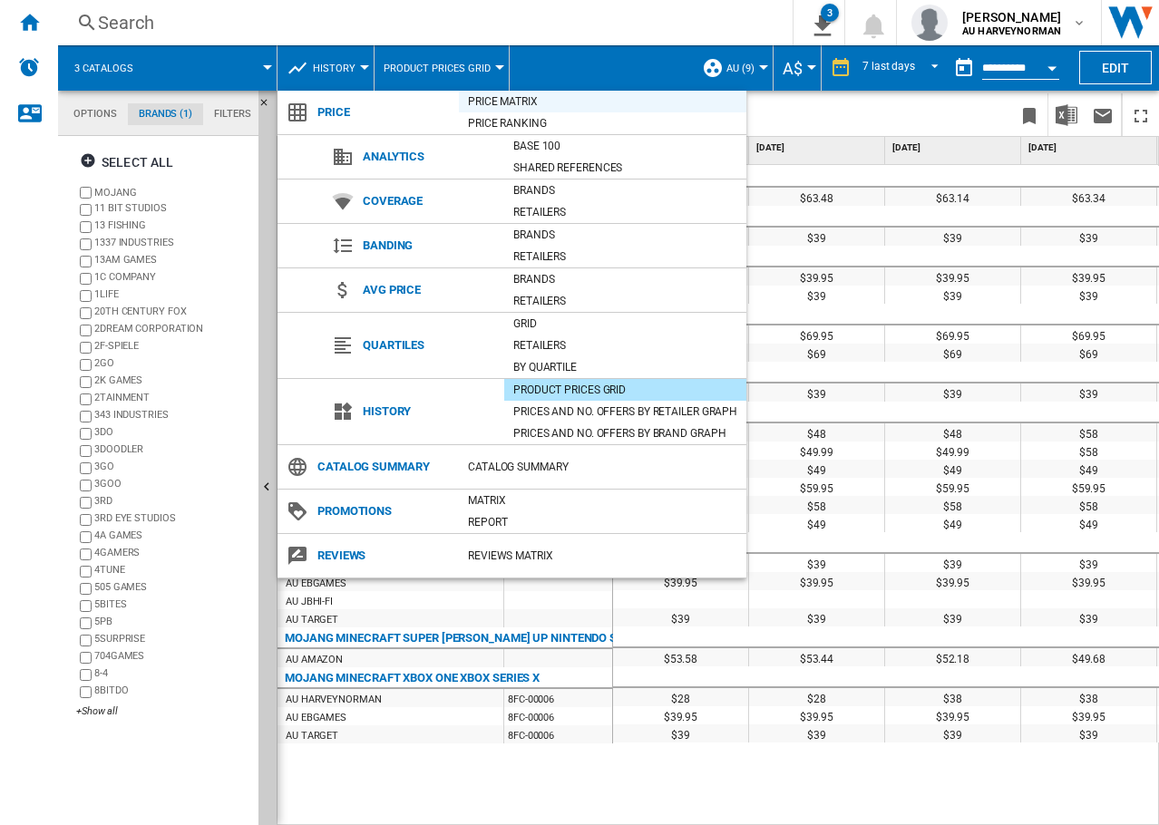
click at [514, 106] on div "Price Matrix" at bounding box center [602, 101] width 287 height 18
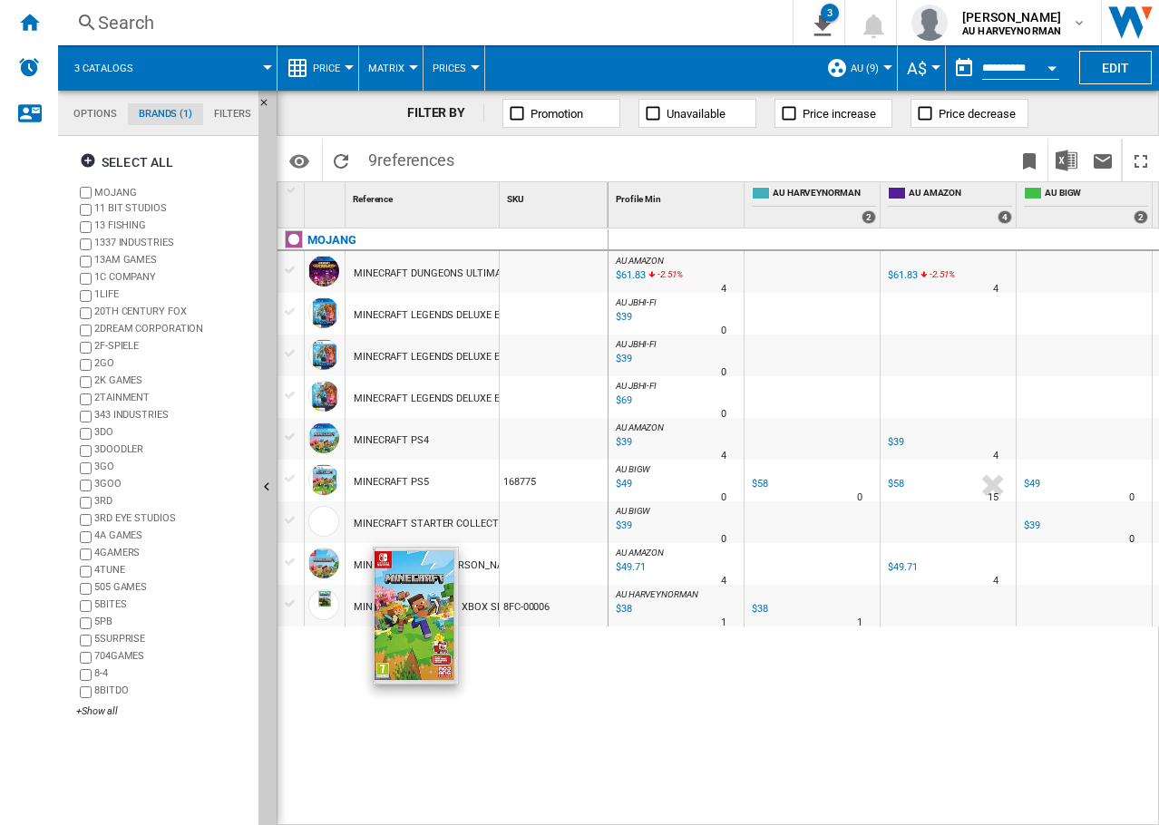
click at [319, 565] on div at bounding box center [323, 563] width 31 height 31
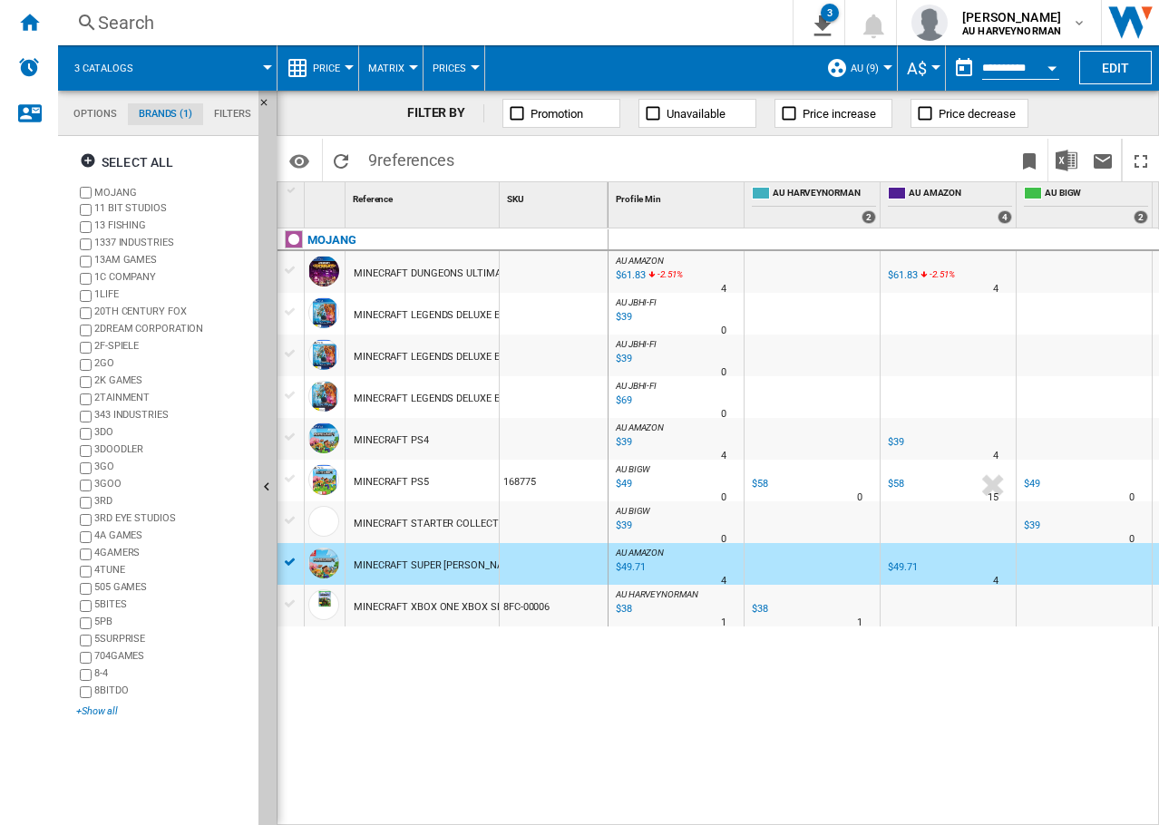
click at [98, 714] on div "+Show all" at bounding box center [163, 711] width 175 height 14
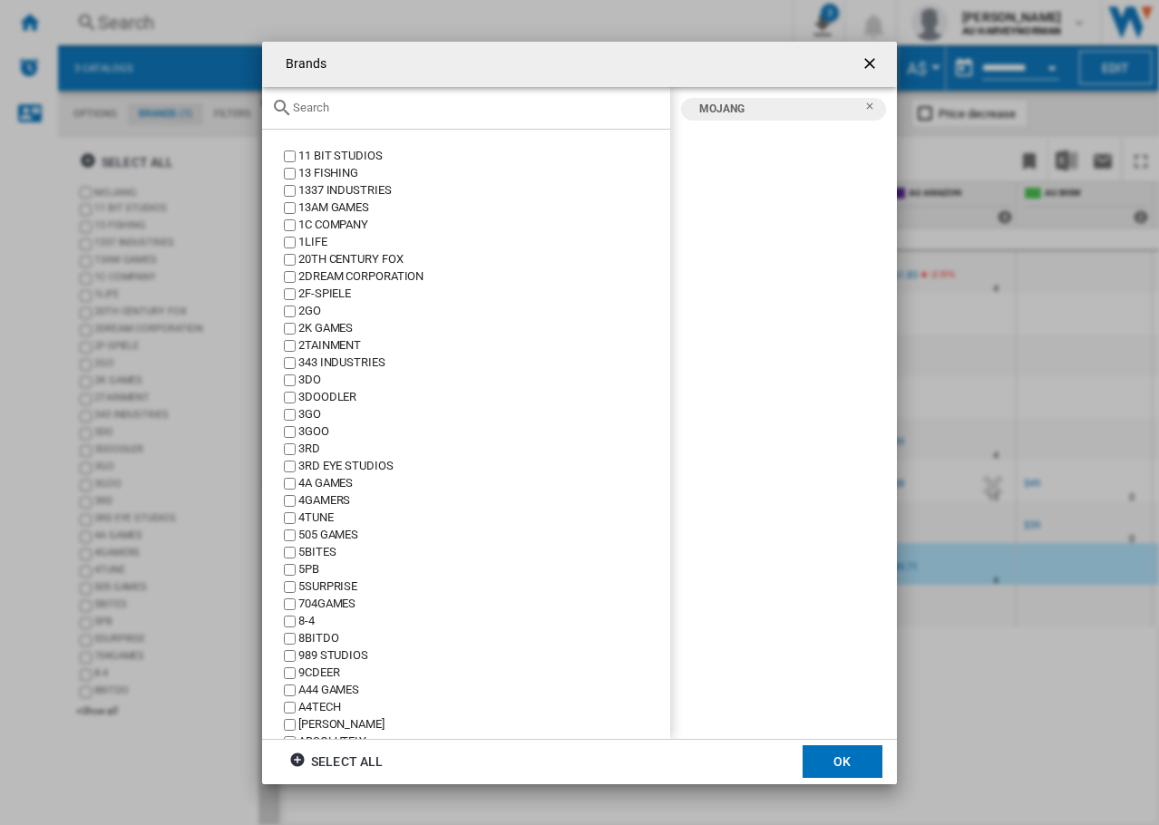
click at [385, 114] on div "Brands 11 ..." at bounding box center [466, 108] width 408 height 43
click at [363, 116] on div "Brands 11 ..." at bounding box center [466, 108] width 408 height 43
click at [280, 106] on md-icon "Brands 11 ..." at bounding box center [282, 108] width 22 height 22
click at [298, 107] on input "Brands 11 ..." at bounding box center [477, 108] width 368 height 14
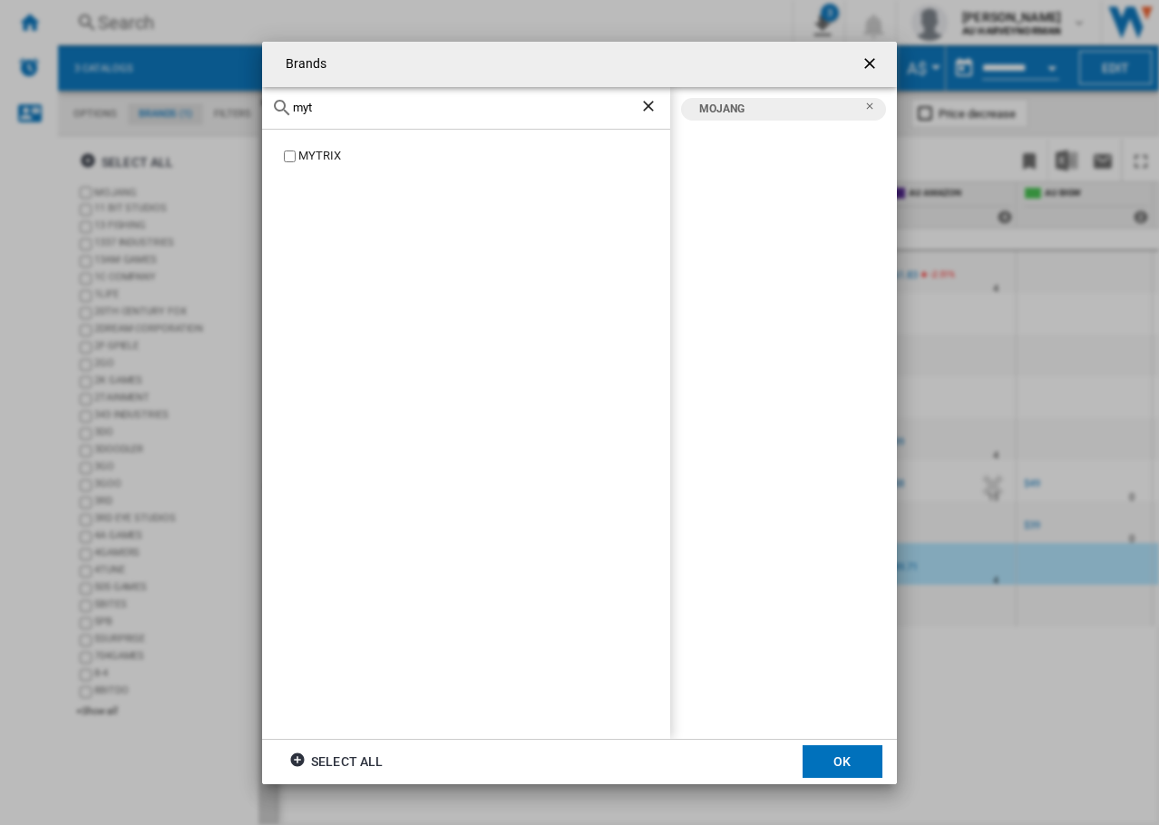
type input "myt"
click at [870, 111] on ng-md-icon "Remove" at bounding box center [875, 112] width 22 height 22
click at [851, 774] on button "OK" at bounding box center [842, 761] width 80 height 33
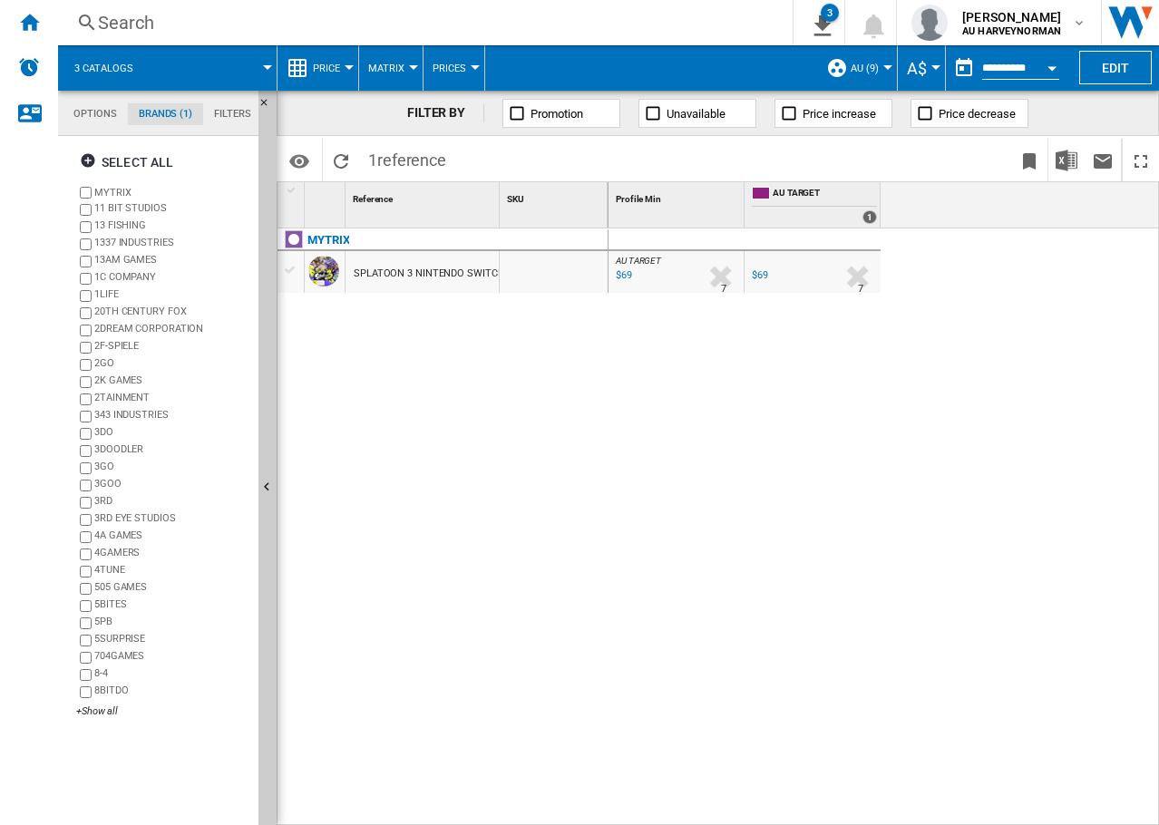
click at [626, 277] on div "$69" at bounding box center [622, 276] width 19 height 18
click at [940, 447] on div "AU TARGET : AU TARGET -1.0 % $69 % N/A 7 AU TARGET : AU TARGET AU TARGET -1.0 %…" at bounding box center [883, 526] width 551 height 597
click at [858, 67] on span "AU (9)" at bounding box center [864, 69] width 28 height 12
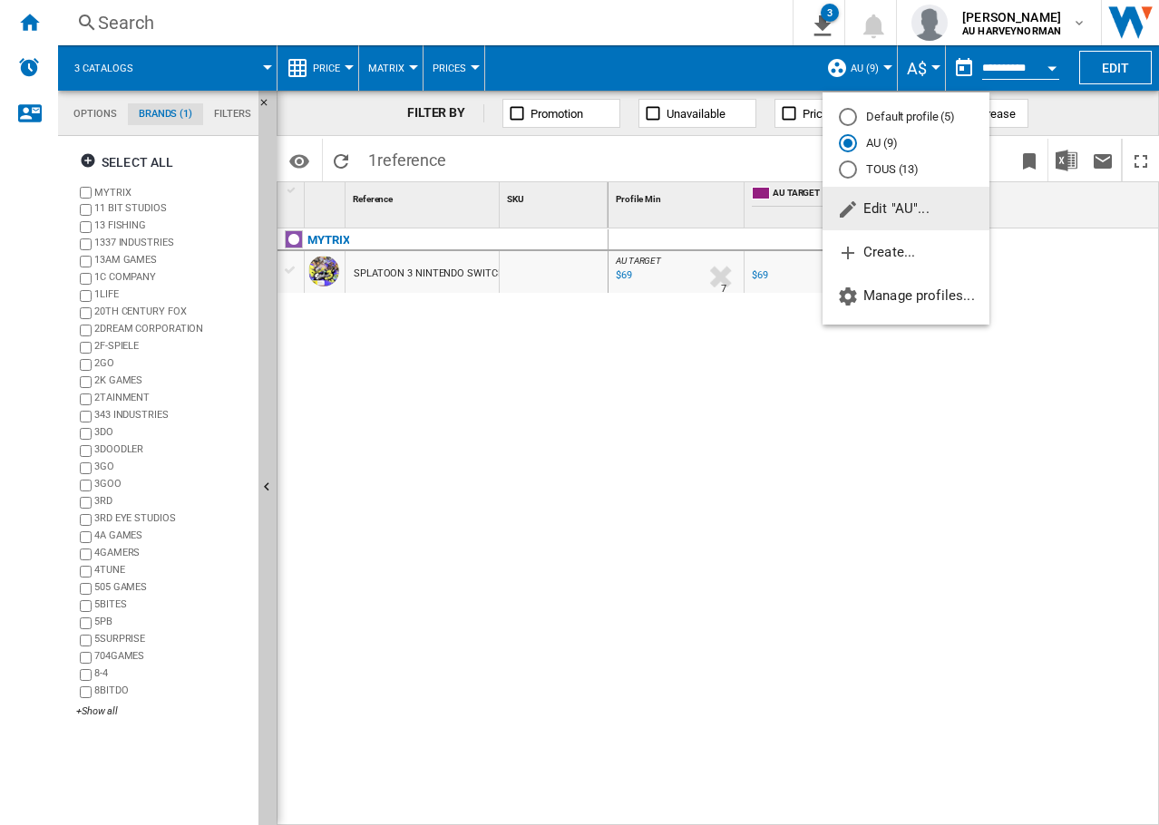
click at [905, 207] on span "Edit "AU"..." at bounding box center [883, 208] width 92 height 16
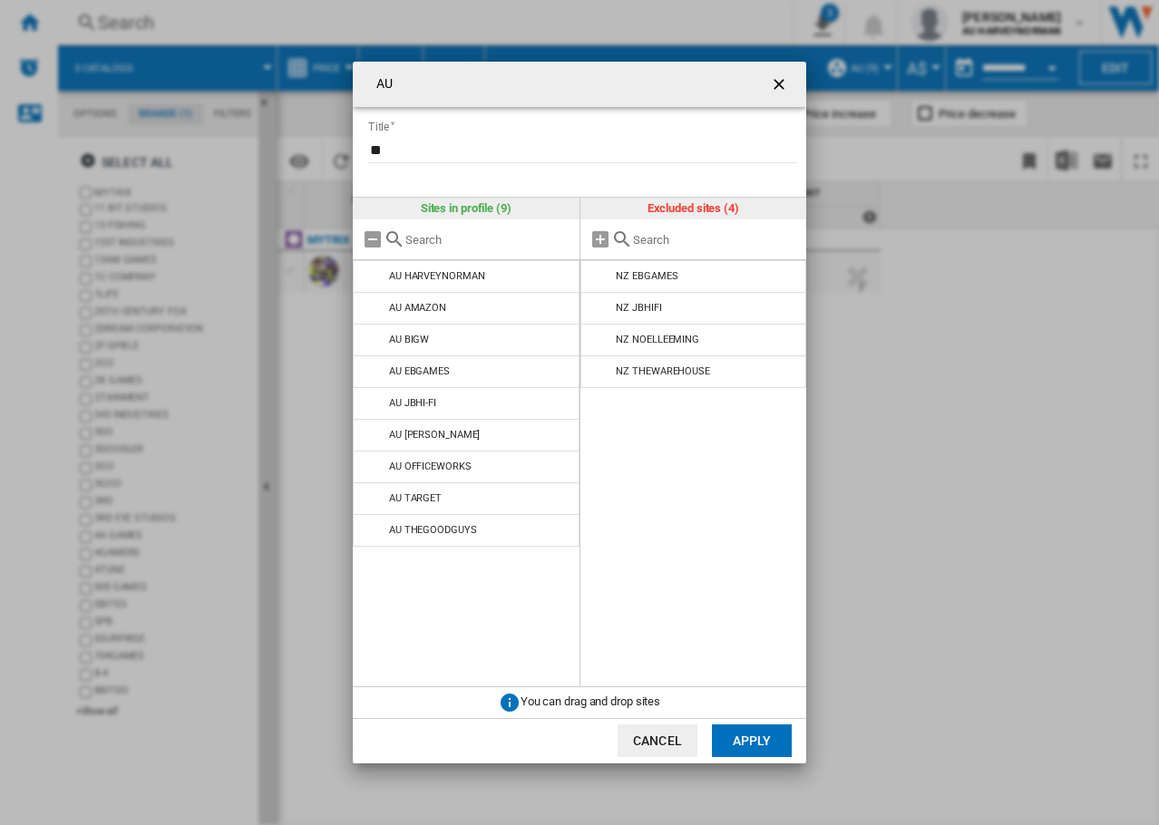
click at [664, 743] on button "Cancel" at bounding box center [657, 740] width 80 height 33
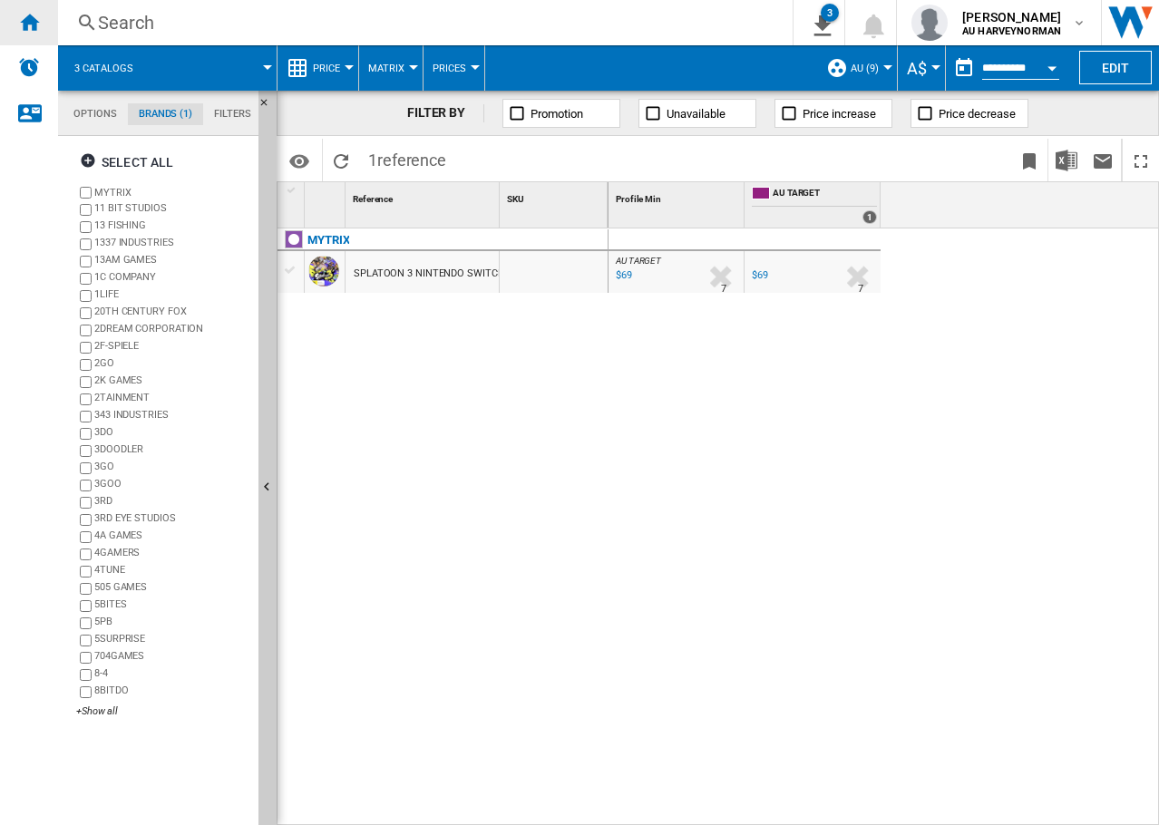
click at [36, 33] on div "Home" at bounding box center [29, 22] width 58 height 45
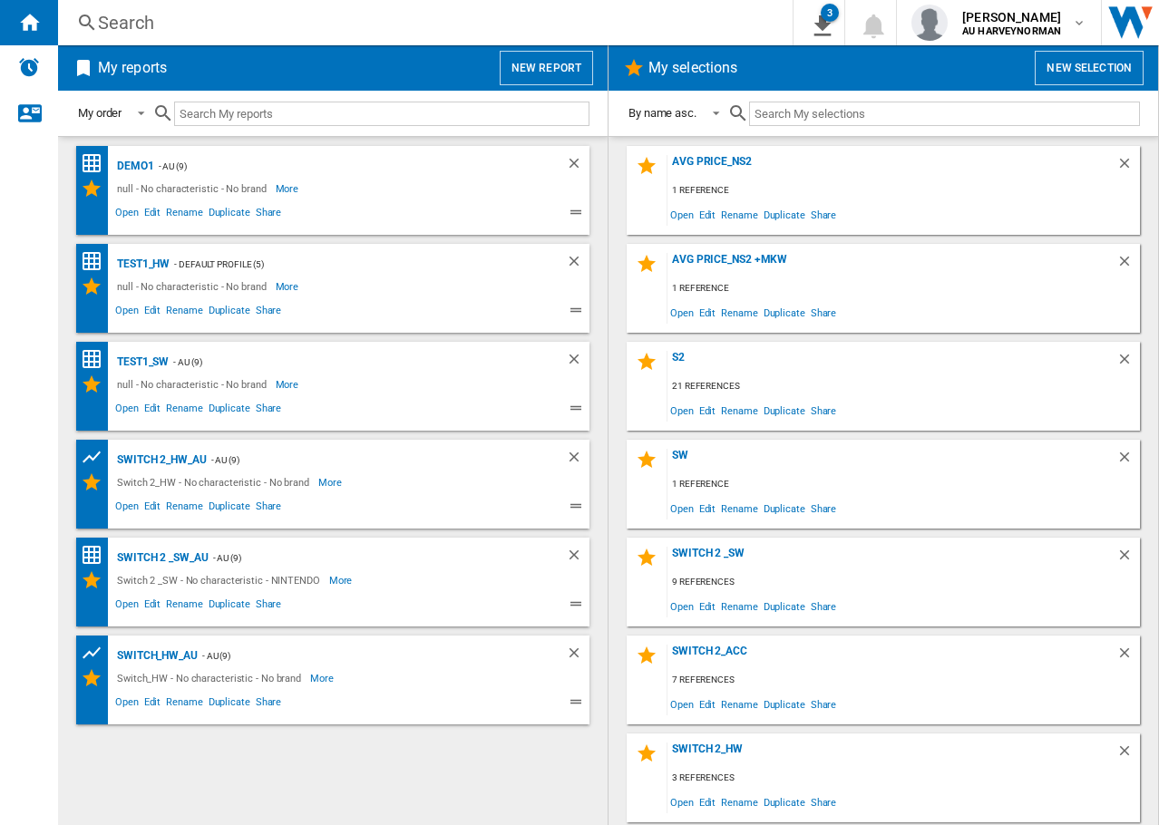
click at [1063, 66] on button "New selection" at bounding box center [1088, 68] width 109 height 34
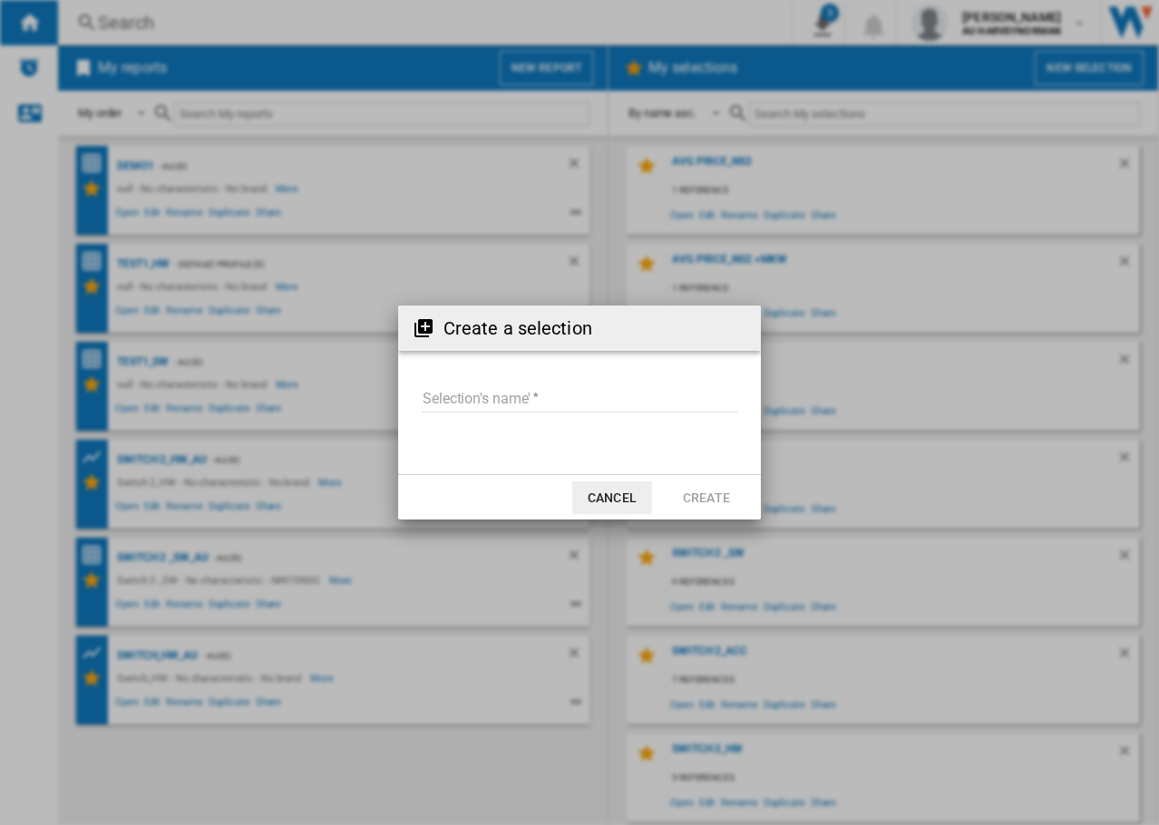
click at [635, 499] on button "Cancel" at bounding box center [612, 497] width 80 height 33
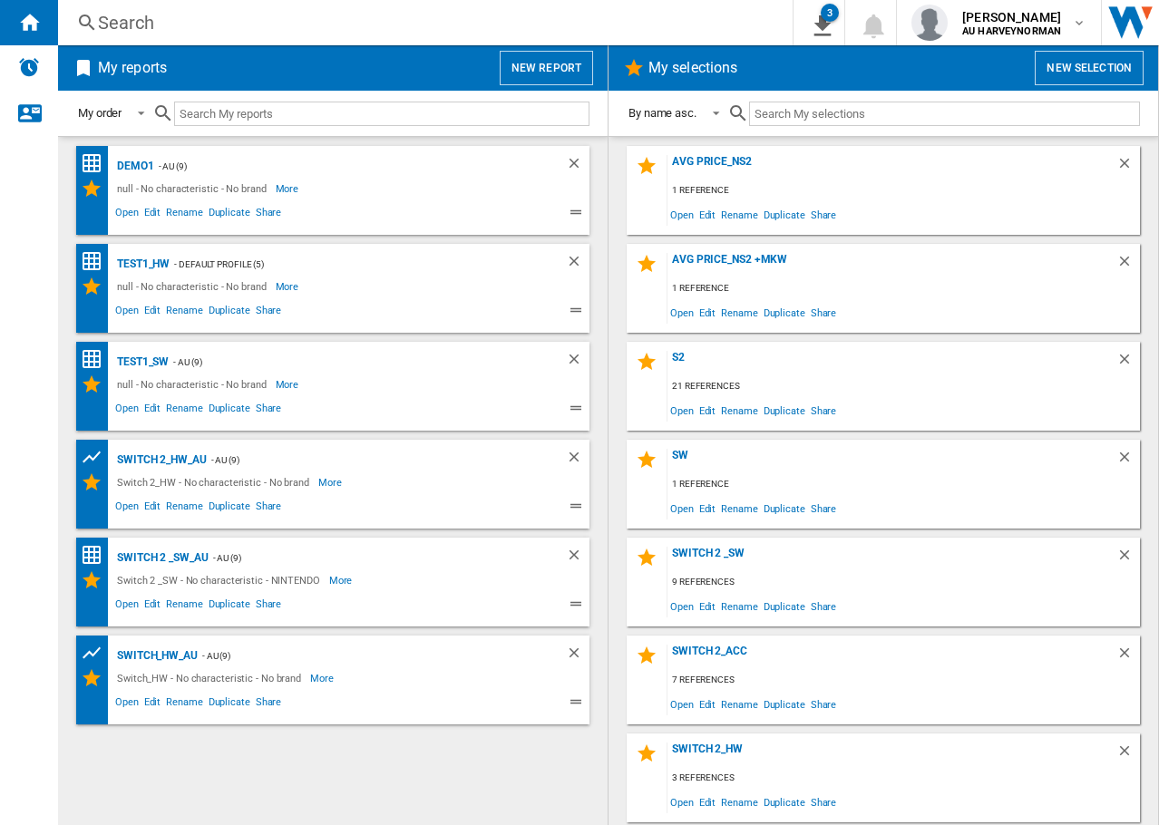
click at [556, 71] on button "New report" at bounding box center [546, 68] width 93 height 34
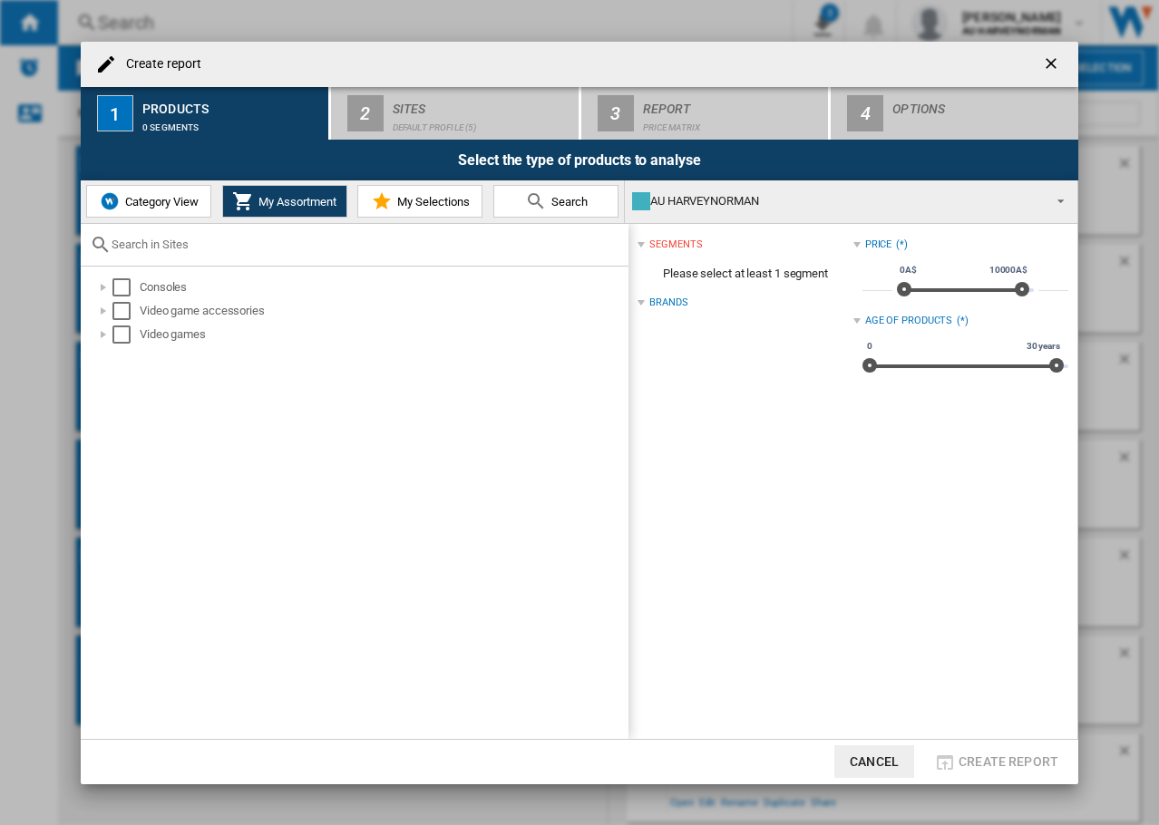
click at [703, 199] on div "AU HARVEYNORMAN" at bounding box center [836, 201] width 409 height 25
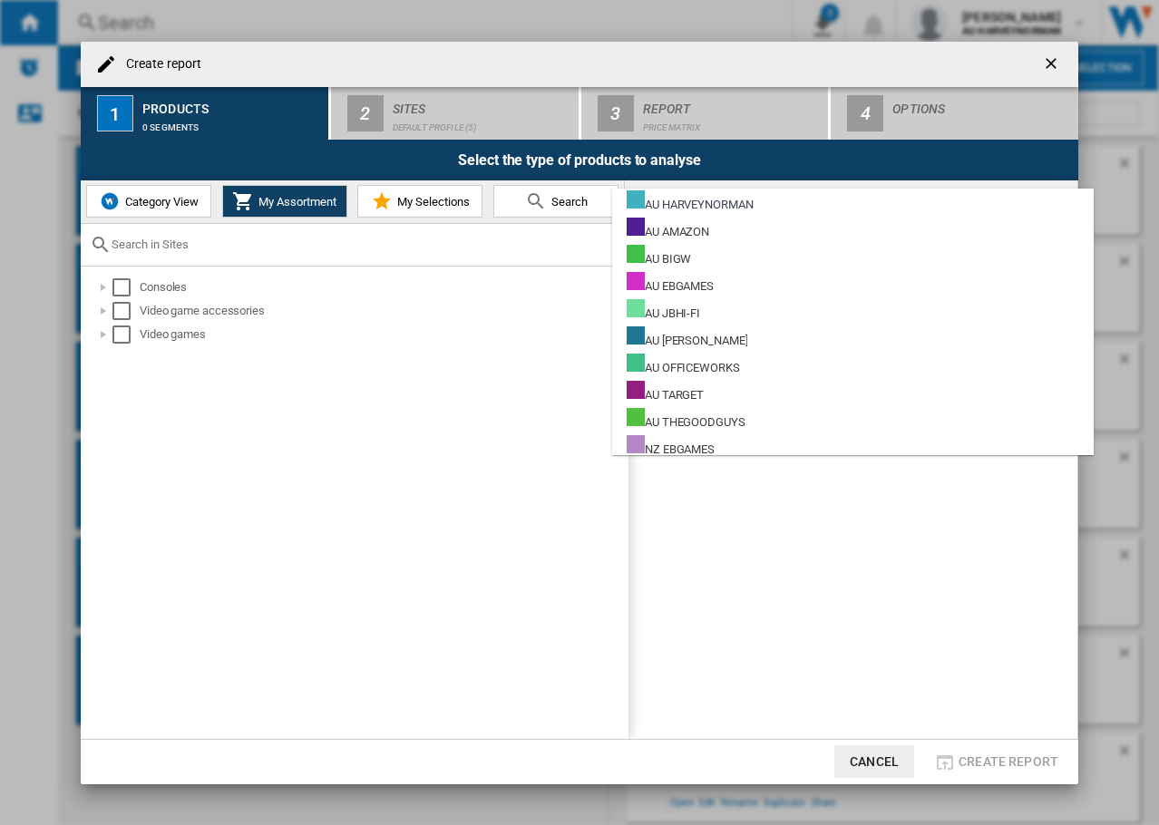
click at [1054, 55] on md-backdrop at bounding box center [579, 412] width 1159 height 825
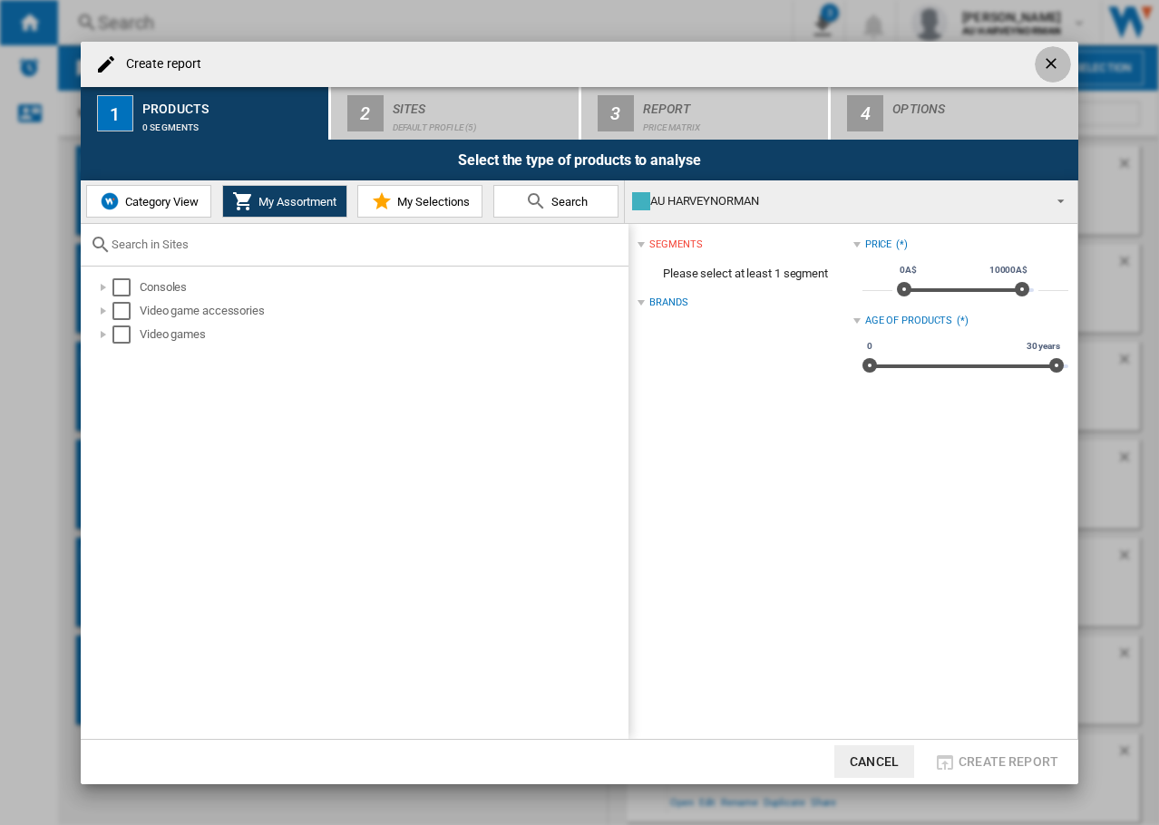
click at [1056, 69] on ng-md-icon "getI18NText('BUTTONS.CLOSE_DIALOG')" at bounding box center [1053, 65] width 22 height 22
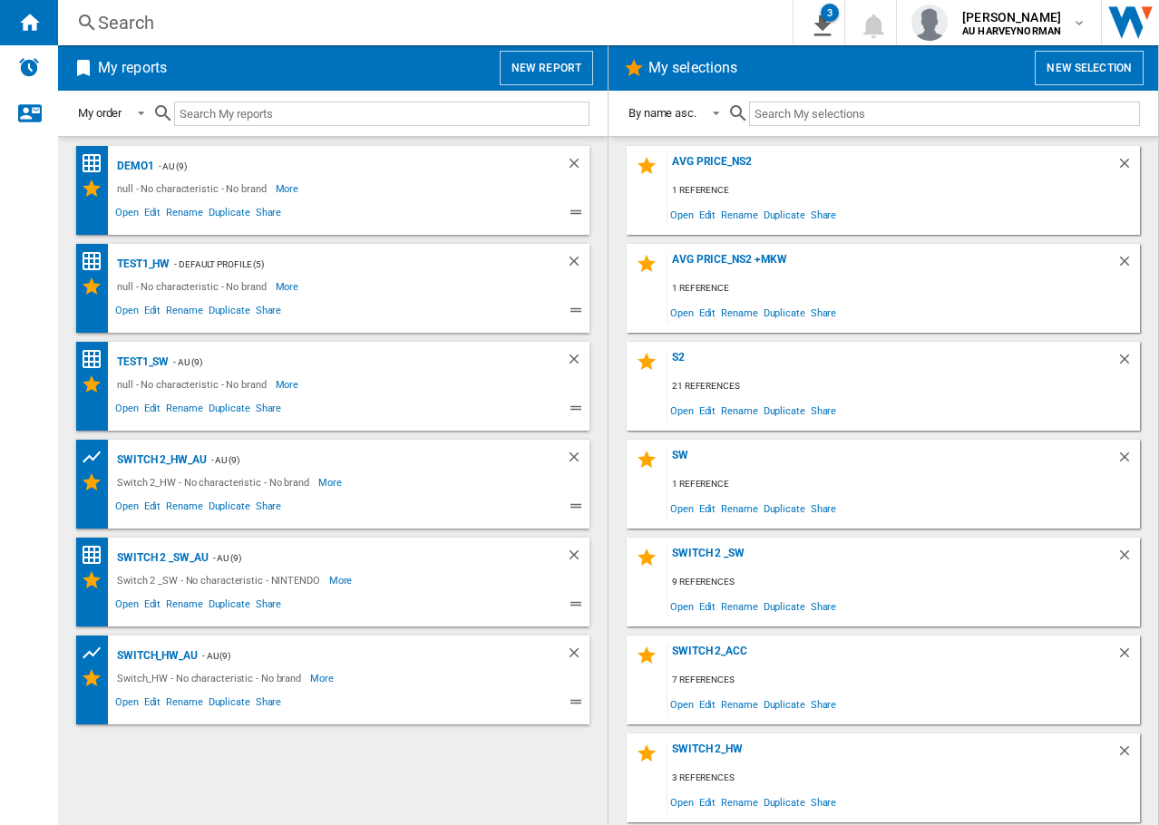
click at [545, 60] on button "New report" at bounding box center [546, 68] width 93 height 34
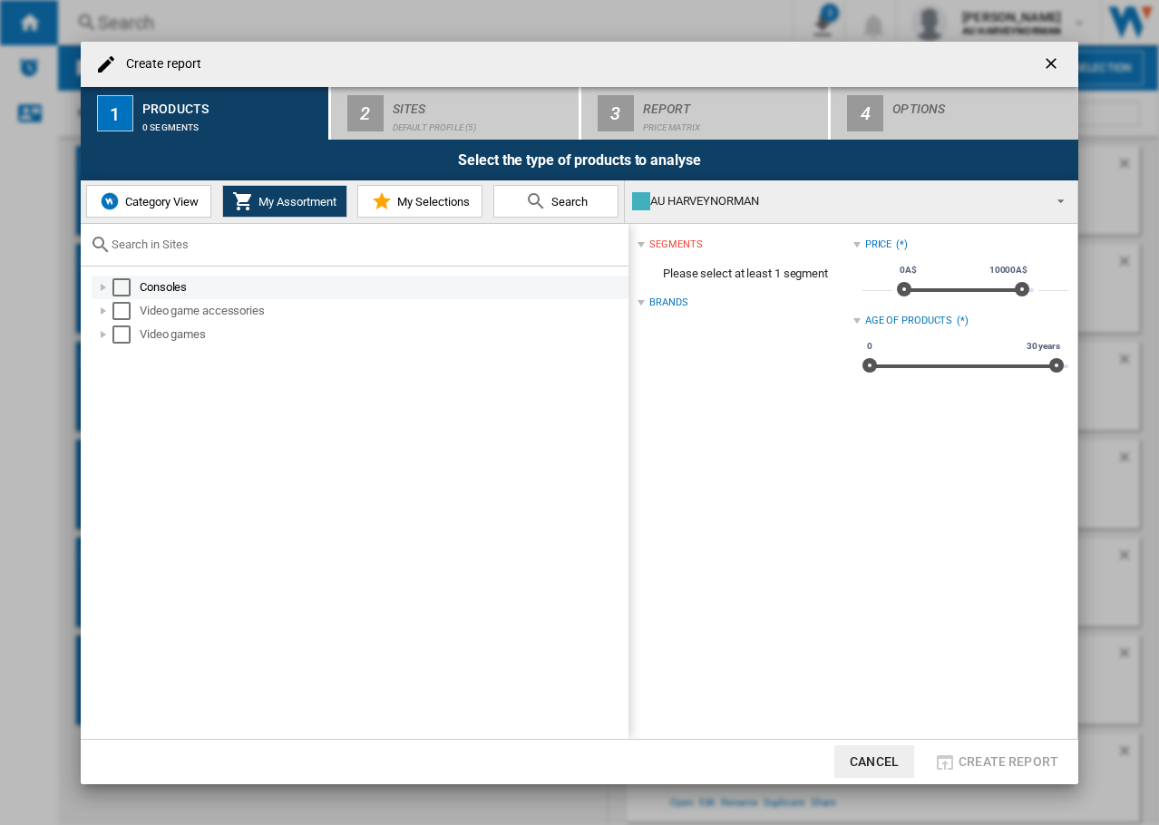
click at [114, 279] on div "Select" at bounding box center [121, 287] width 18 height 18
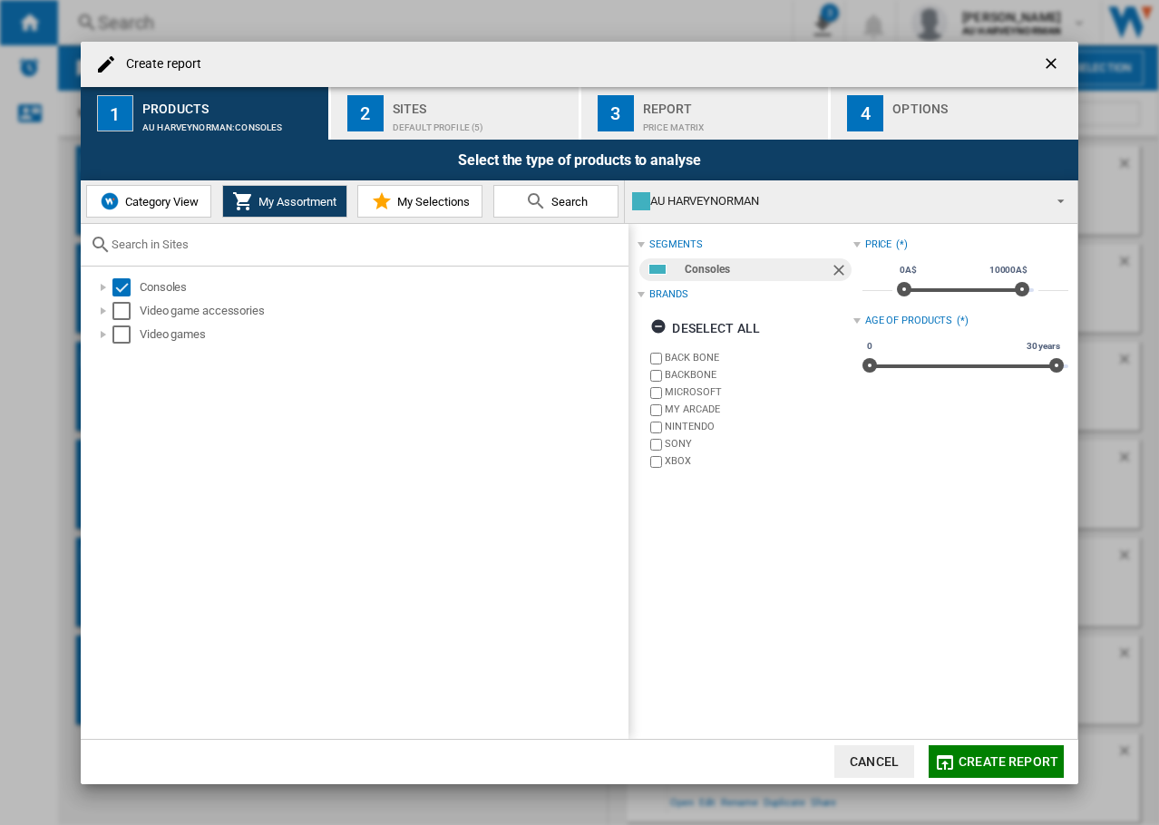
click at [580, 201] on span "Search" at bounding box center [567, 202] width 41 height 14
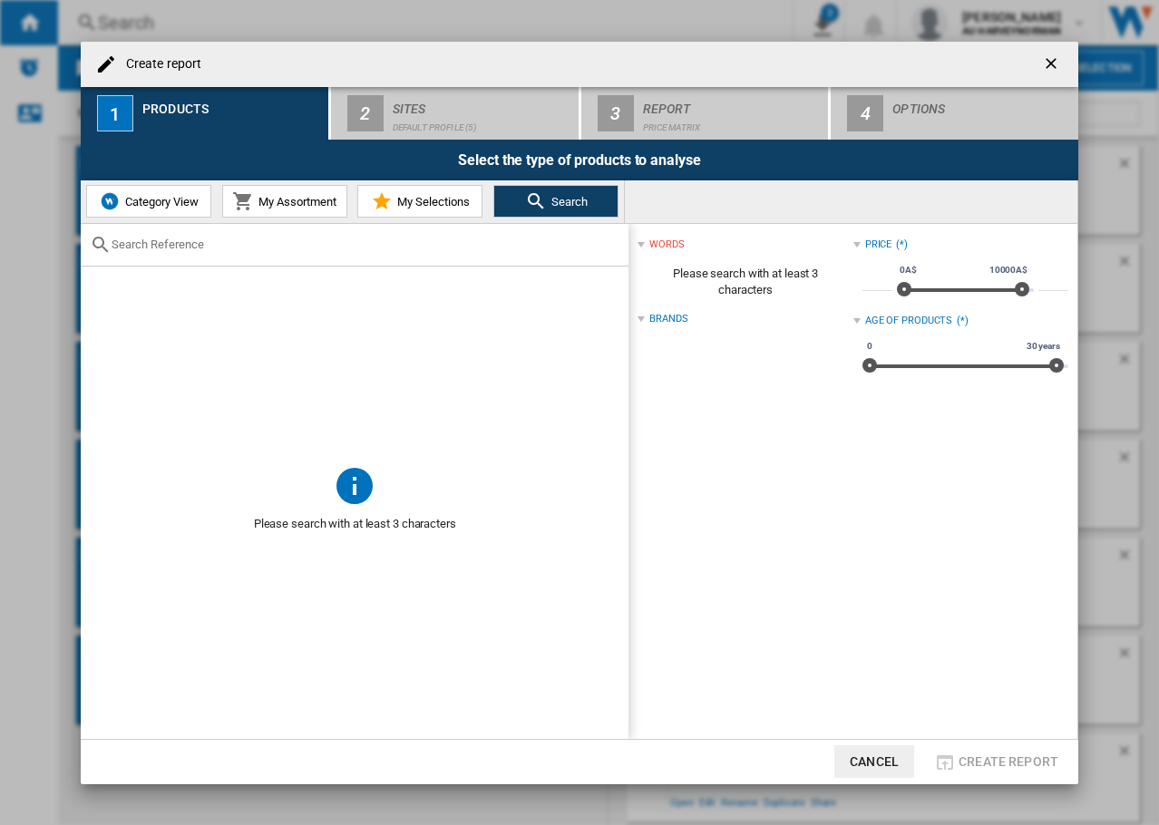
click at [283, 200] on span "My Assortment" at bounding box center [295, 202] width 83 height 14
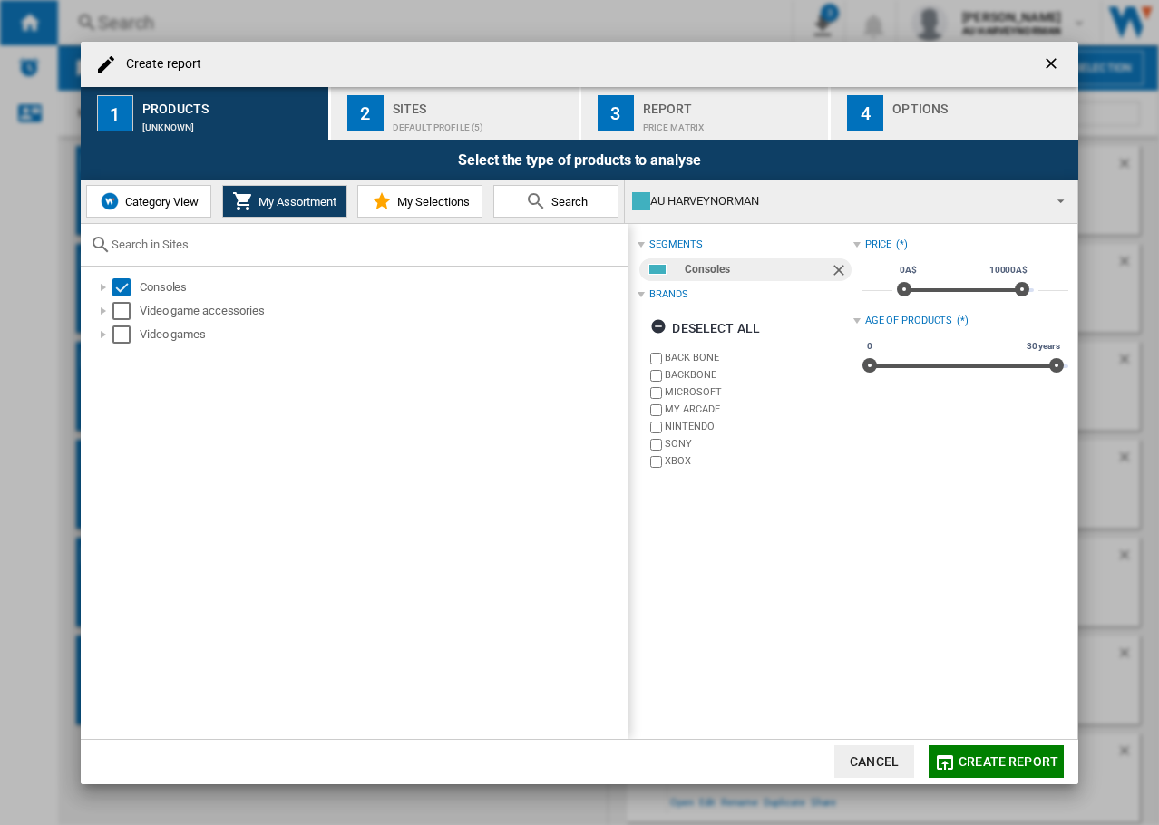
click at [411, 121] on div "Default profile (5)" at bounding box center [482, 122] width 179 height 19
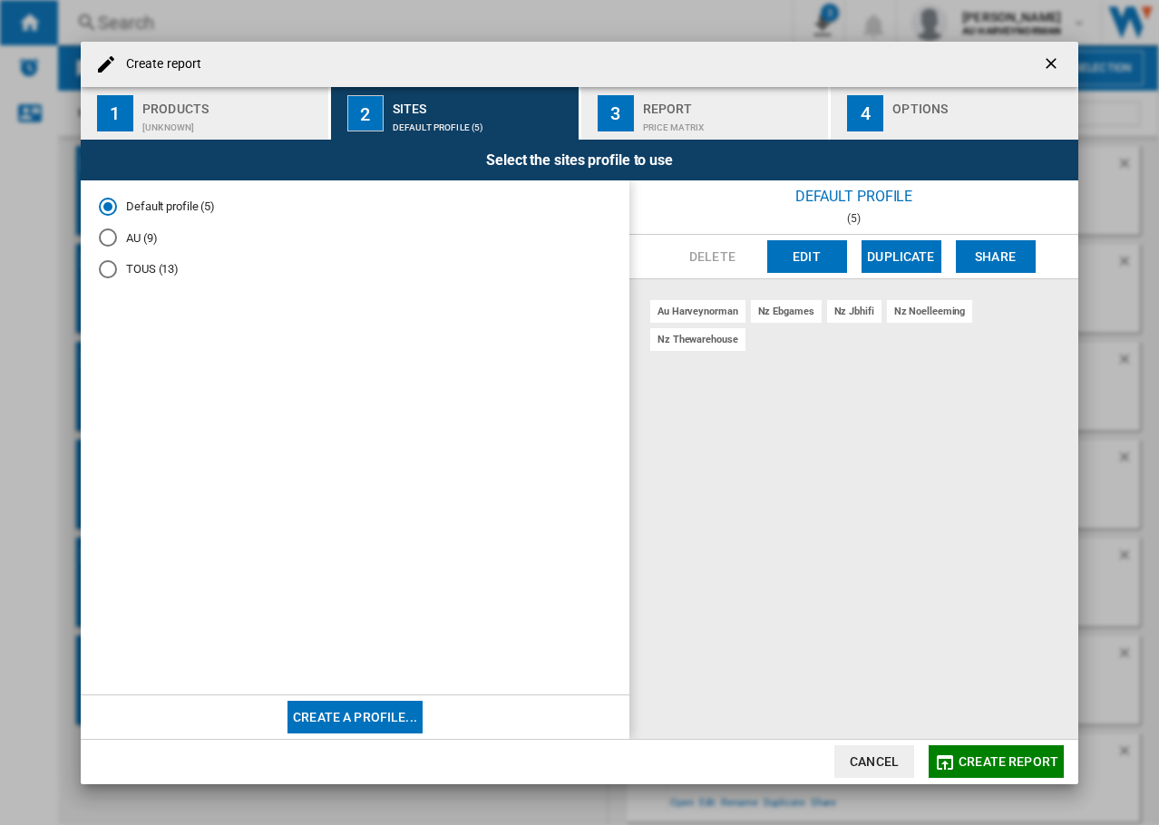
click at [127, 261] on md-radio-button "TOUS (13)" at bounding box center [355, 269] width 512 height 17
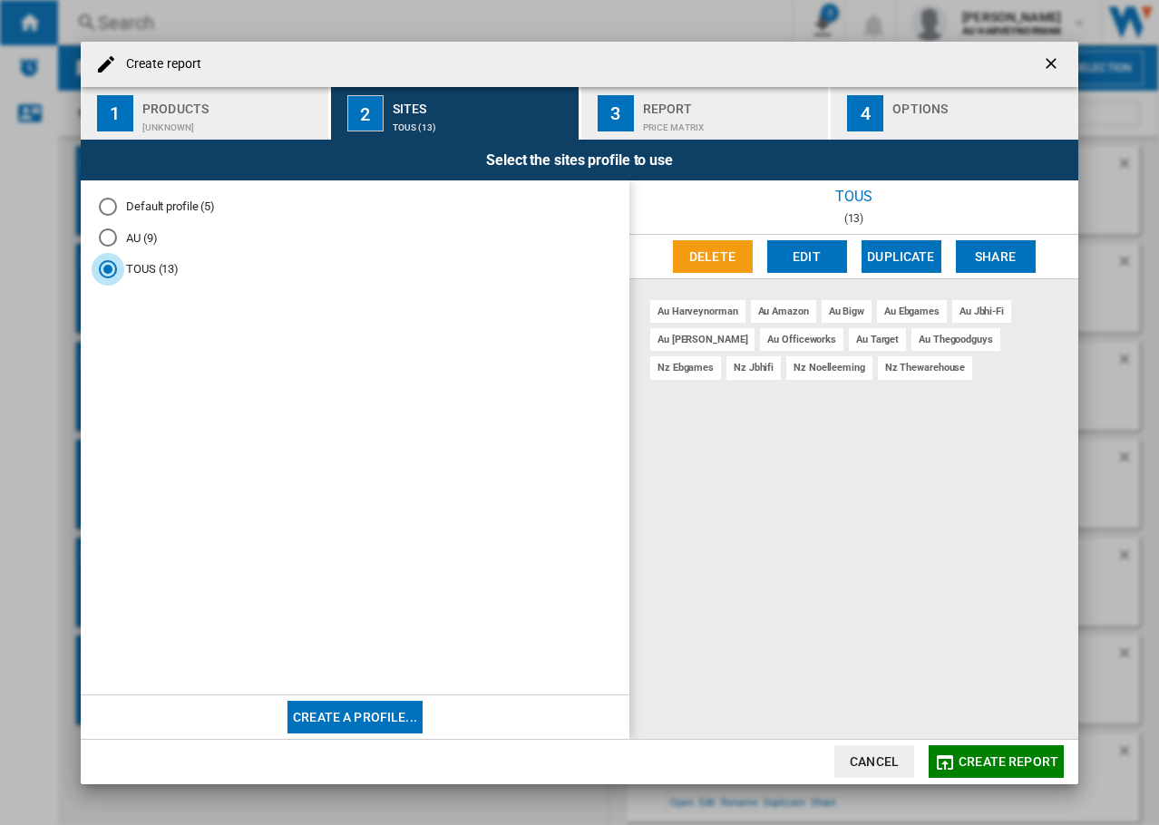
click at [149, 240] on md-radio-button "AU (9)" at bounding box center [355, 237] width 512 height 17
click at [1043, 62] on ng-md-icon "getI18NText('BUTTONS.CLOSE_DIALOG')" at bounding box center [1053, 65] width 22 height 22
